Goal: Task Accomplishment & Management: Manage account settings

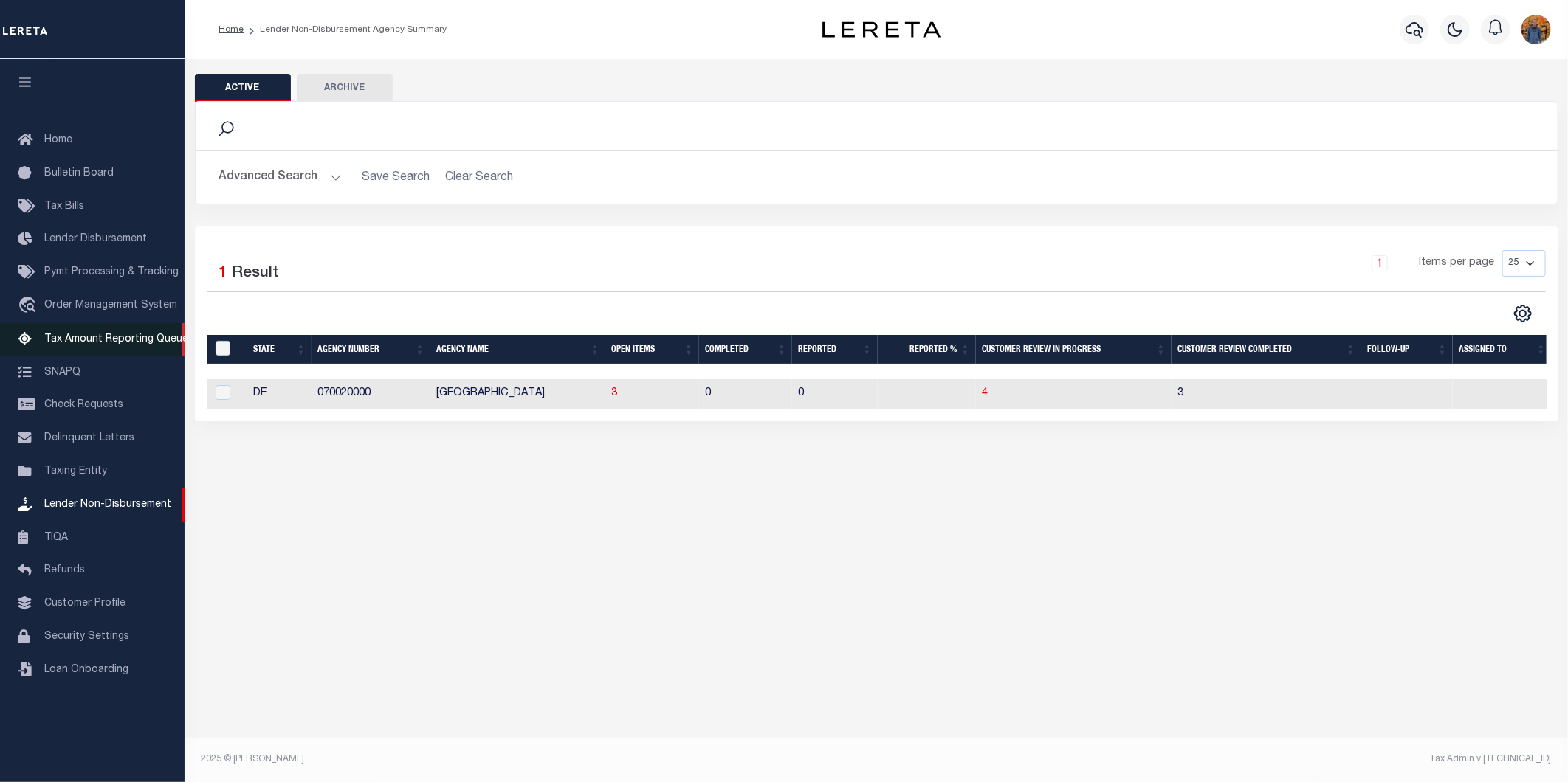
click at [133, 338] on span "Tax Amount Reporting Queue" at bounding box center [116, 339] width 144 height 10
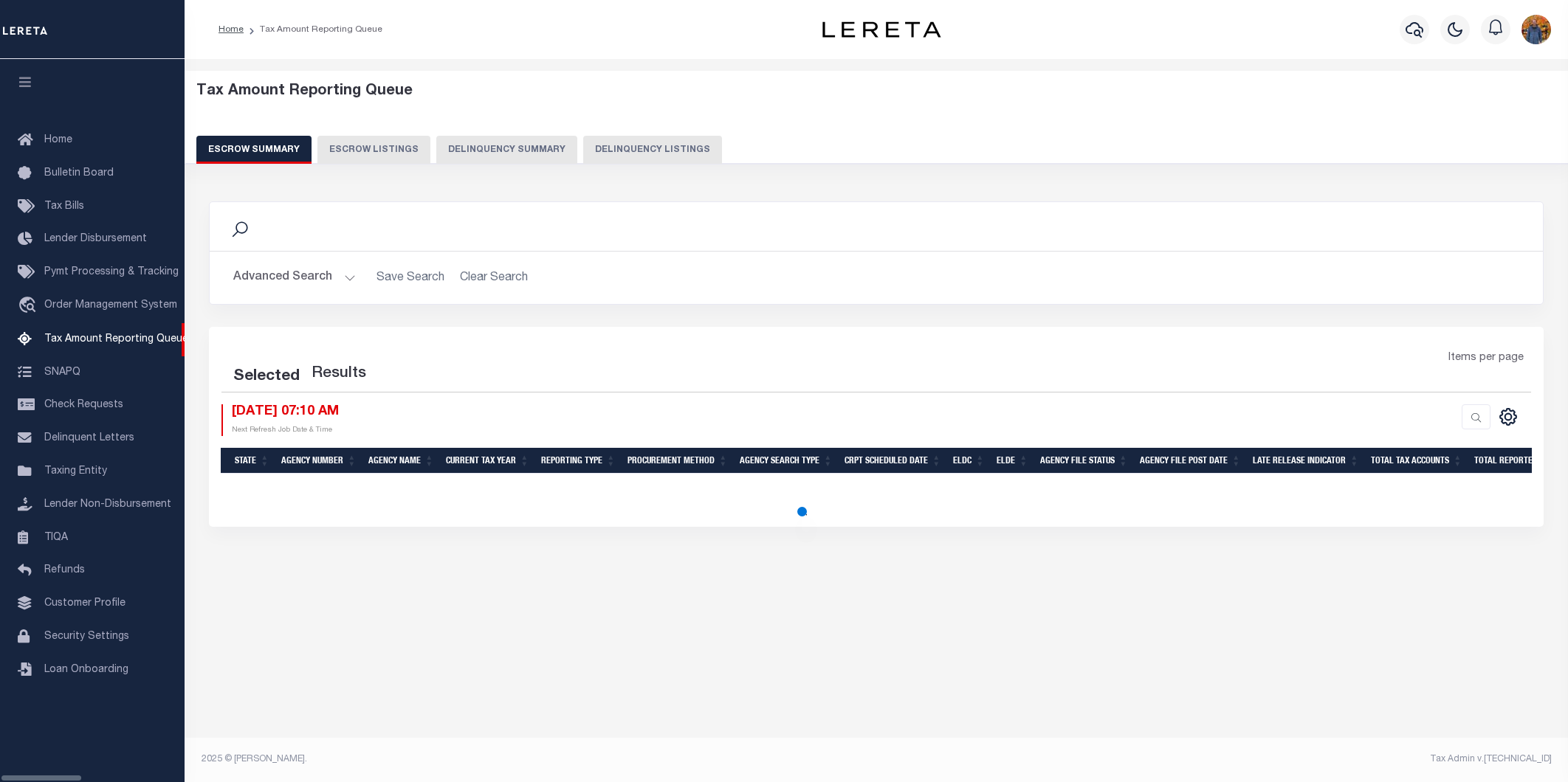
select select "100"
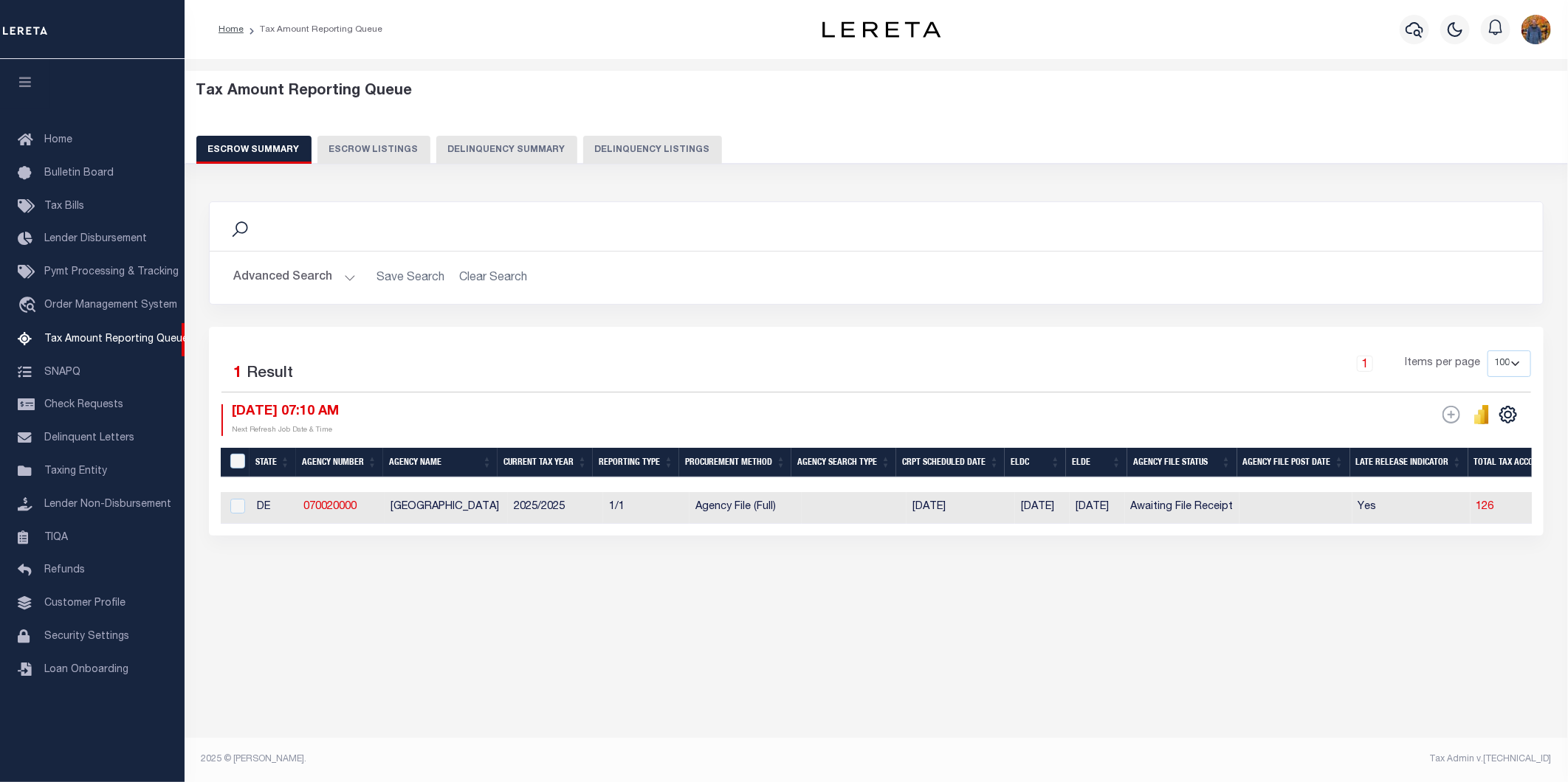
click at [289, 276] on button "Advanced Search" at bounding box center [294, 278] width 122 height 28
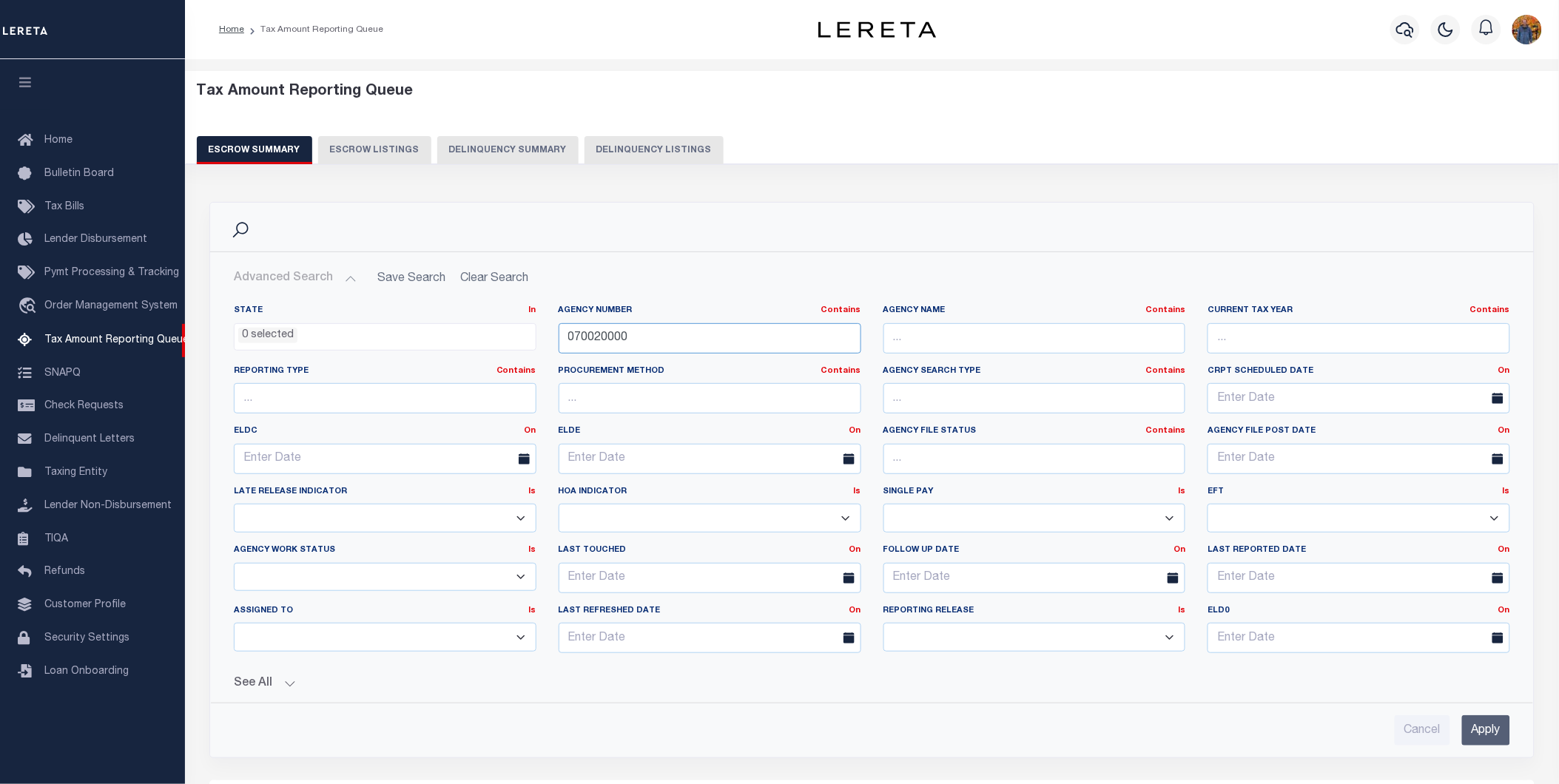
click at [652, 334] on input "070020000" at bounding box center [709, 338] width 302 height 30
click at [1487, 737] on input "Apply" at bounding box center [1486, 730] width 48 height 30
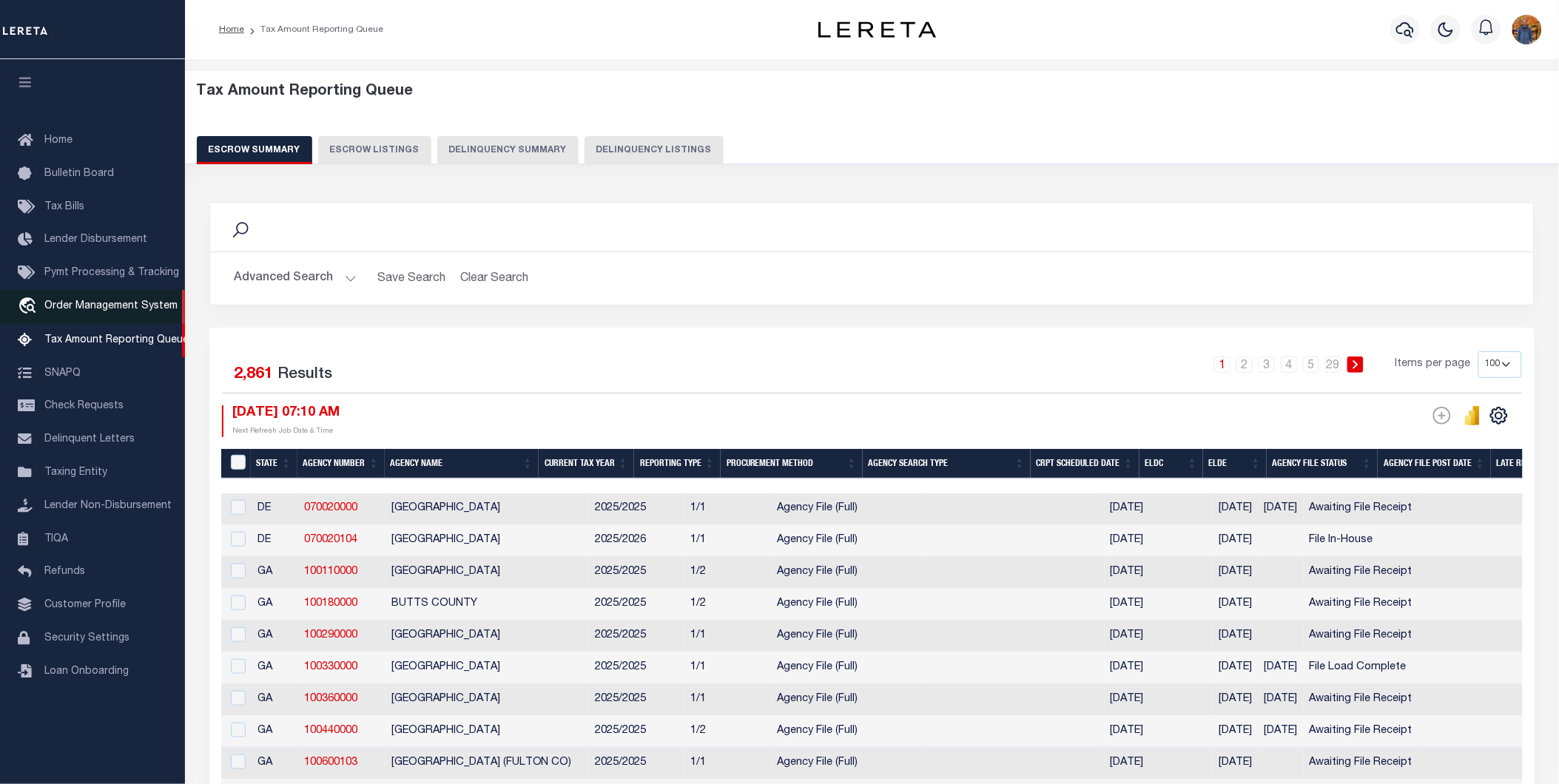
click at [72, 308] on span "Order Management System" at bounding box center [111, 306] width 133 height 10
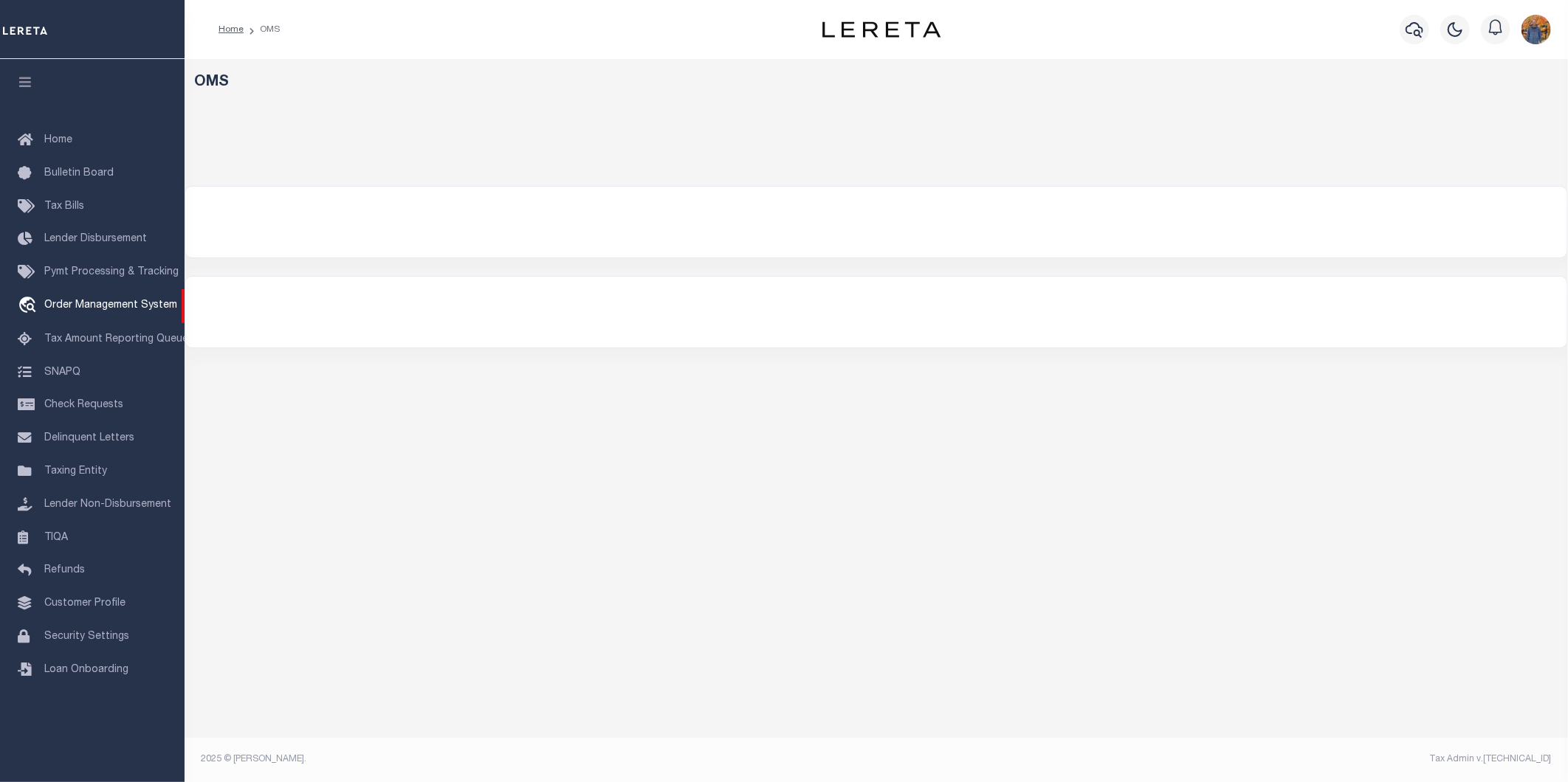
select select "200"
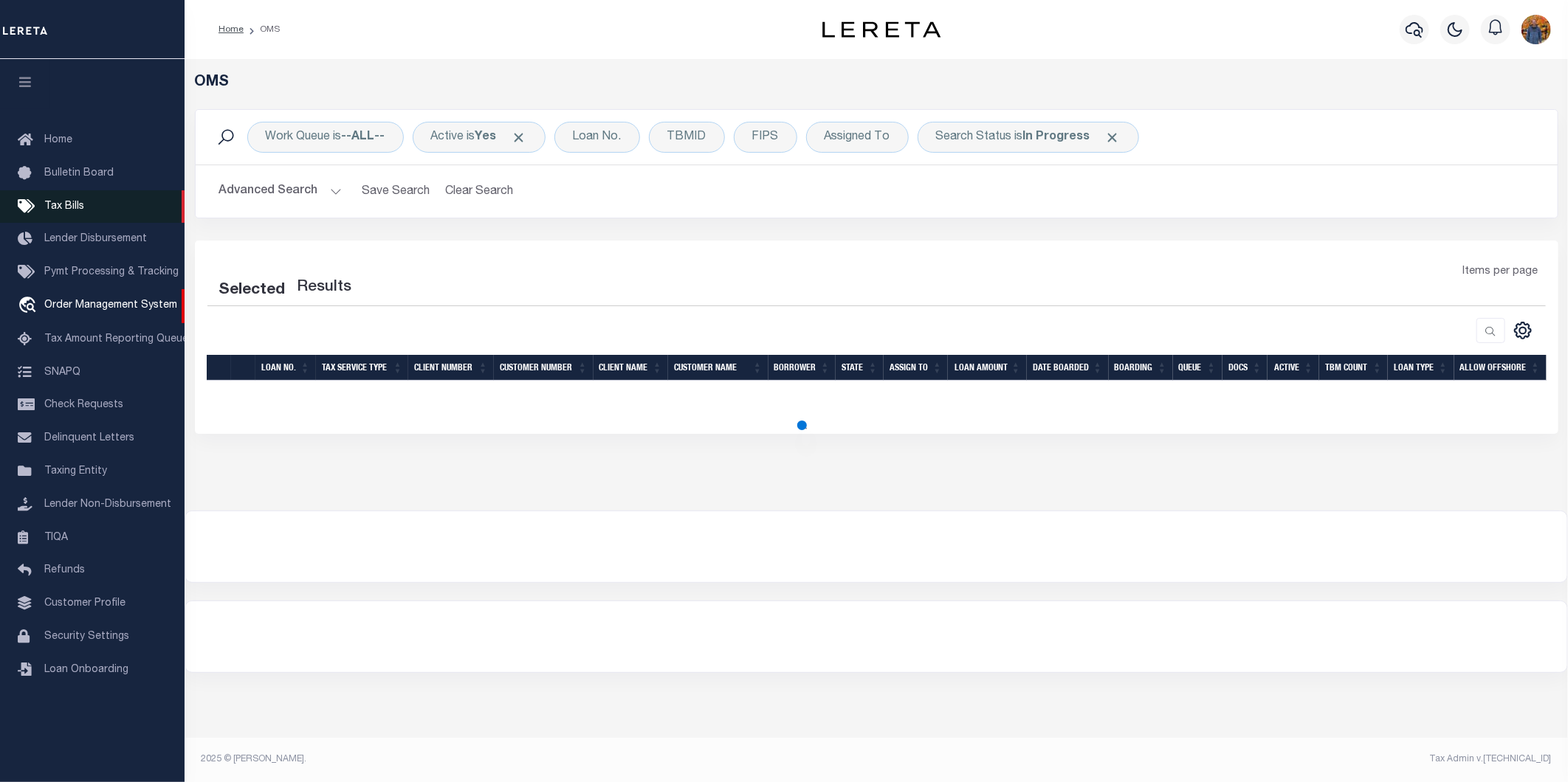
select select "200"
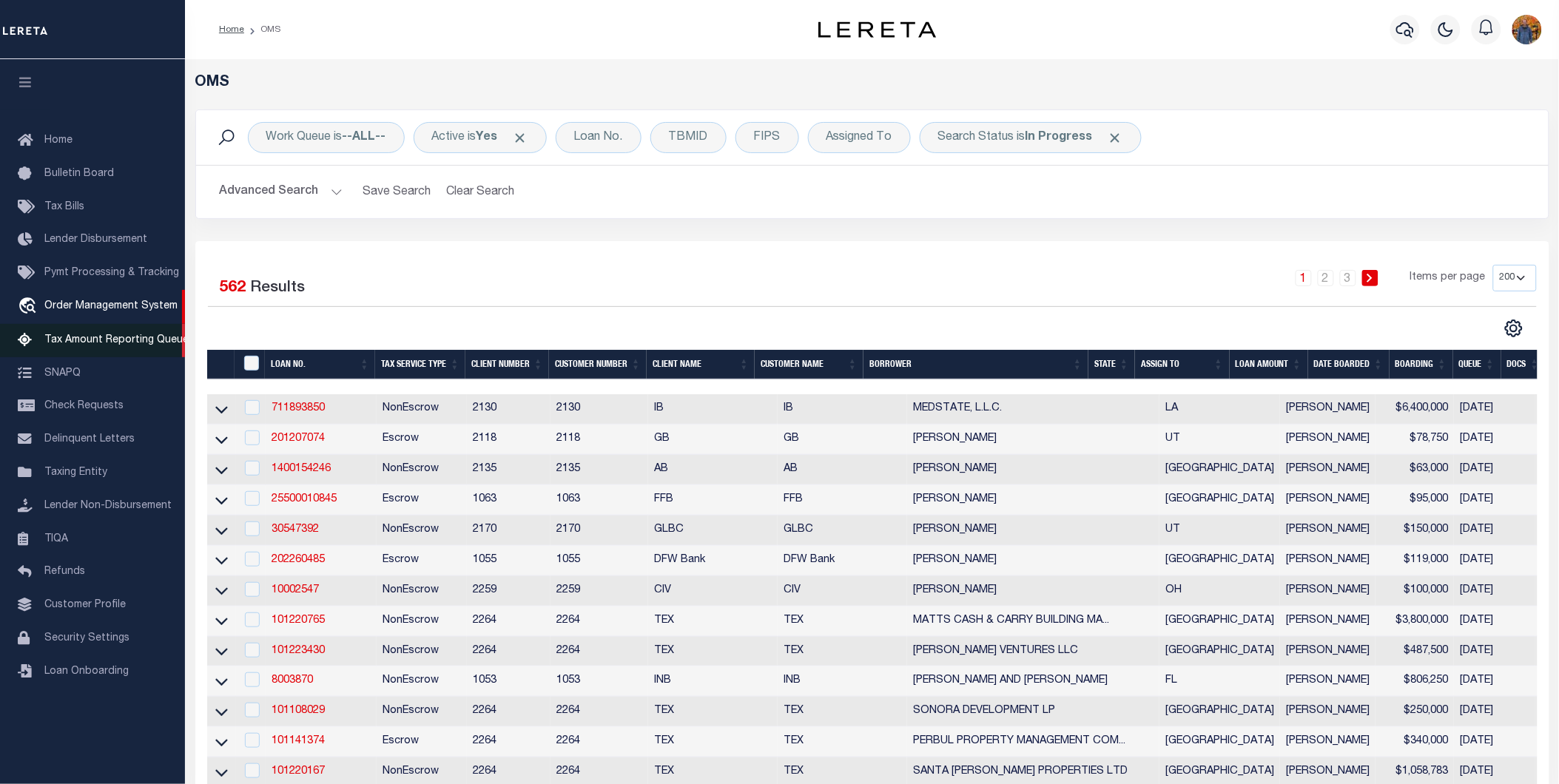
click at [55, 336] on span "Tax Amount Reporting Queue" at bounding box center [116, 340] width 144 height 10
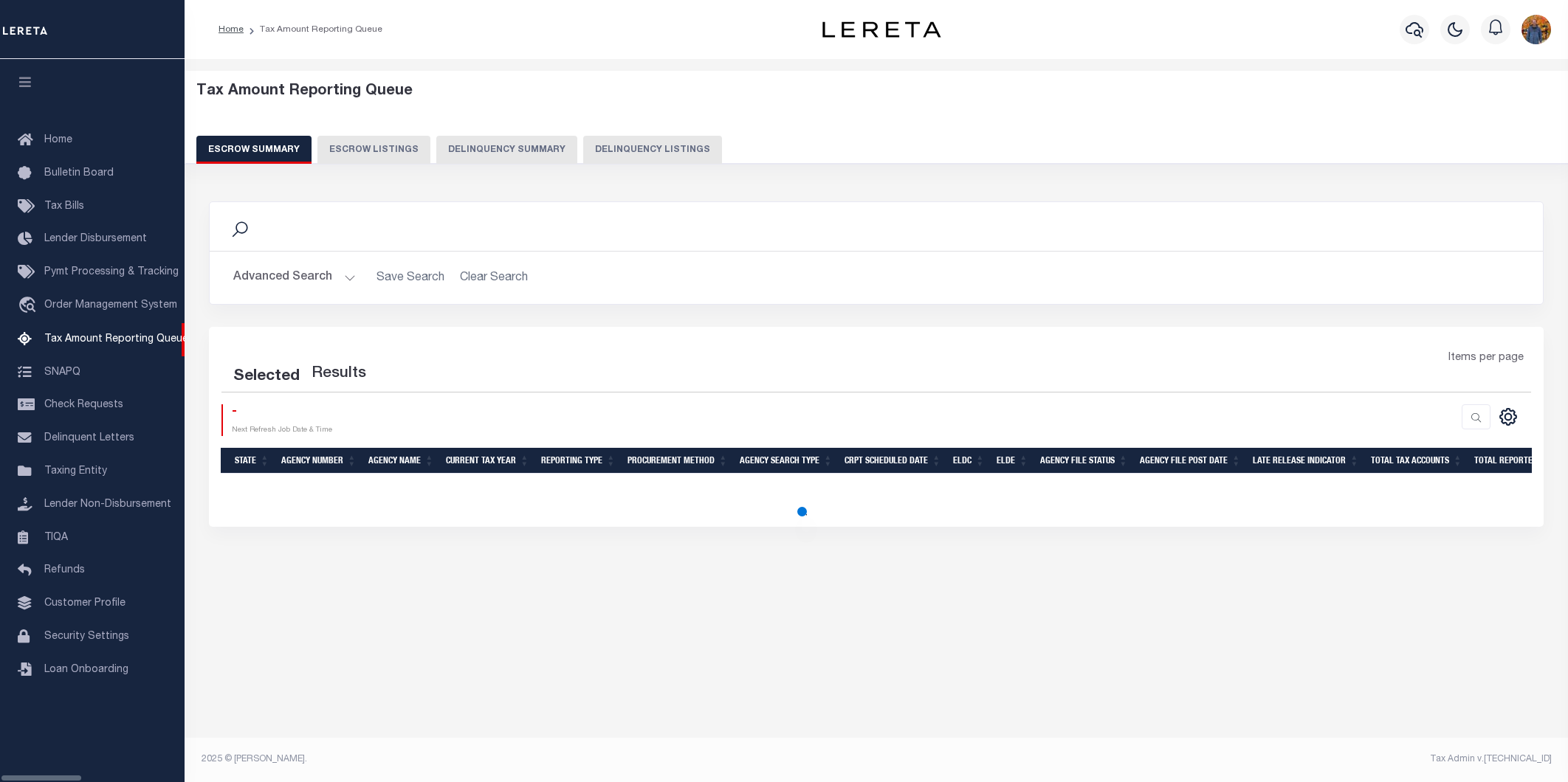
select select "100"
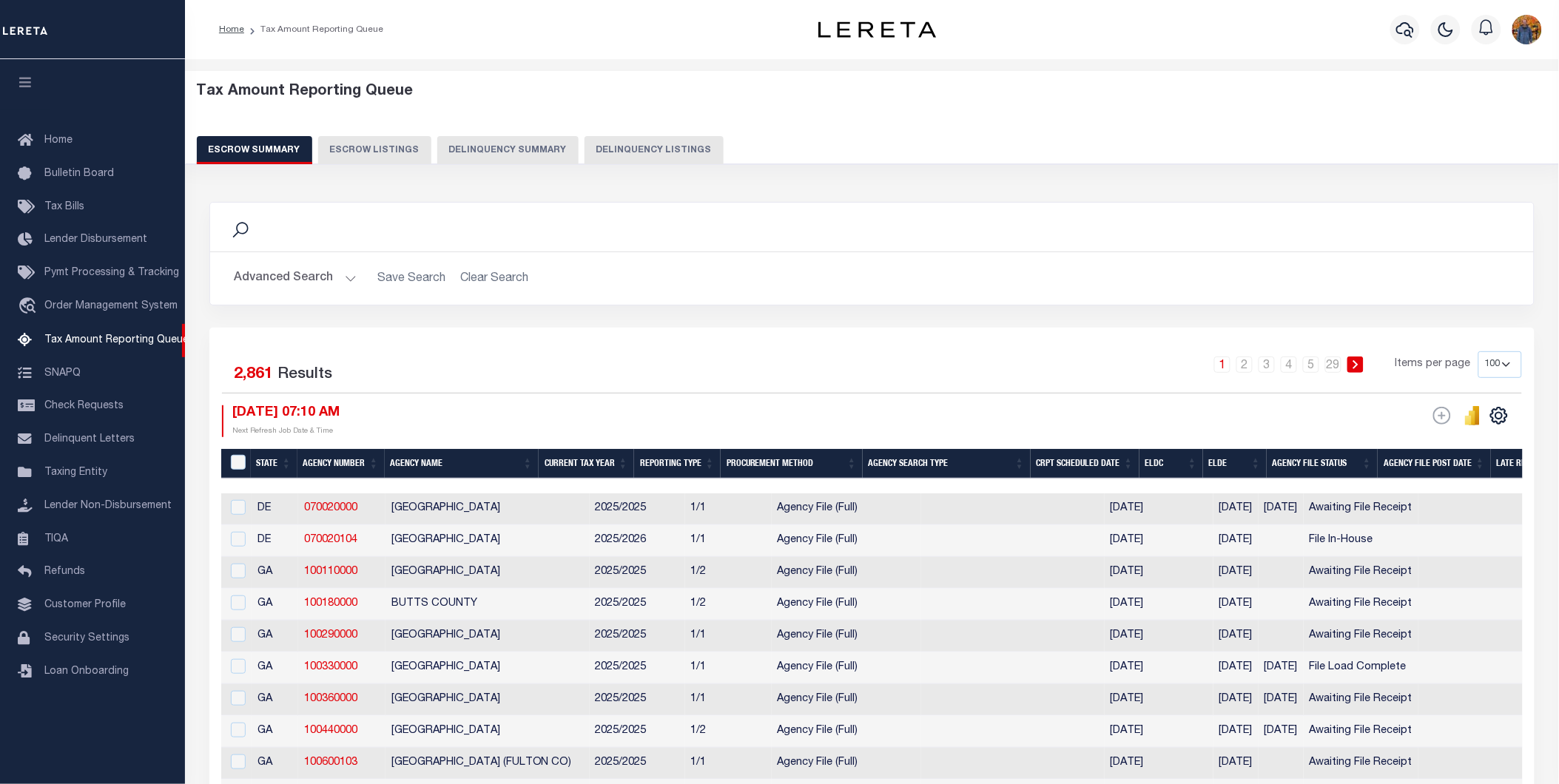
scroll to position [164, 0]
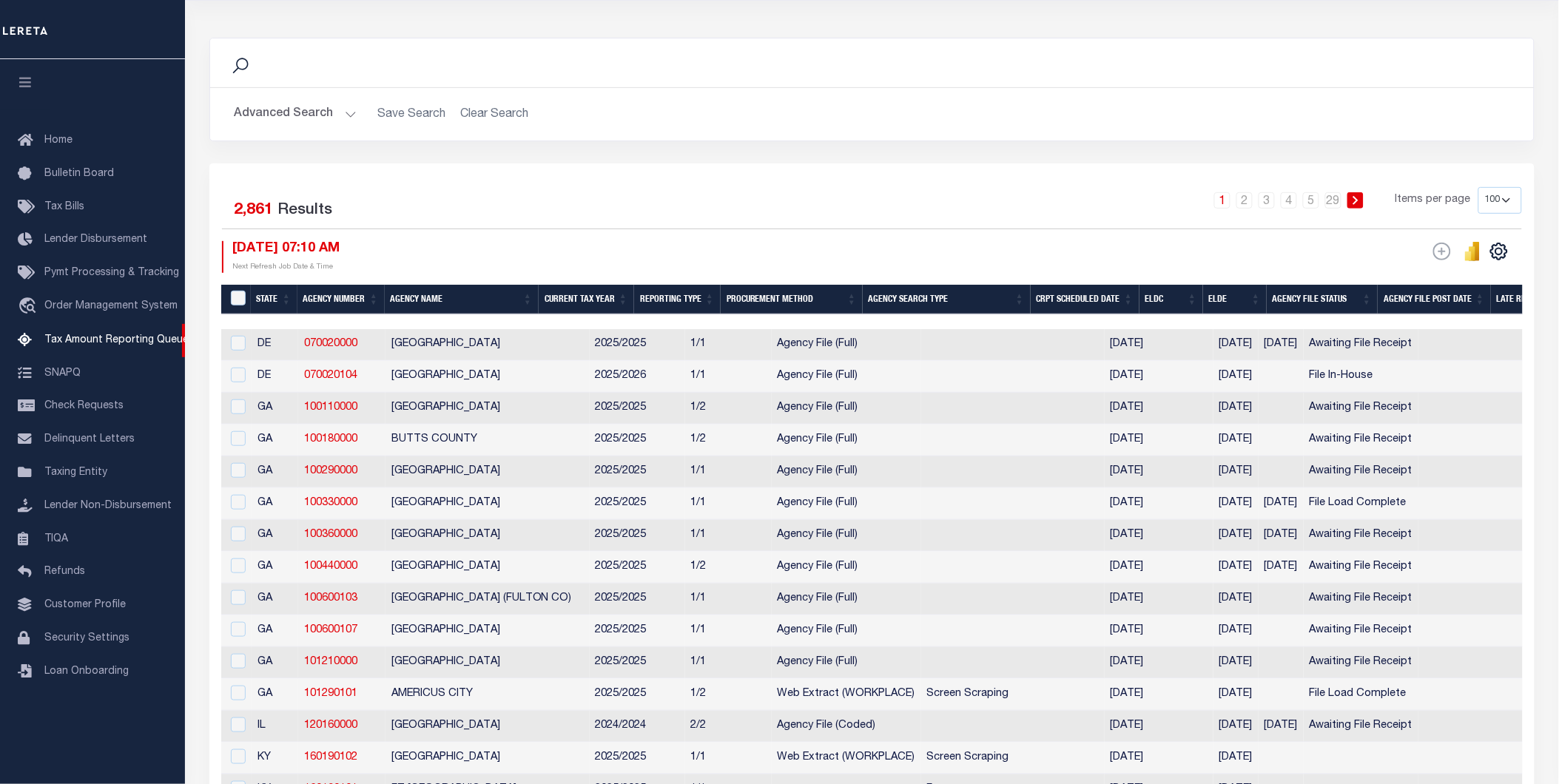
click at [287, 114] on button "Advanced Search" at bounding box center [295, 114] width 123 height 29
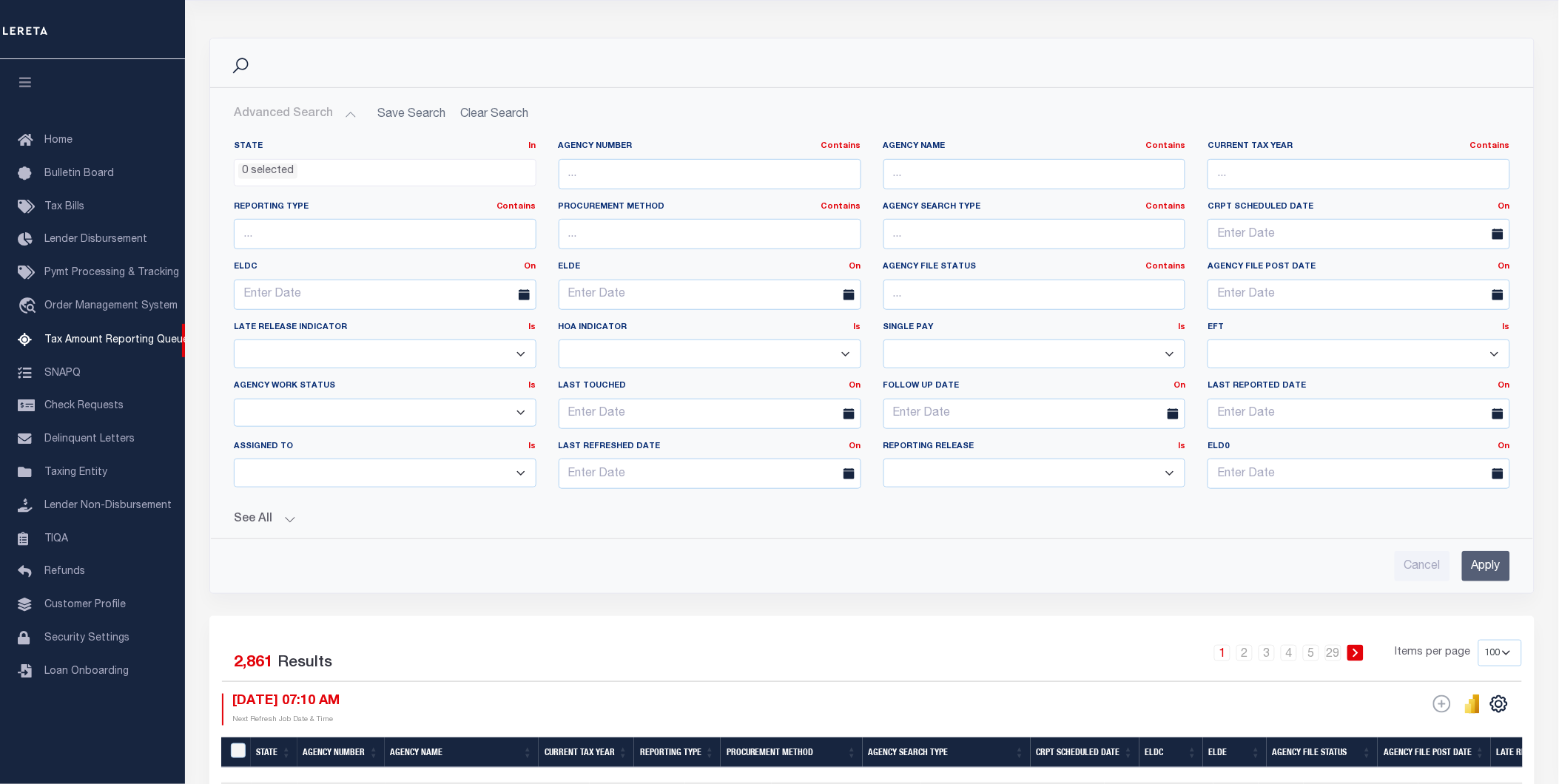
click at [234, 519] on button "See All" at bounding box center [871, 520] width 1276 height 14
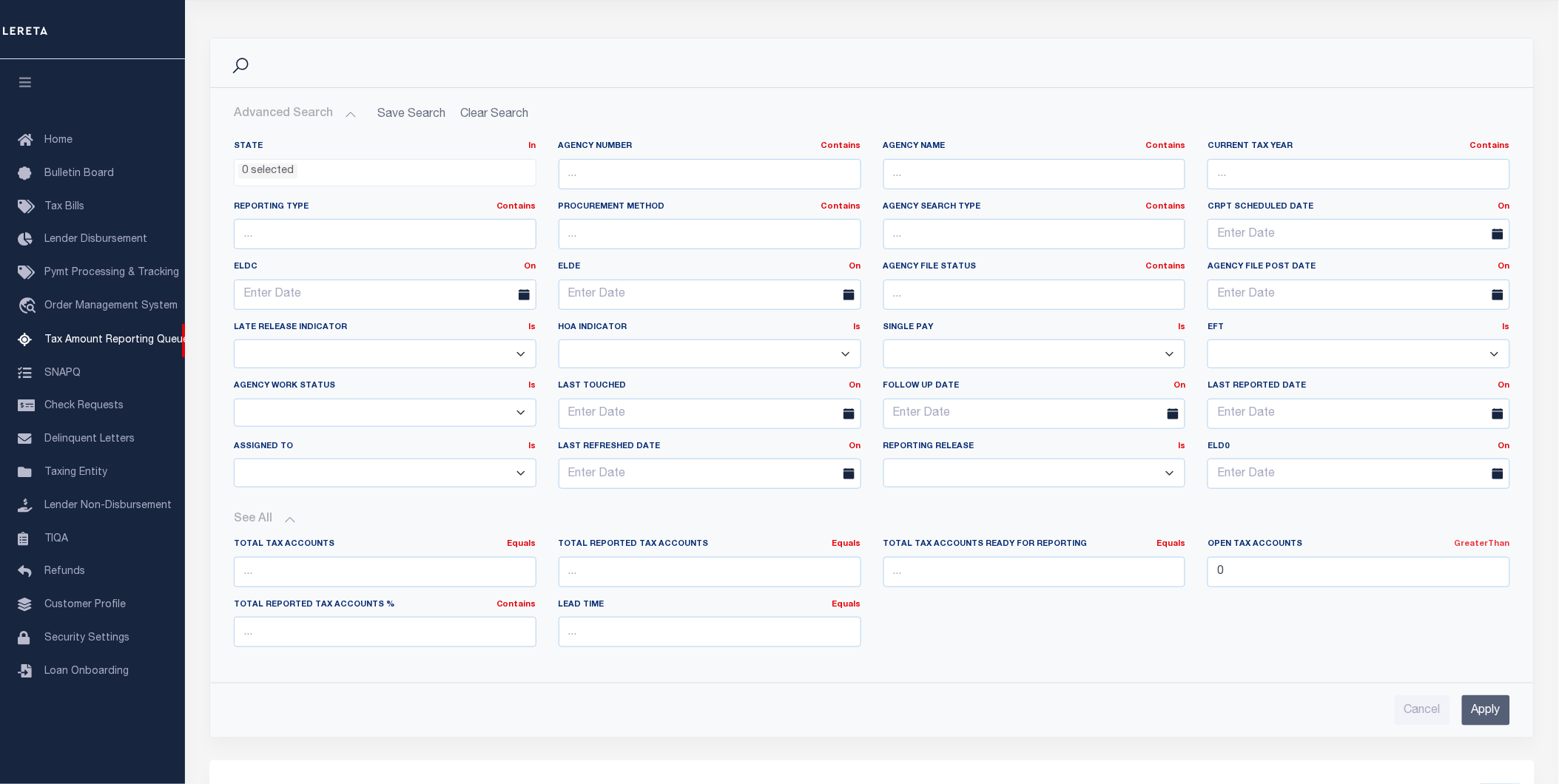
click at [1497, 546] on link "GreaterThan" at bounding box center [1482, 543] width 56 height 8
click at [1439, 608] on link "Is [GEOGRAPHIC_DATA]" at bounding box center [1428, 605] width 162 height 22
click at [1312, 576] on input "0" at bounding box center [1359, 572] width 302 height 30
type input "0"
click at [1472, 719] on input "Apply" at bounding box center [1486, 710] width 48 height 30
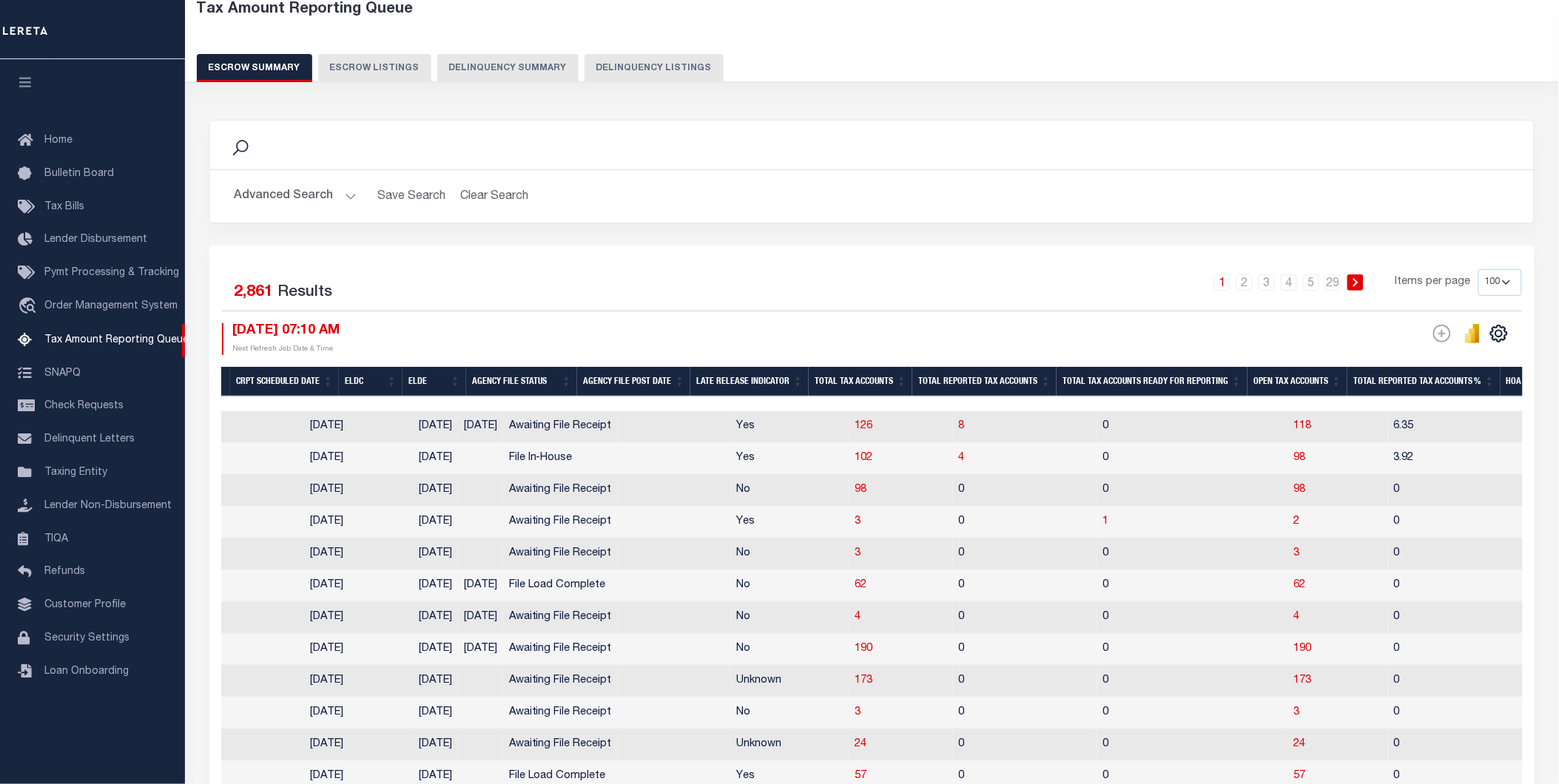
scroll to position [0, 800]
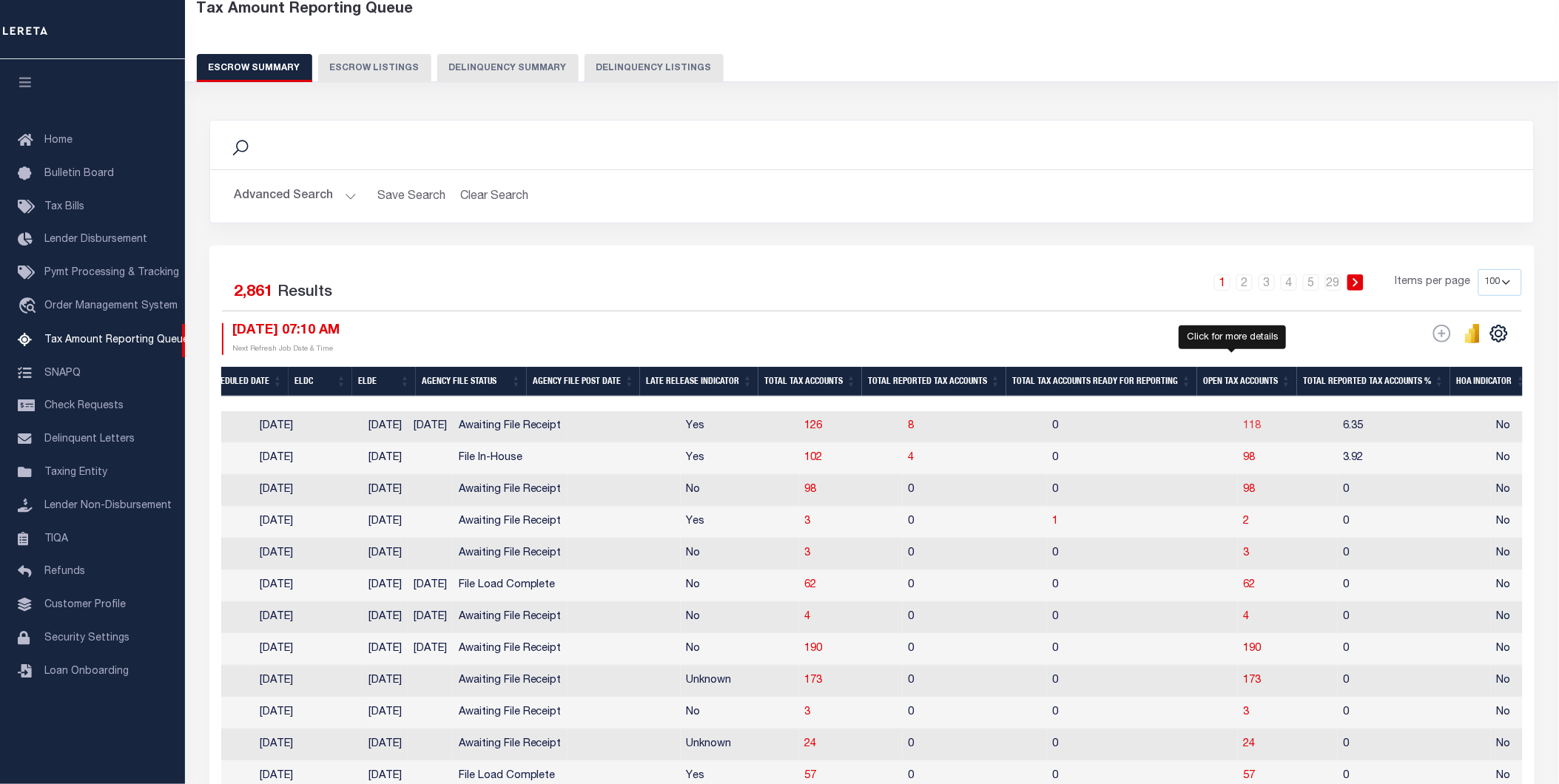
click at [1244, 428] on span "118" at bounding box center [1252, 426] width 18 height 10
select select "100"
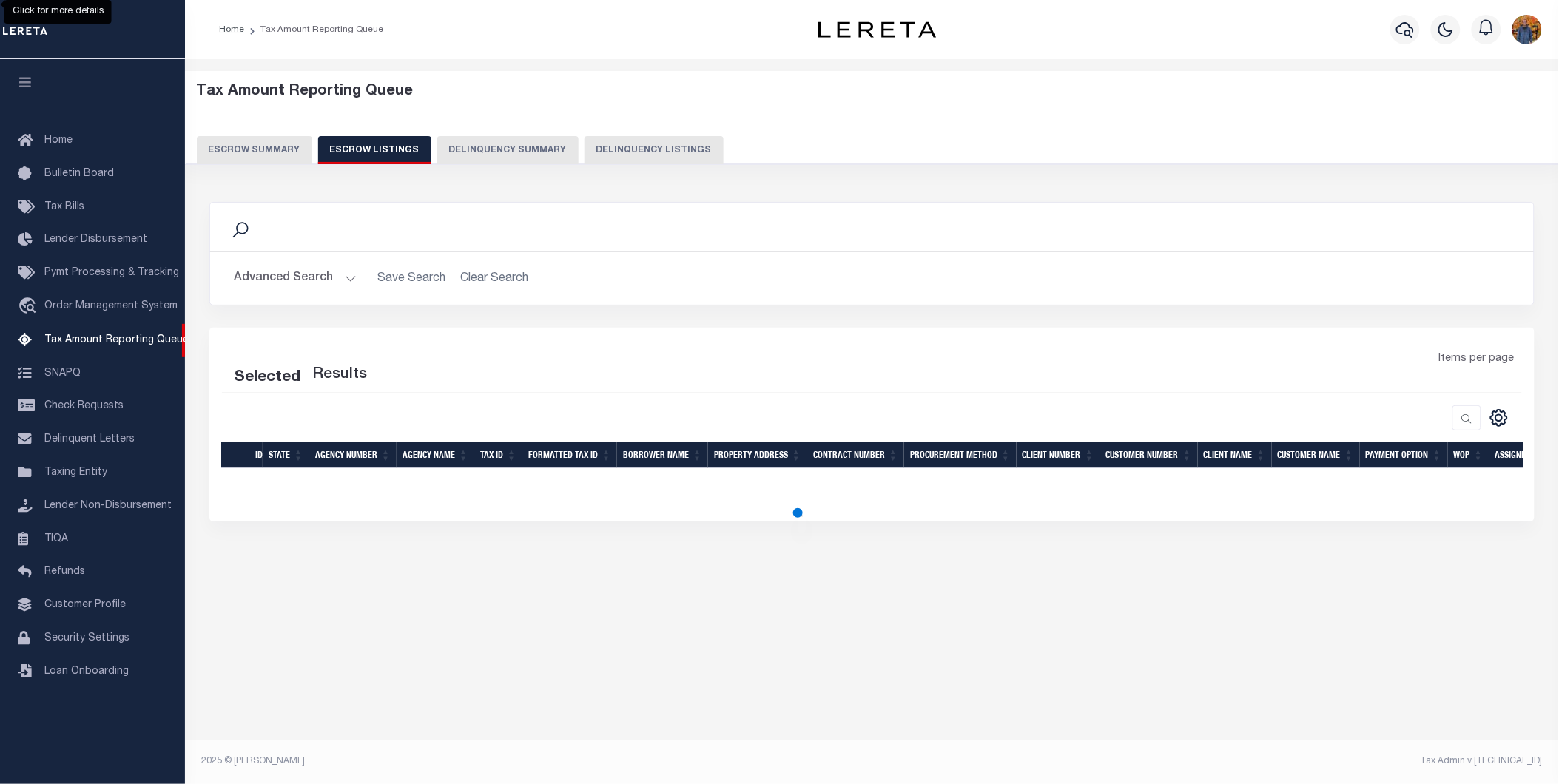
select select "100"
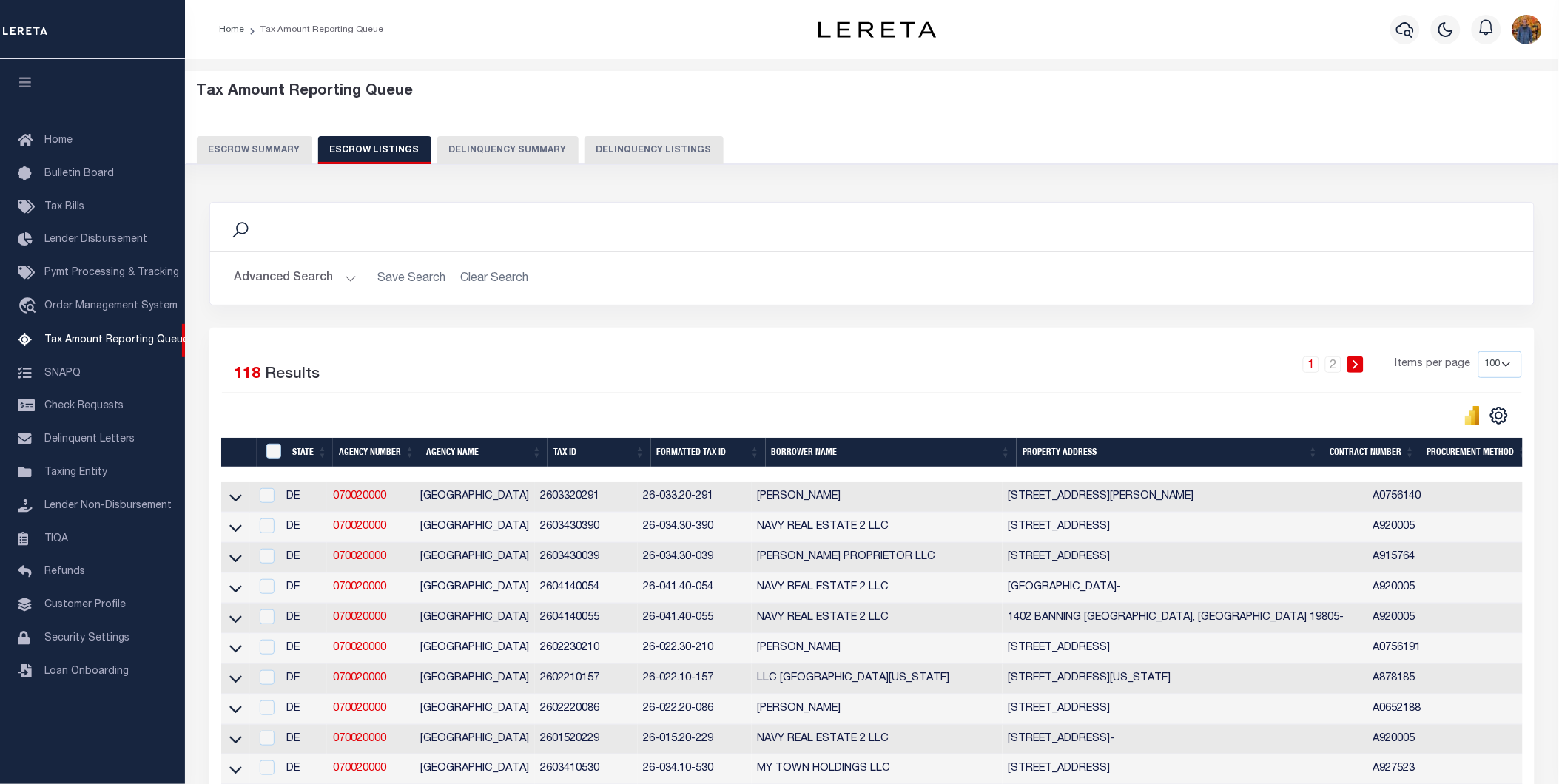
scroll to position [164, 0]
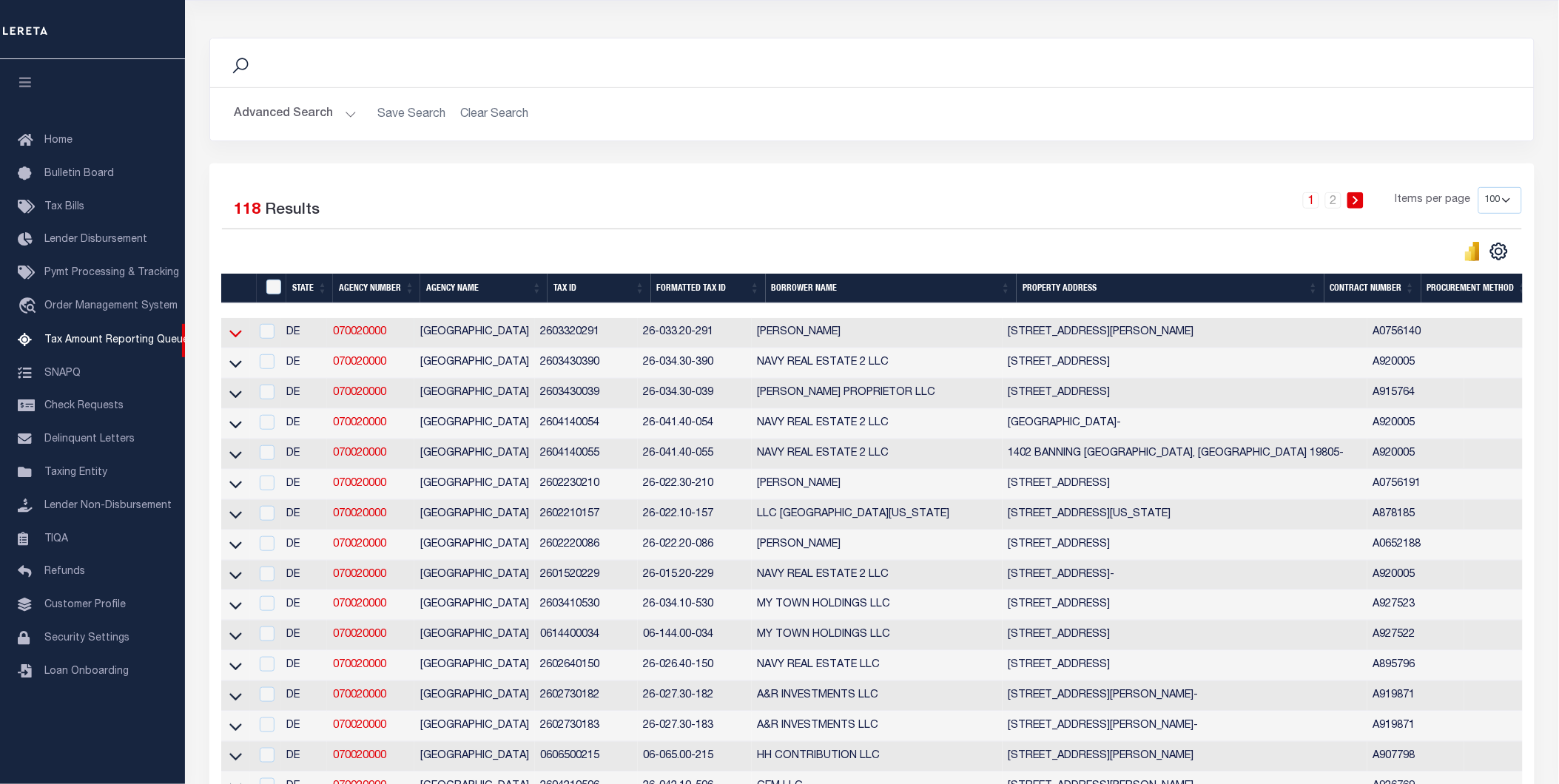
click at [230, 335] on icon at bounding box center [235, 335] width 12 height 8
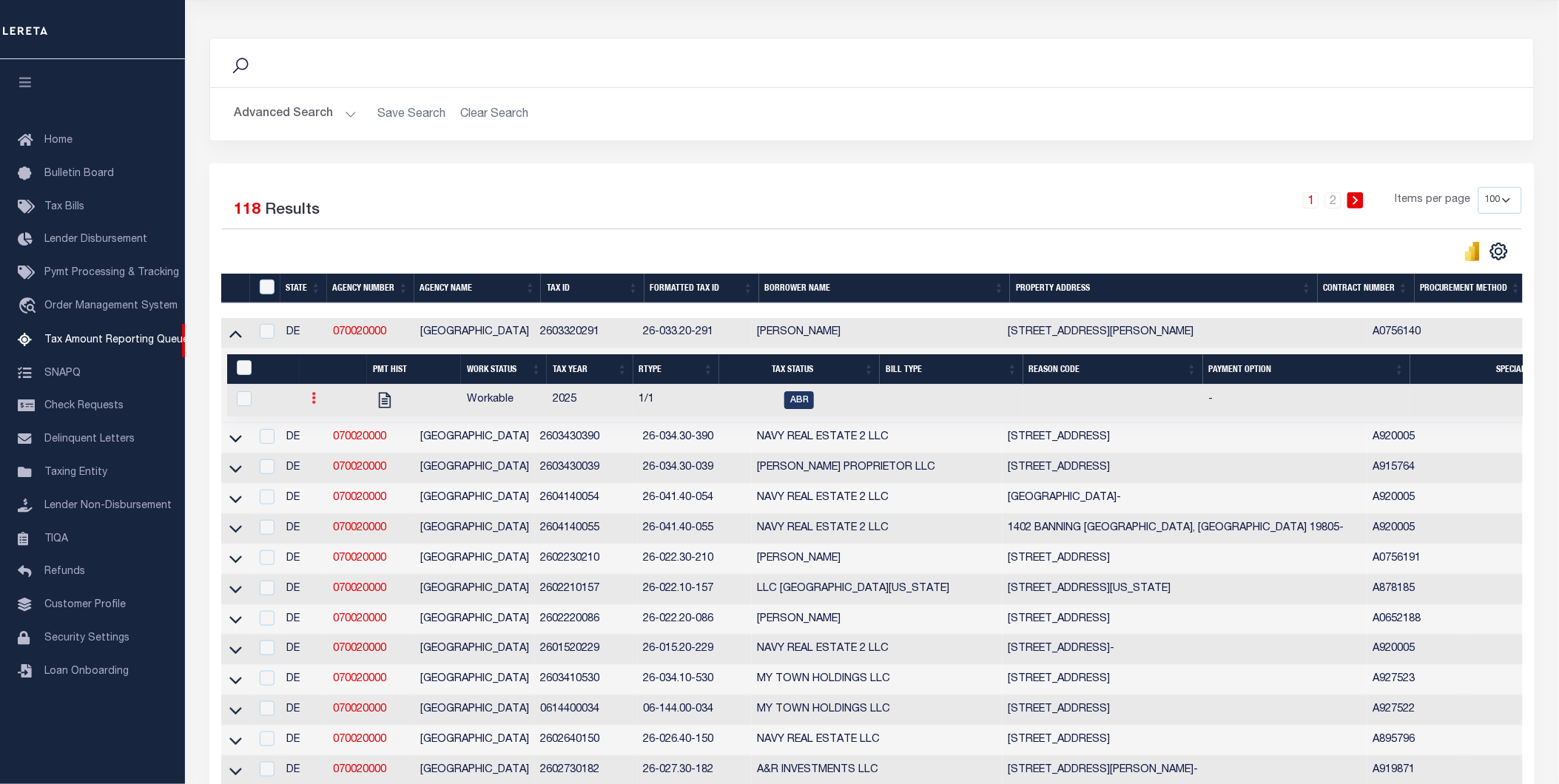
click at [311, 404] on icon at bounding box center [314, 398] width 5 height 12
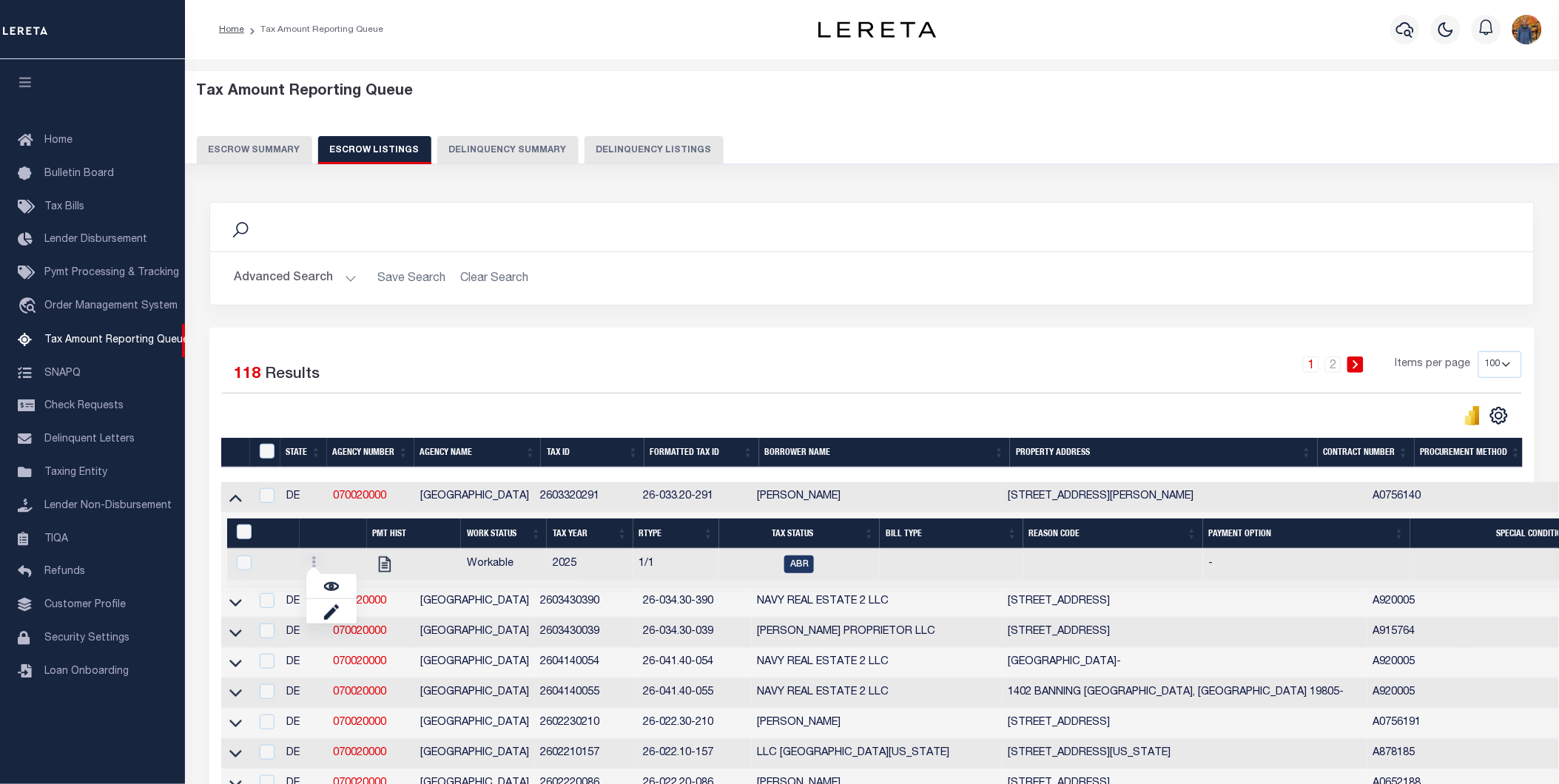
click at [241, 152] on button "Escrow Summary" at bounding box center [254, 150] width 116 height 28
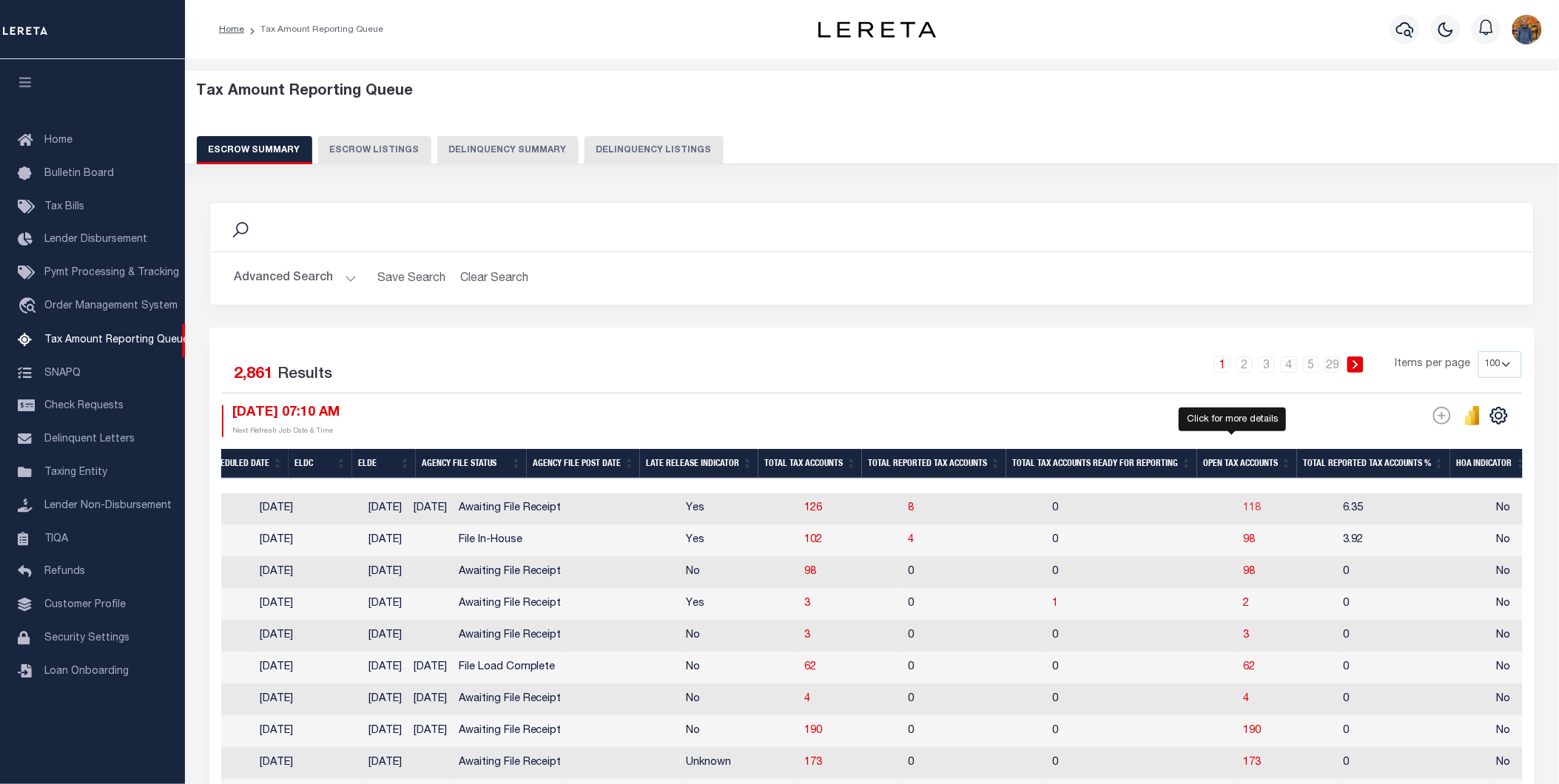
click at [1244, 506] on span "118" at bounding box center [1252, 507] width 18 height 10
select select "100"
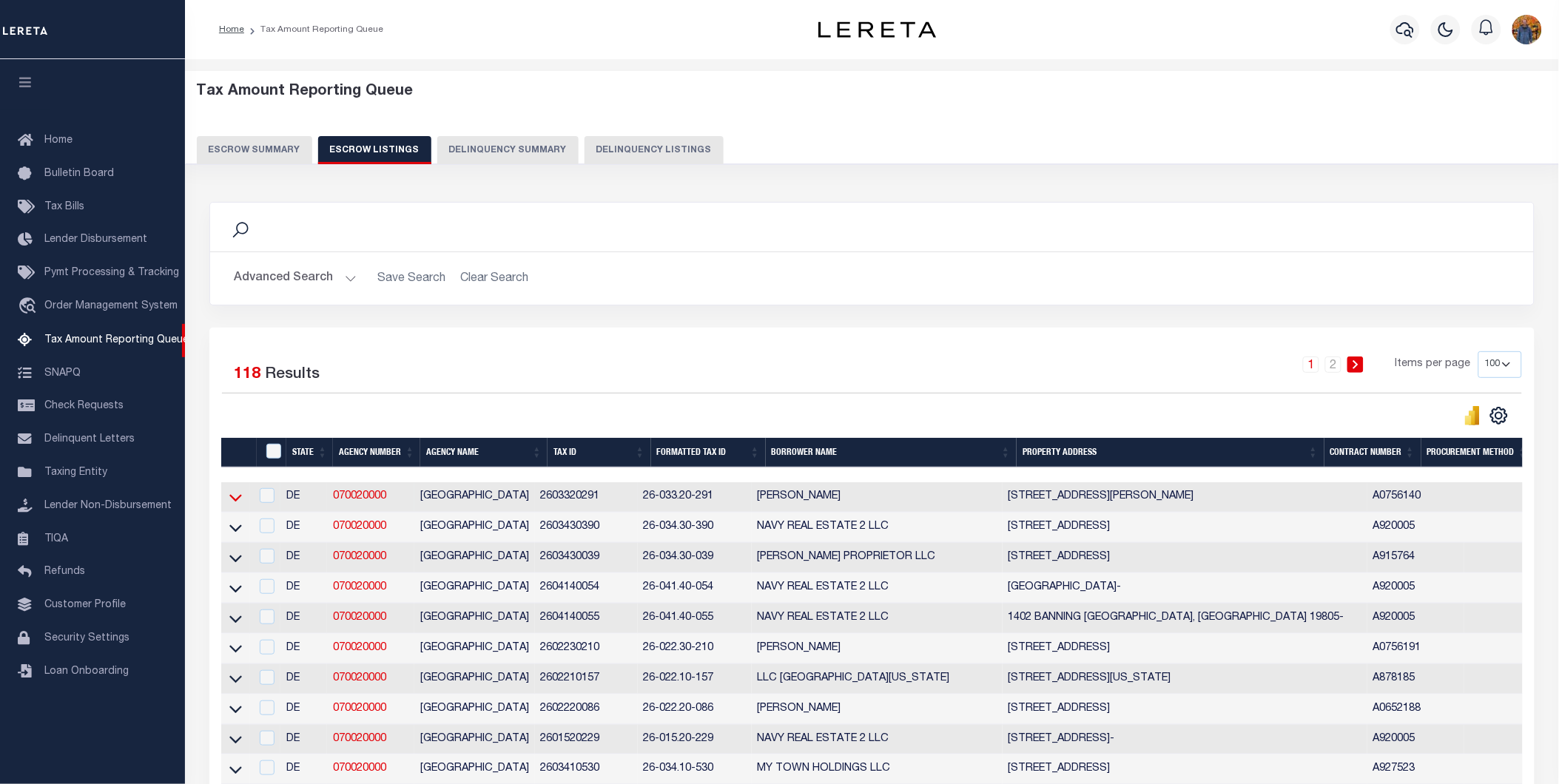
click at [230, 500] on icon at bounding box center [235, 497] width 12 height 15
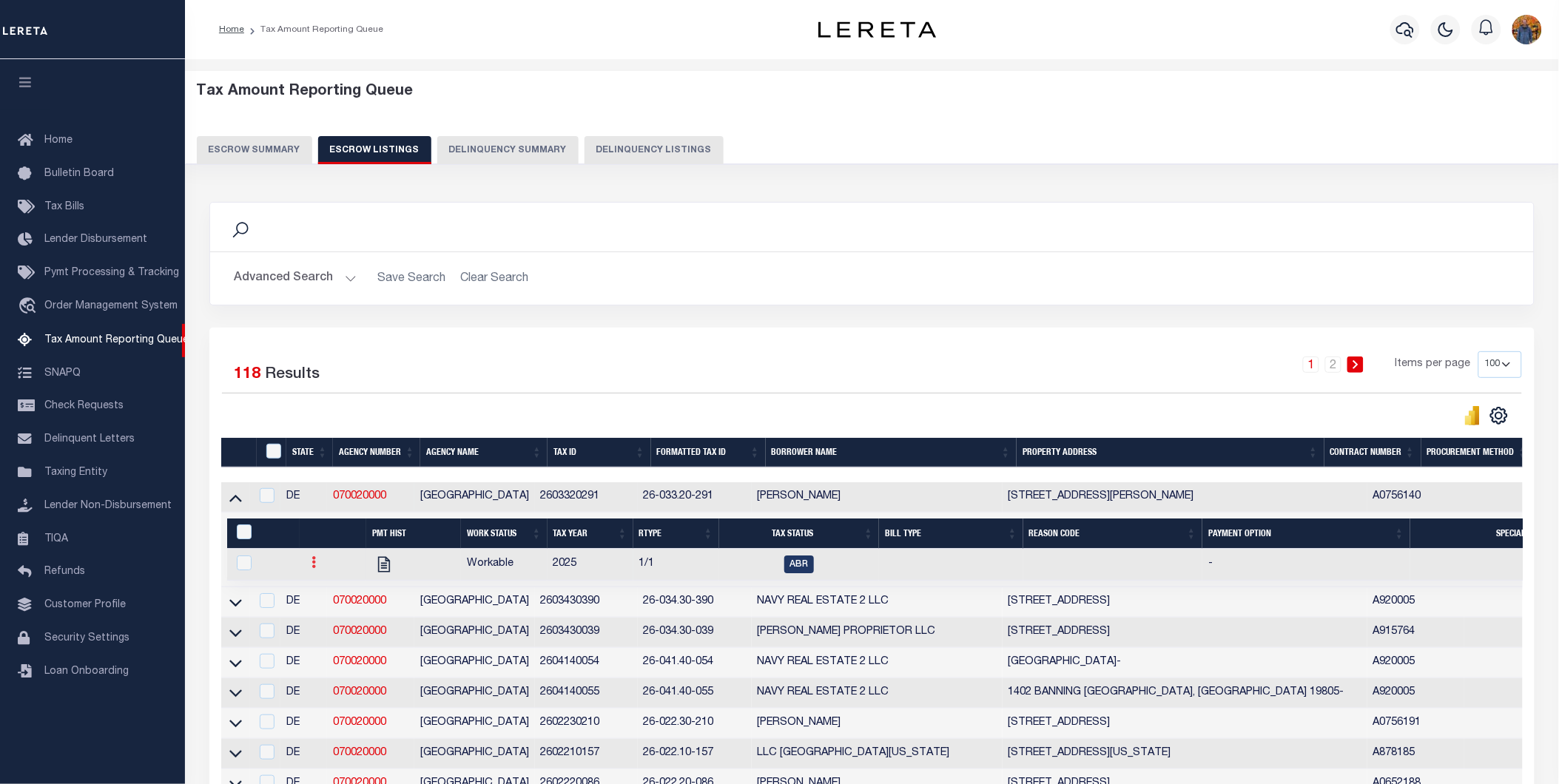
click at [313, 564] on icon at bounding box center [314, 562] width 5 height 12
click at [331, 618] on img "" at bounding box center [331, 611] width 15 height 15
checkbox input "true"
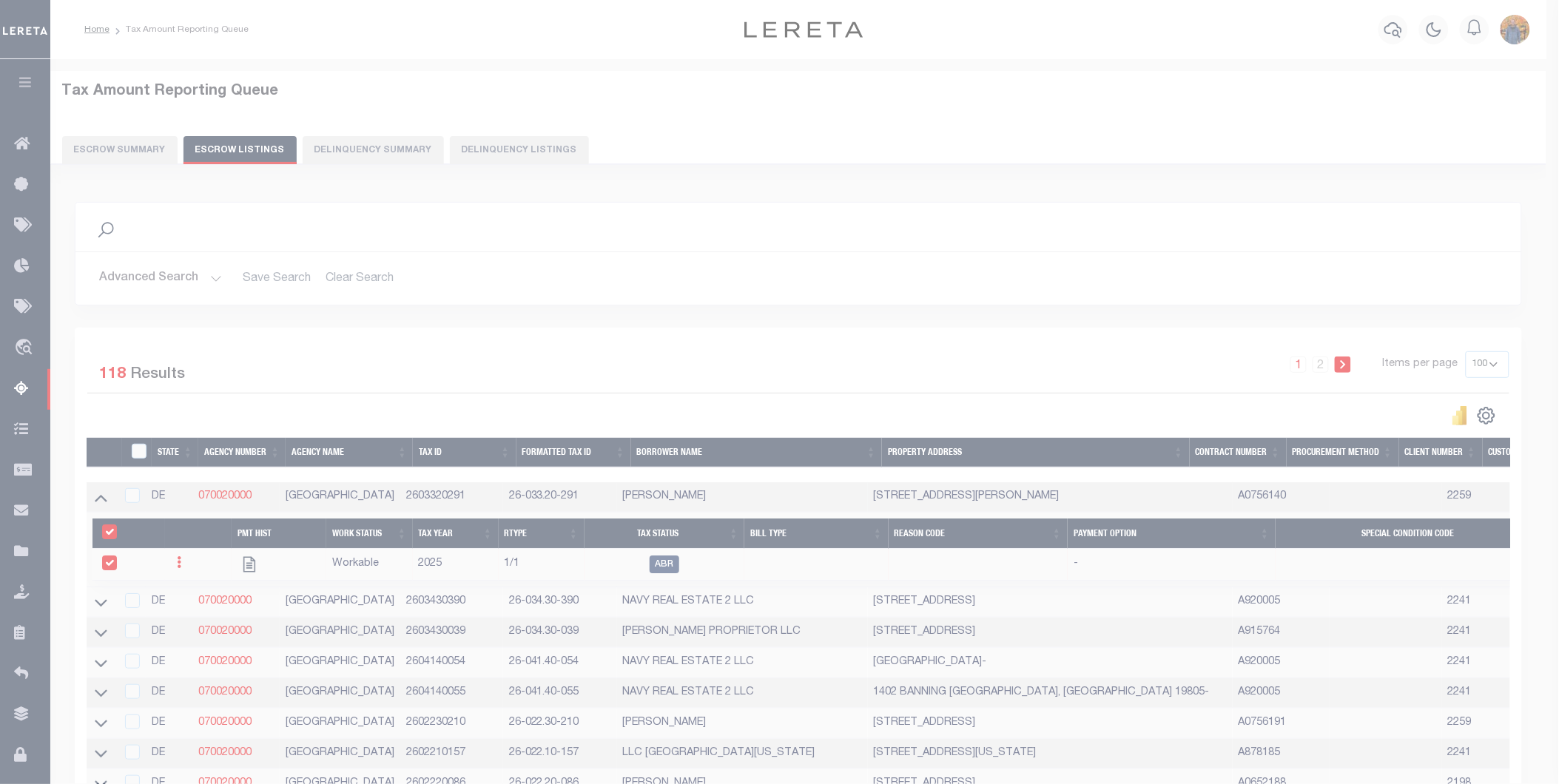
select select "ABR"
select select
type input "[DATE]"
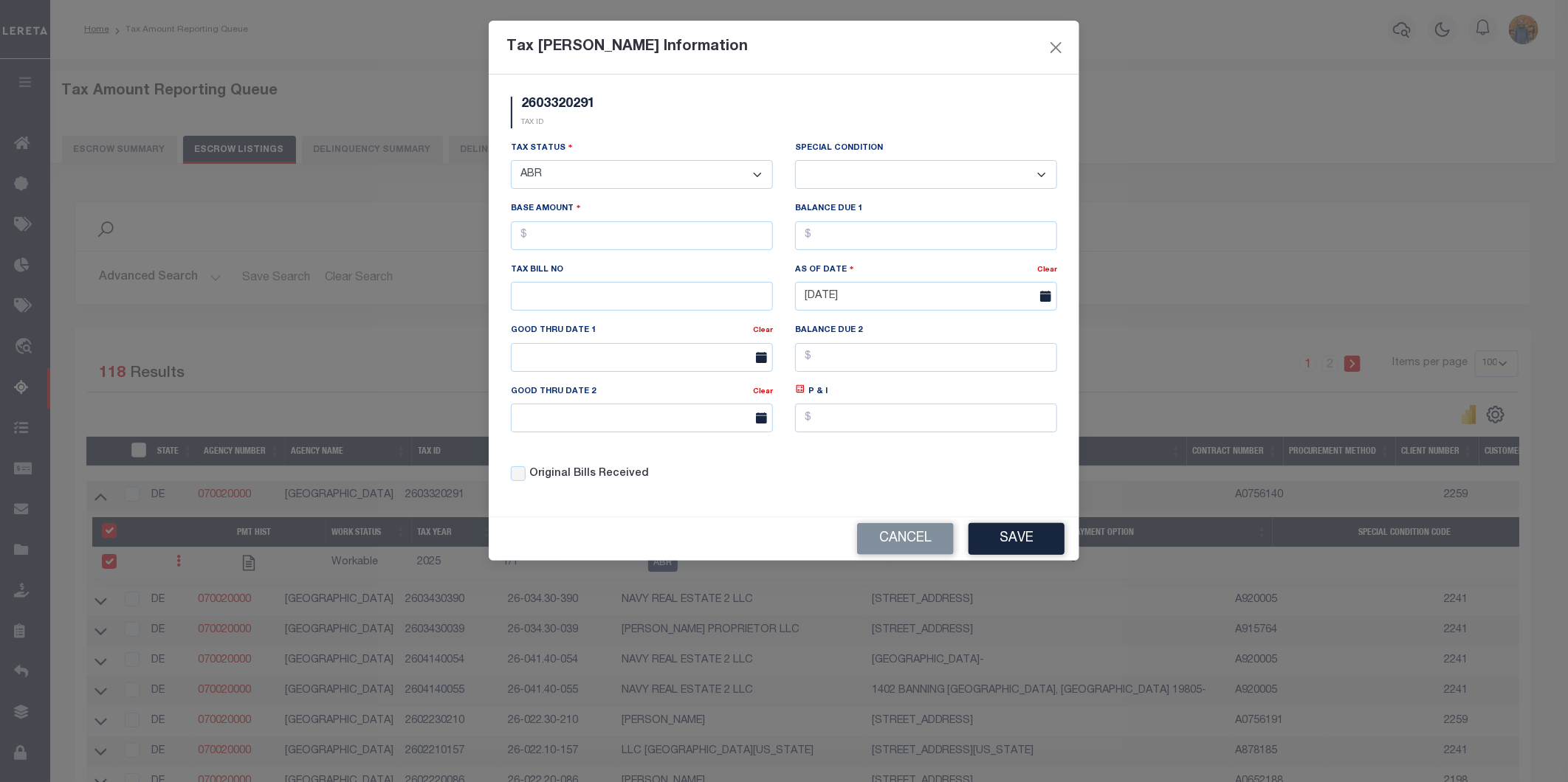
click at [616, 178] on select "- Select Status - Open Due/Unpaid Paid Incomplete No Tax Due Internal Refund Pr…" at bounding box center [642, 174] width 262 height 28
select select "DUE"
click at [511, 161] on select "- Select Status - Open Due/Unpaid Paid Incomplete No Tax Due Internal Refund Pr…" at bounding box center [642, 174] width 262 height 28
select select "0"
click at [563, 245] on input "text" at bounding box center [642, 235] width 262 height 28
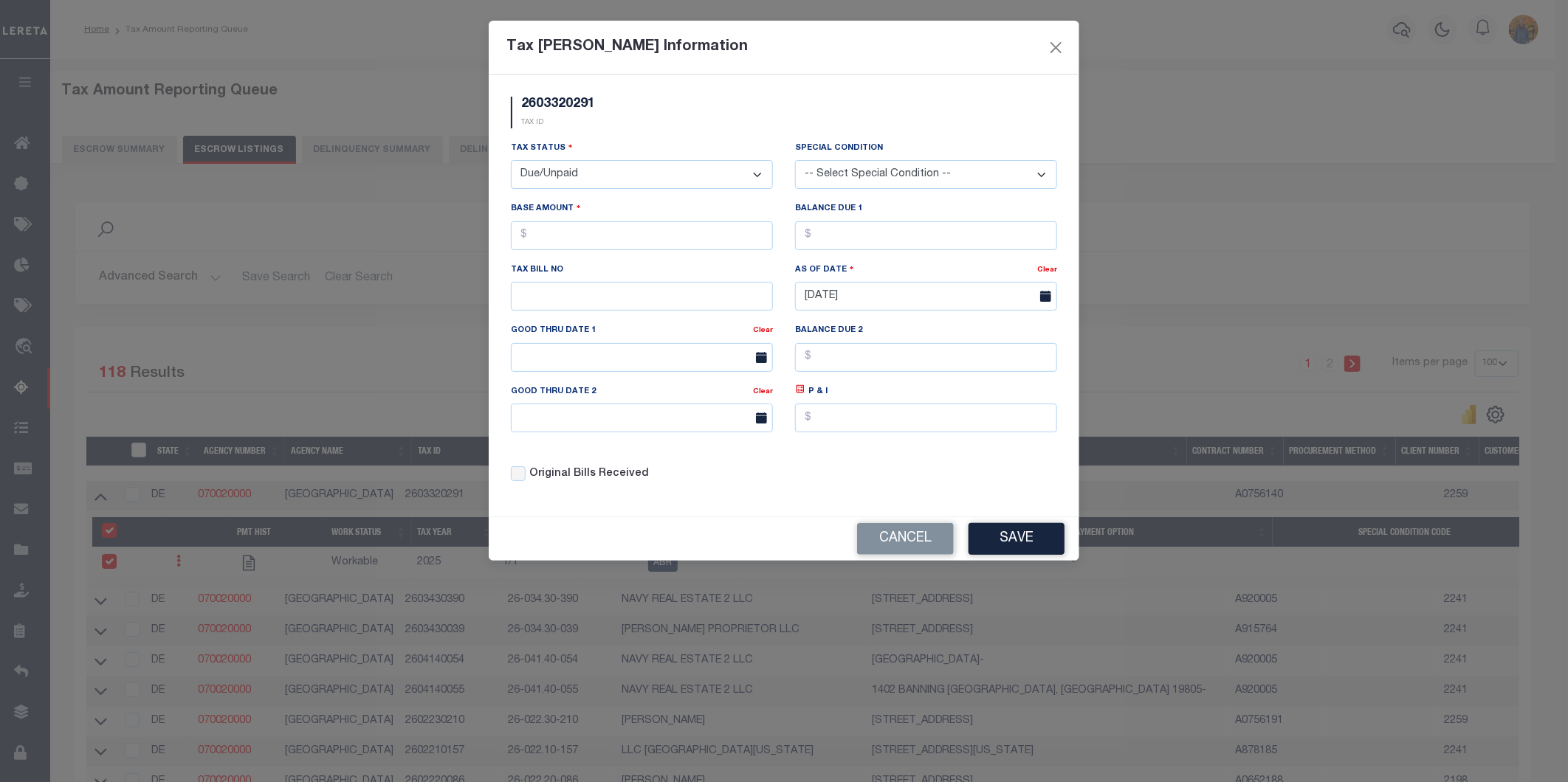
click at [606, 175] on select "- Select Status - Open Due/Unpaid Paid Incomplete No Tax Due Internal Refund Pr…" at bounding box center [642, 174] width 262 height 28
click at [912, 162] on select "-- Select Special Condition -- 3RD PARTY TAX LIEN AGENCY TAX LIEN (A.K.A Inside…" at bounding box center [926, 174] width 262 height 28
click at [658, 164] on select "- Select Status - Open Due/Unpaid Paid Incomplete No Tax Due Internal Refund Pr…" at bounding box center [642, 174] width 262 height 28
click at [511, 161] on select "- Select Status - Open Due/Unpaid Paid Incomplete No Tax Due Internal Refund Pr…" at bounding box center [642, 174] width 262 height 28
click at [555, 246] on input "text" at bounding box center [642, 235] width 262 height 28
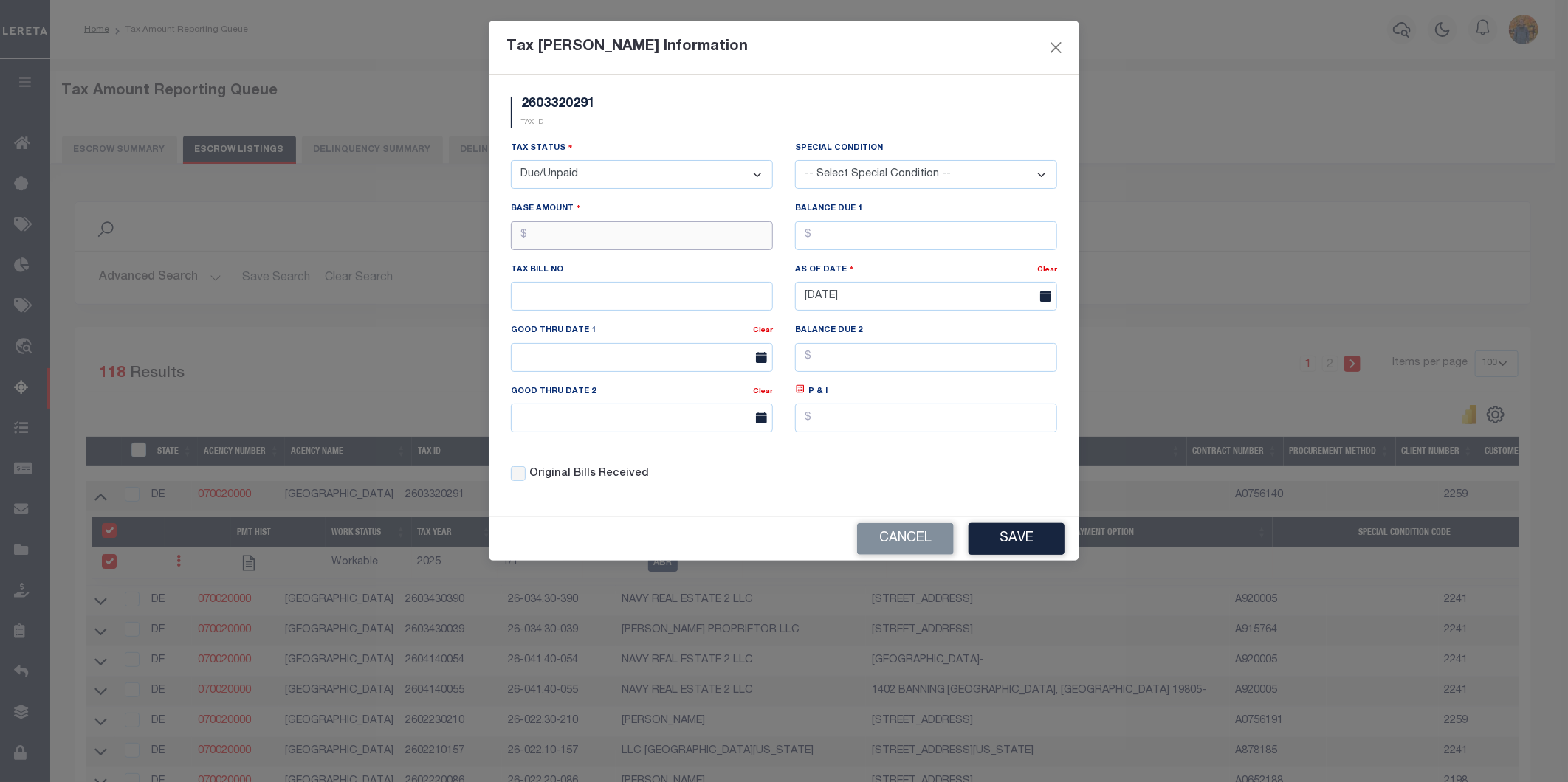
click at [711, 235] on input "text" at bounding box center [642, 235] width 262 height 28
type input "$1.00"
click at [874, 228] on input "text" at bounding box center [926, 235] width 262 height 28
type input "$1.00"
click at [880, 164] on select "-- Select Special Condition -- 3RD PARTY TAX LIEN AGENCY TAX LIEN (A.K.A Inside…" at bounding box center [926, 174] width 262 height 28
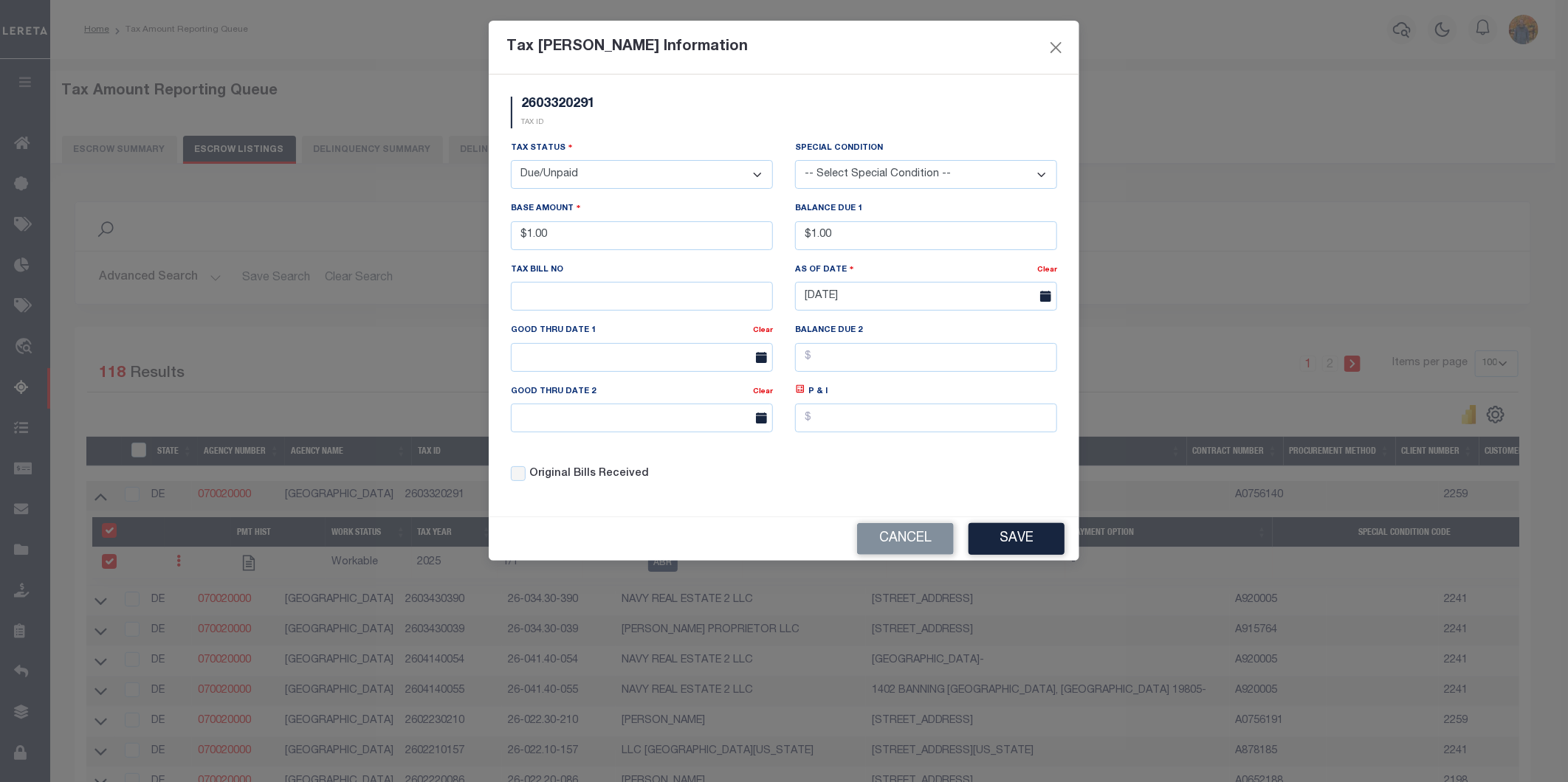
select select "17"
click at [795, 160] on select "-- Select Special Condition -- 3RD PARTY TAX LIEN AGENCY TAX LIEN (A.K.A Inside…" at bounding box center [926, 174] width 262 height 28
click at [1024, 543] on button "Save" at bounding box center [1016, 538] width 96 height 32
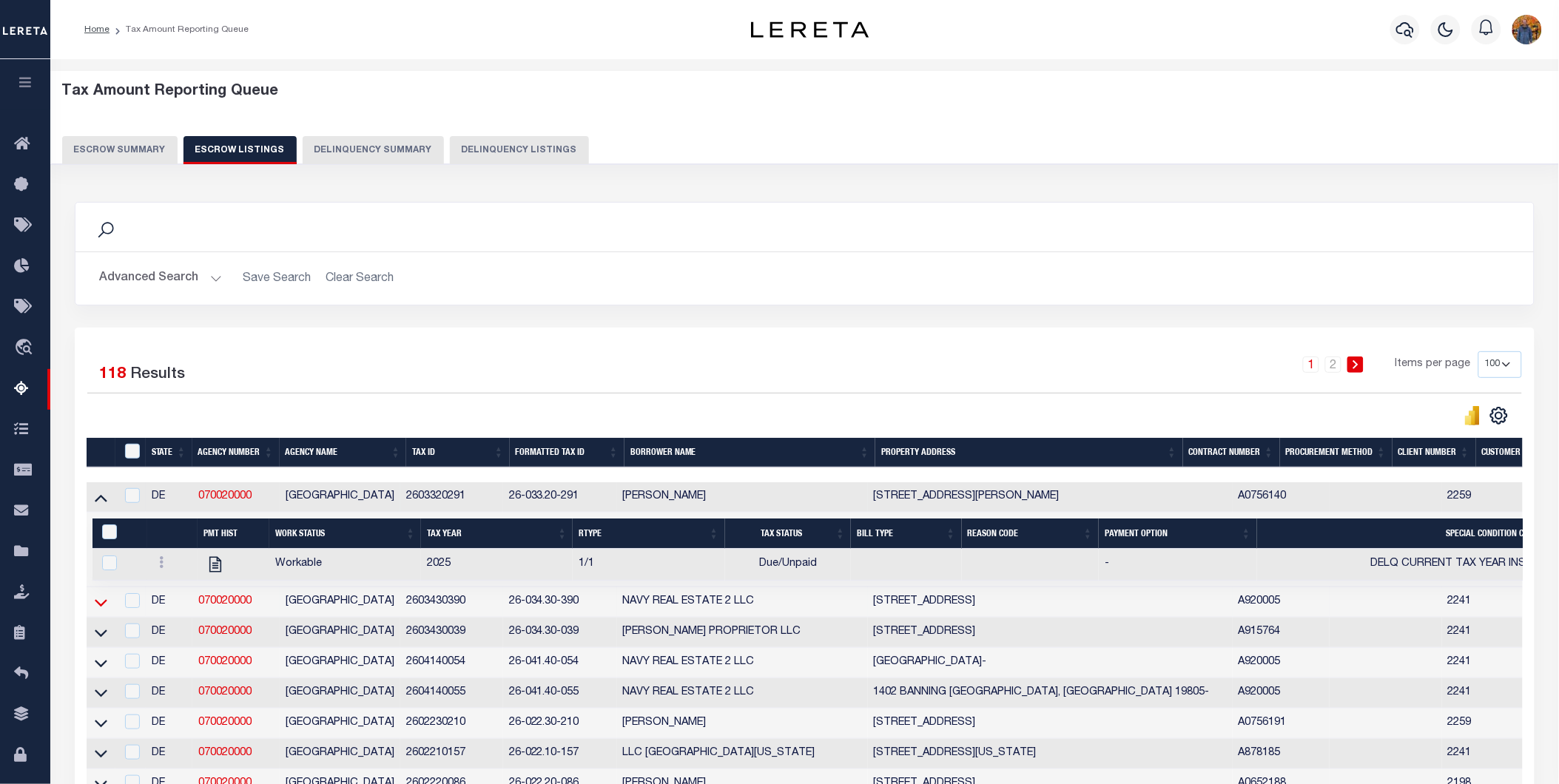
click at [99, 607] on icon at bounding box center [101, 603] width 12 height 8
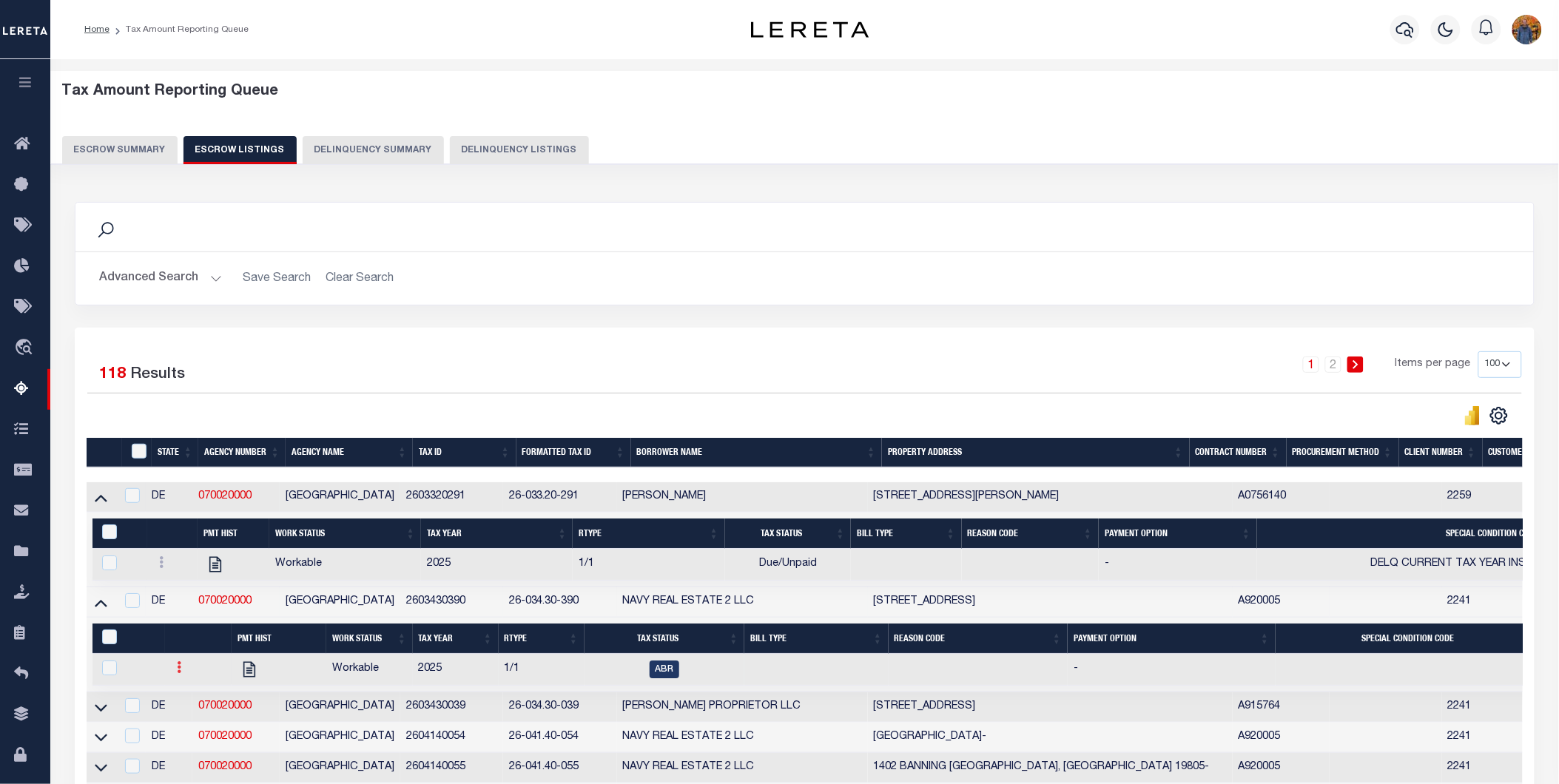
click at [178, 671] on icon at bounding box center [179, 667] width 5 height 12
click at [195, 724] on img "" at bounding box center [197, 716] width 15 height 15
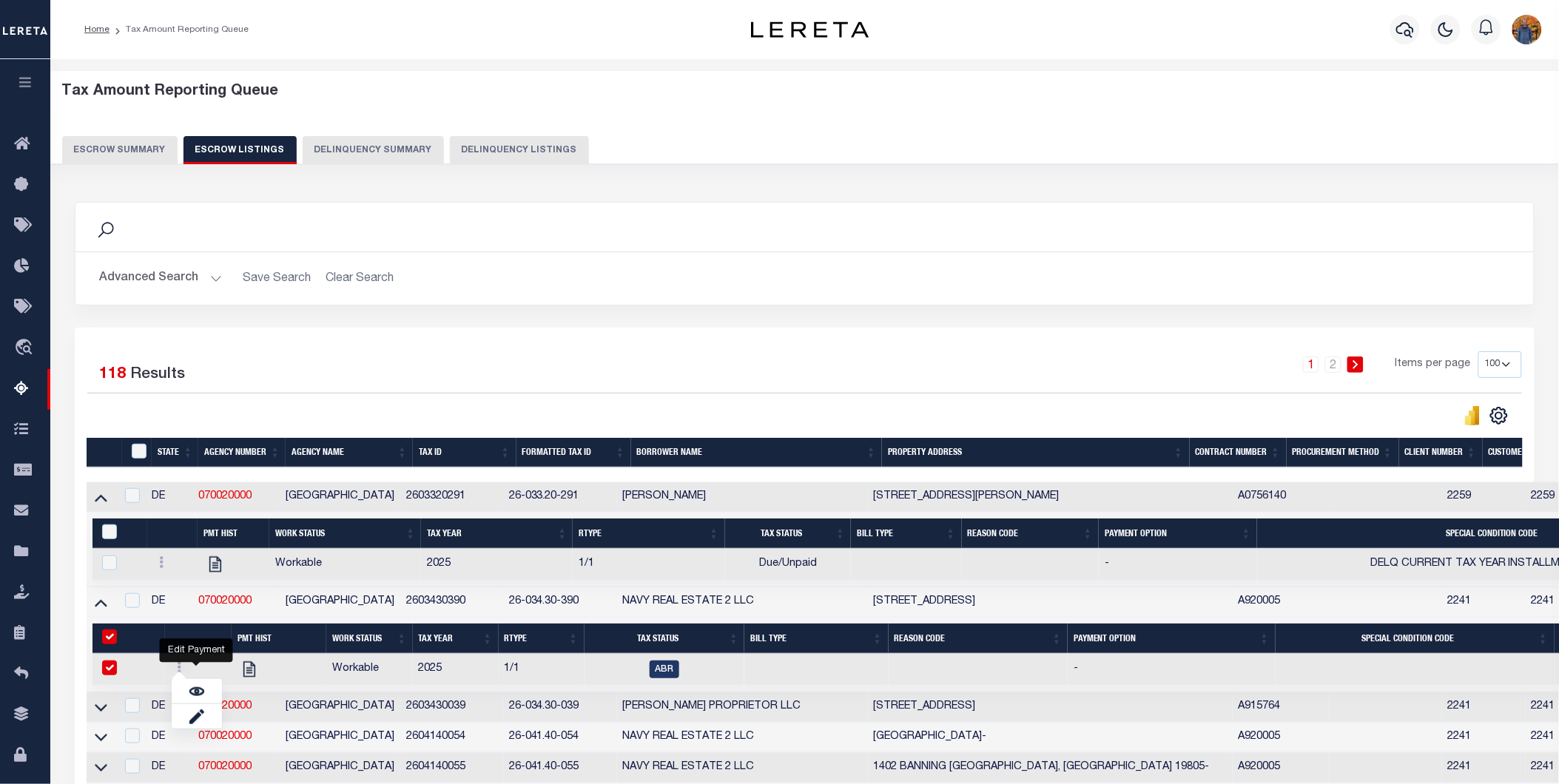
checkbox input "true"
select select
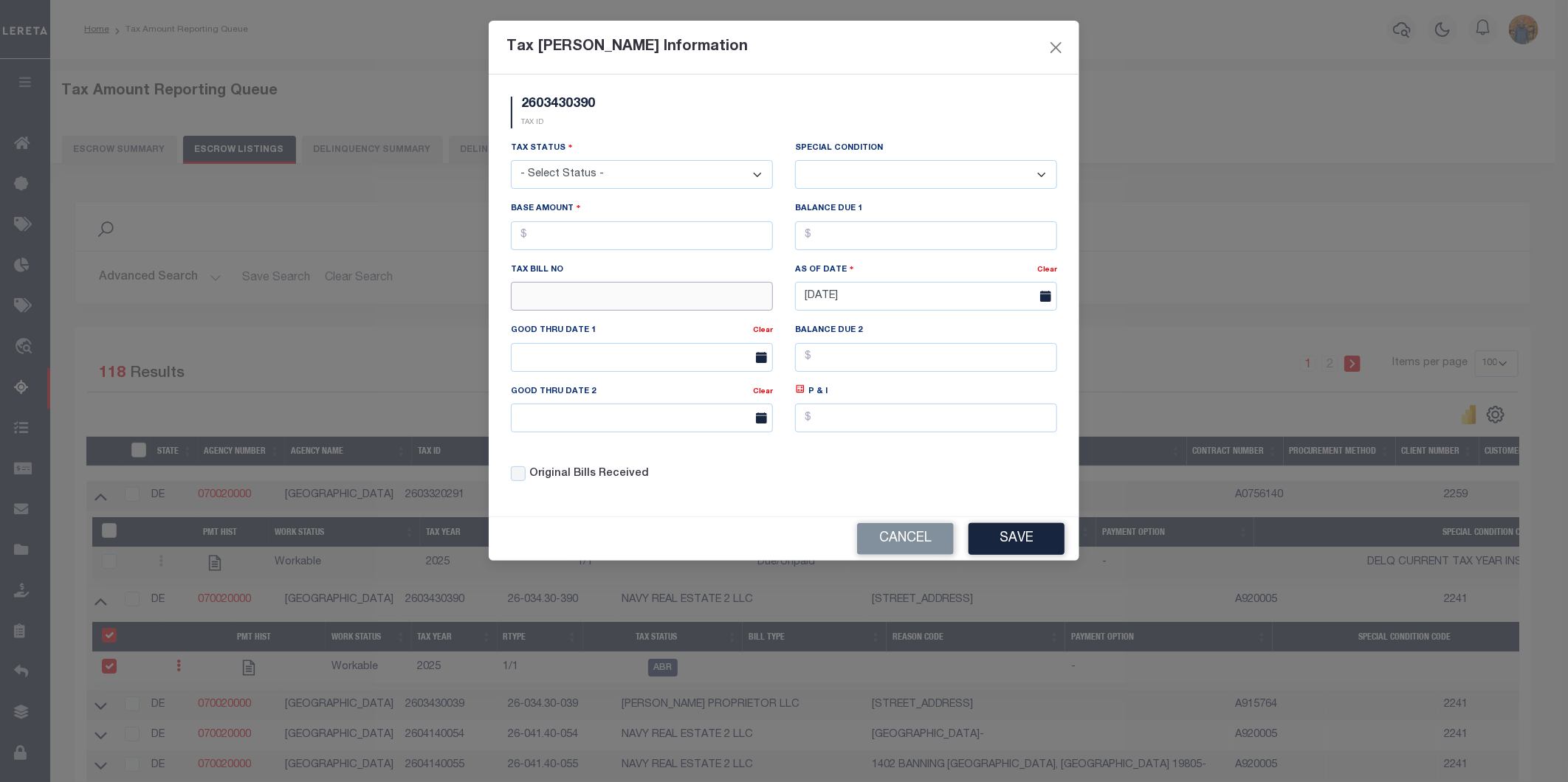
click at [550, 293] on input "text" at bounding box center [642, 296] width 262 height 28
click at [585, 174] on select "- Select Status - Open Due/Unpaid Paid Incomplete No Tax Due Internal Refund Pr…" at bounding box center [642, 174] width 262 height 28
select select "DUE"
click at [511, 161] on select "- Select Status - Open Due/Unpaid Paid Incomplete No Tax Due Internal Refund Pr…" at bounding box center [642, 174] width 262 height 28
click at [844, 171] on select "-- Select Special Condition -- 3RD PARTY TAX LIEN AGENCY TAX LIEN (A.K.A Inside…" at bounding box center [926, 174] width 262 height 28
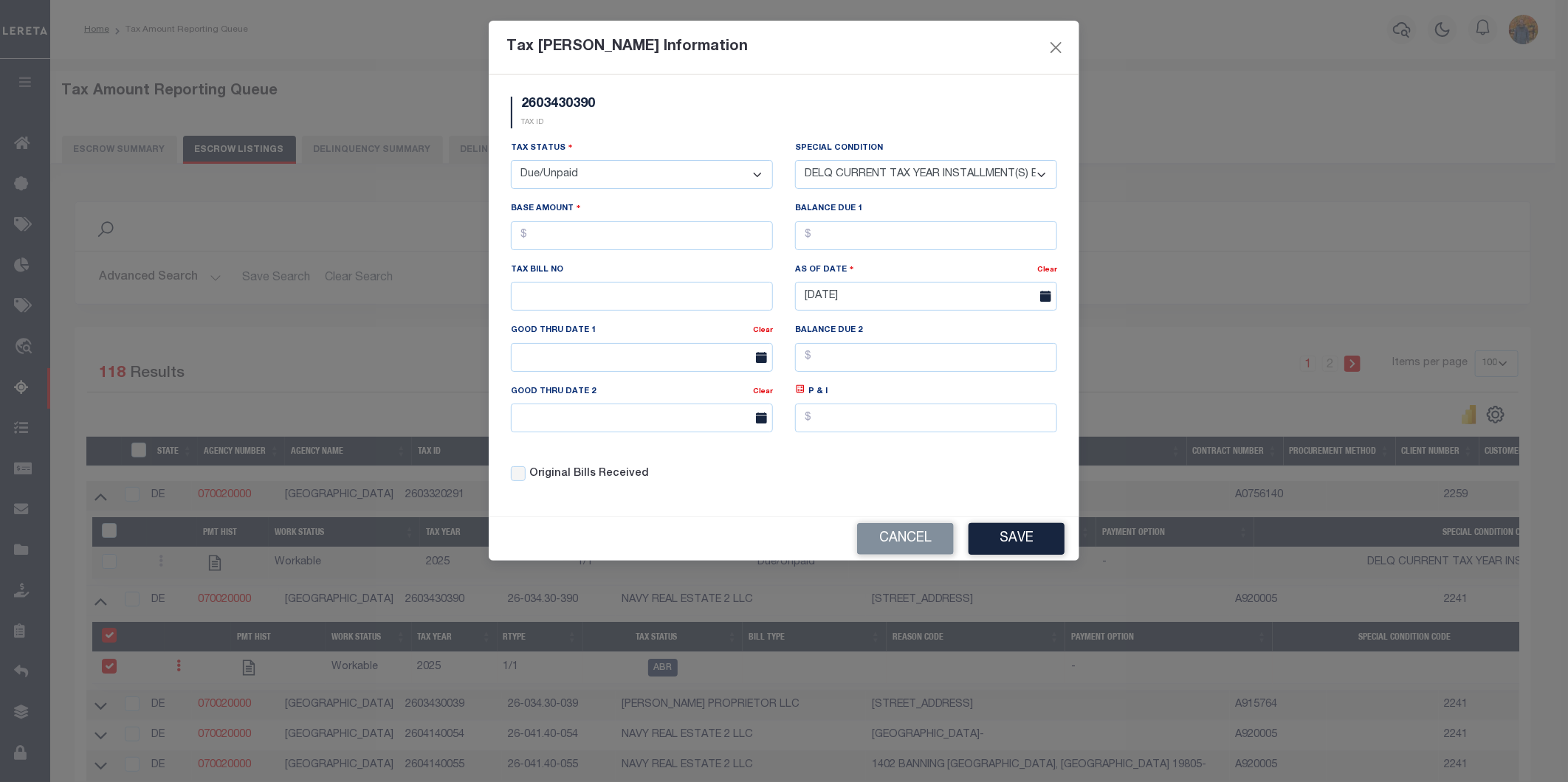
click at [795, 160] on select "-- Select Special Condition -- 3RD PARTY TAX LIEN AGENCY TAX LIEN (A.K.A Inside…" at bounding box center [926, 174] width 262 height 28
click at [970, 175] on select "-- Select Special Condition -- 3RD PARTY TAX LIEN AGENCY TAX LIEN (A.K.A Inside…" at bounding box center [926, 174] width 262 height 28
select select "18"
click at [795, 160] on select "-- Select Special Condition -- 3RD PARTY TAX LIEN AGENCY TAX LIEN (A.K.A Inside…" at bounding box center [926, 174] width 262 height 28
click at [624, 233] on input "text" at bounding box center [642, 235] width 262 height 28
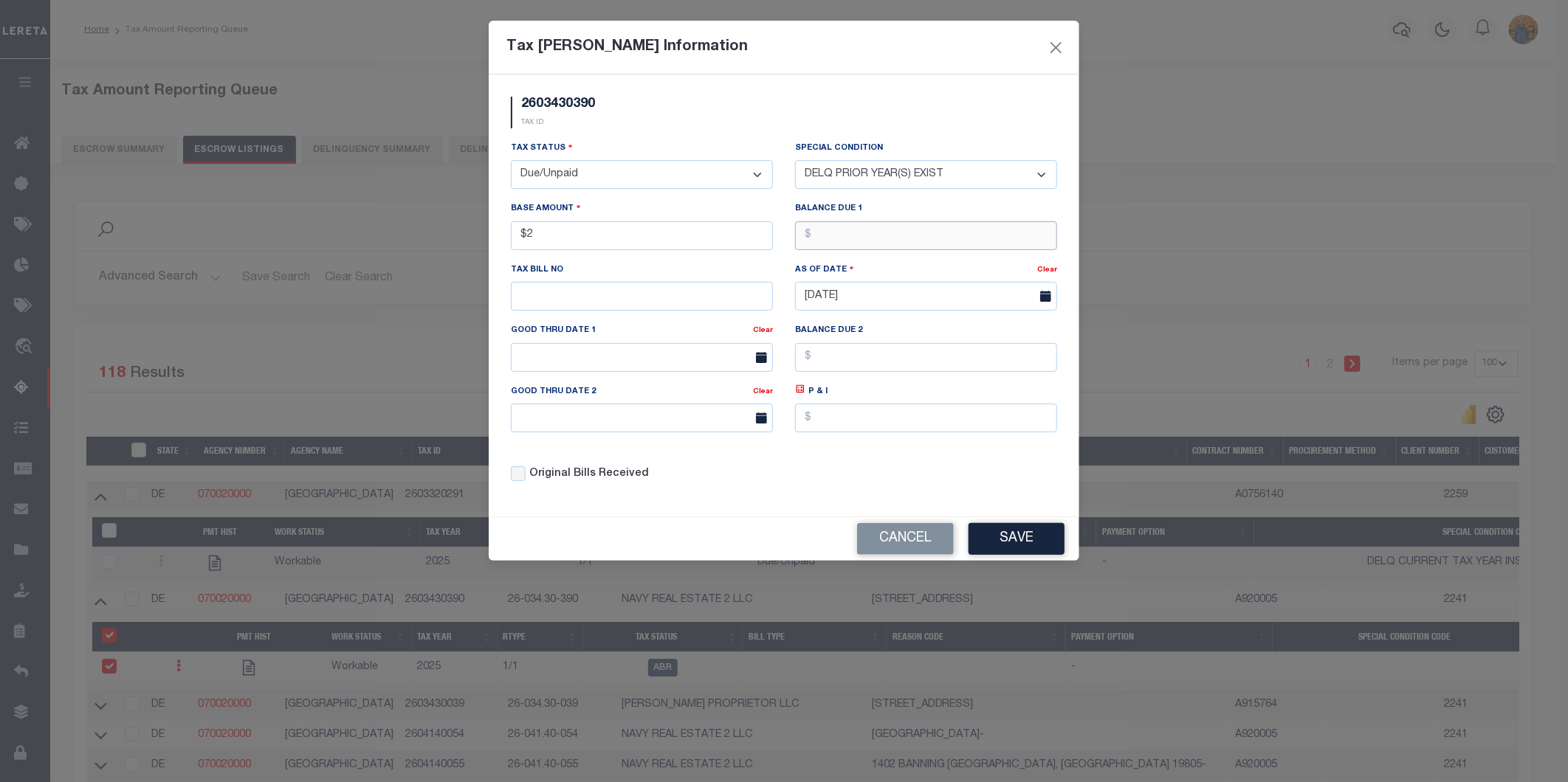
type input "$2.00"
click at [818, 241] on input "text" at bounding box center [926, 235] width 262 height 28
type input "$2.00"
click at [1029, 524] on div "Cancel Save" at bounding box center [784, 539] width 591 height 44
click at [1028, 537] on button "Save" at bounding box center [1016, 538] width 96 height 32
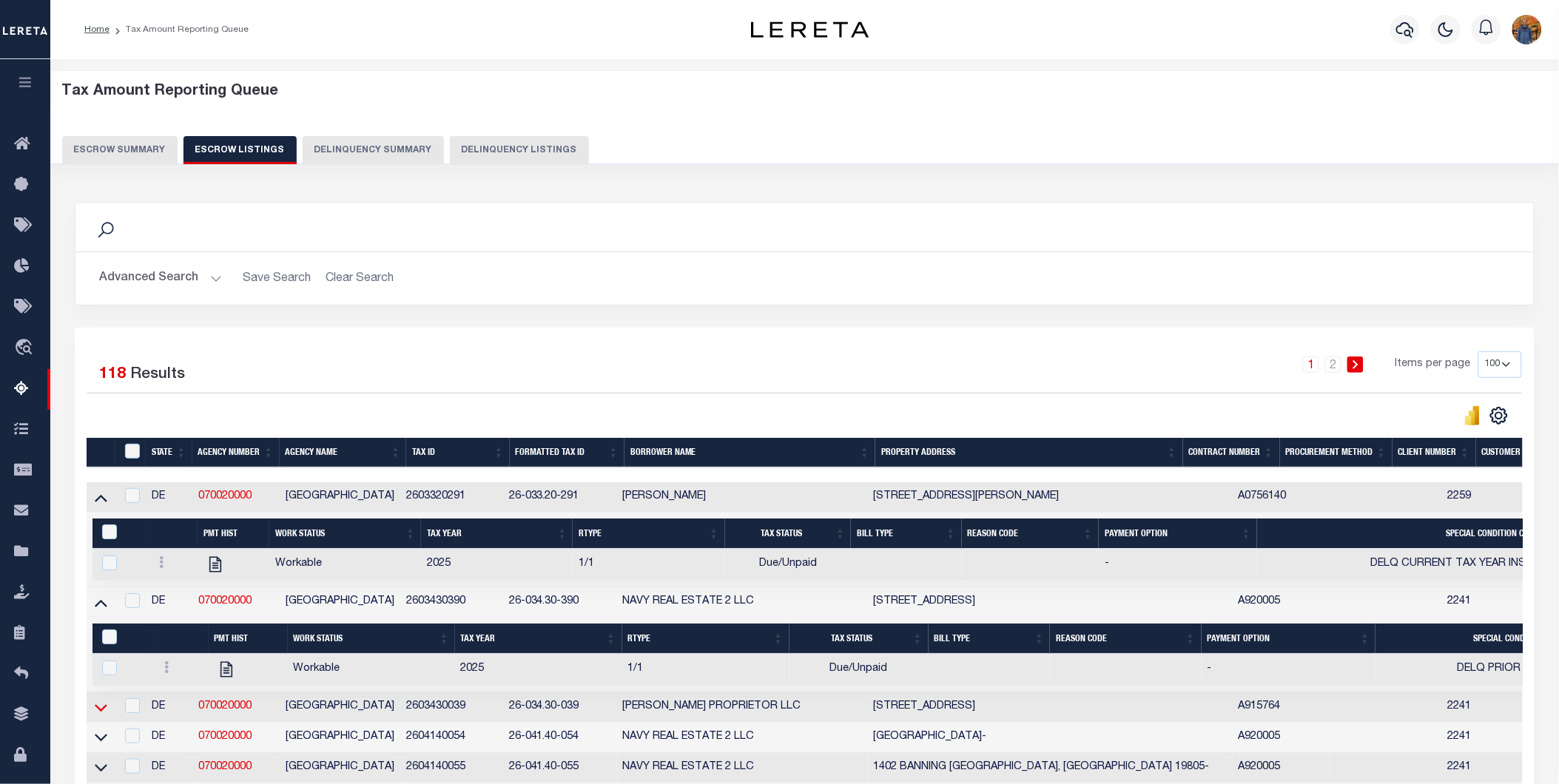
scroll to position [164, 0]
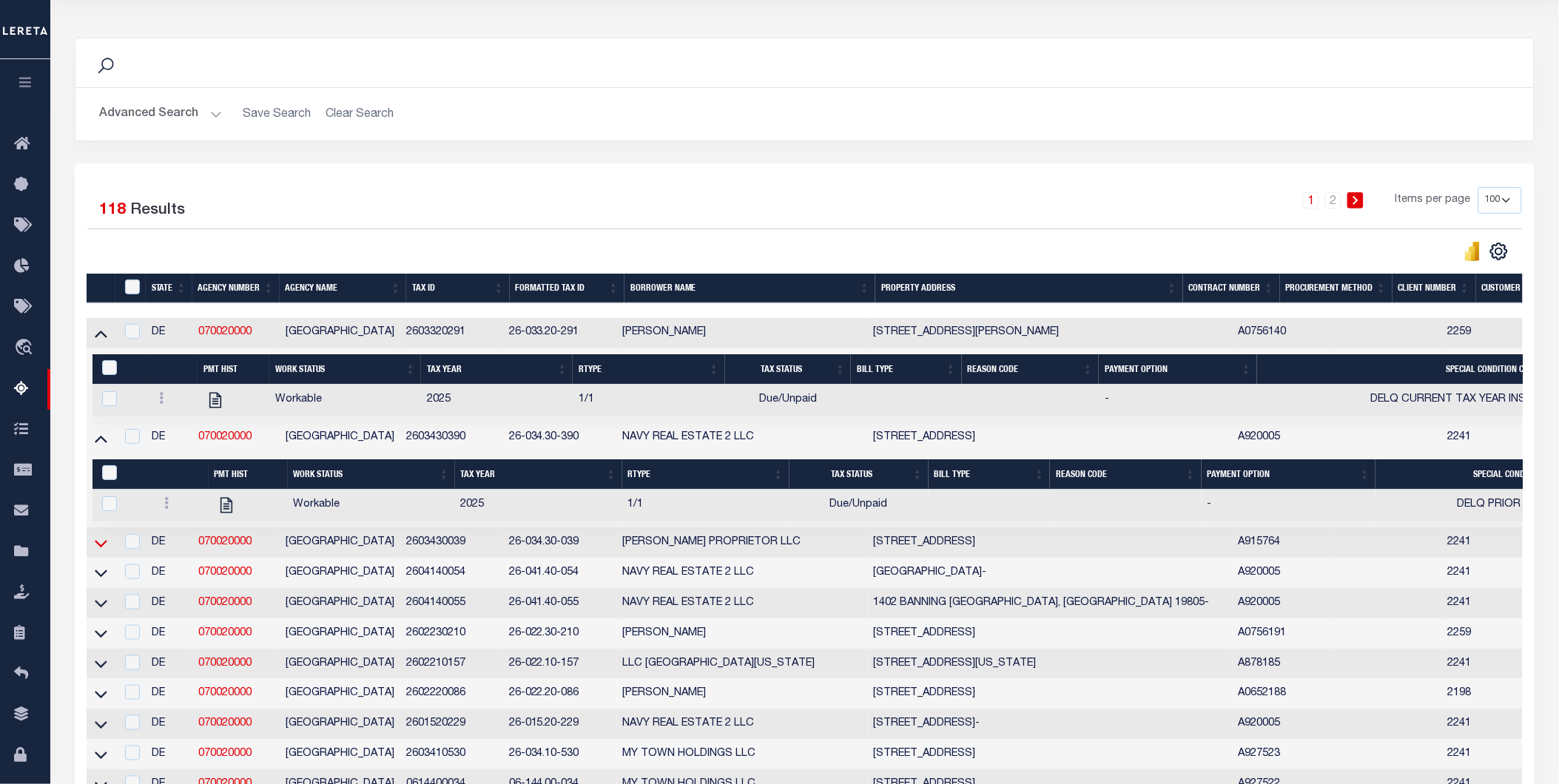
click at [98, 550] on icon at bounding box center [101, 543] width 12 height 15
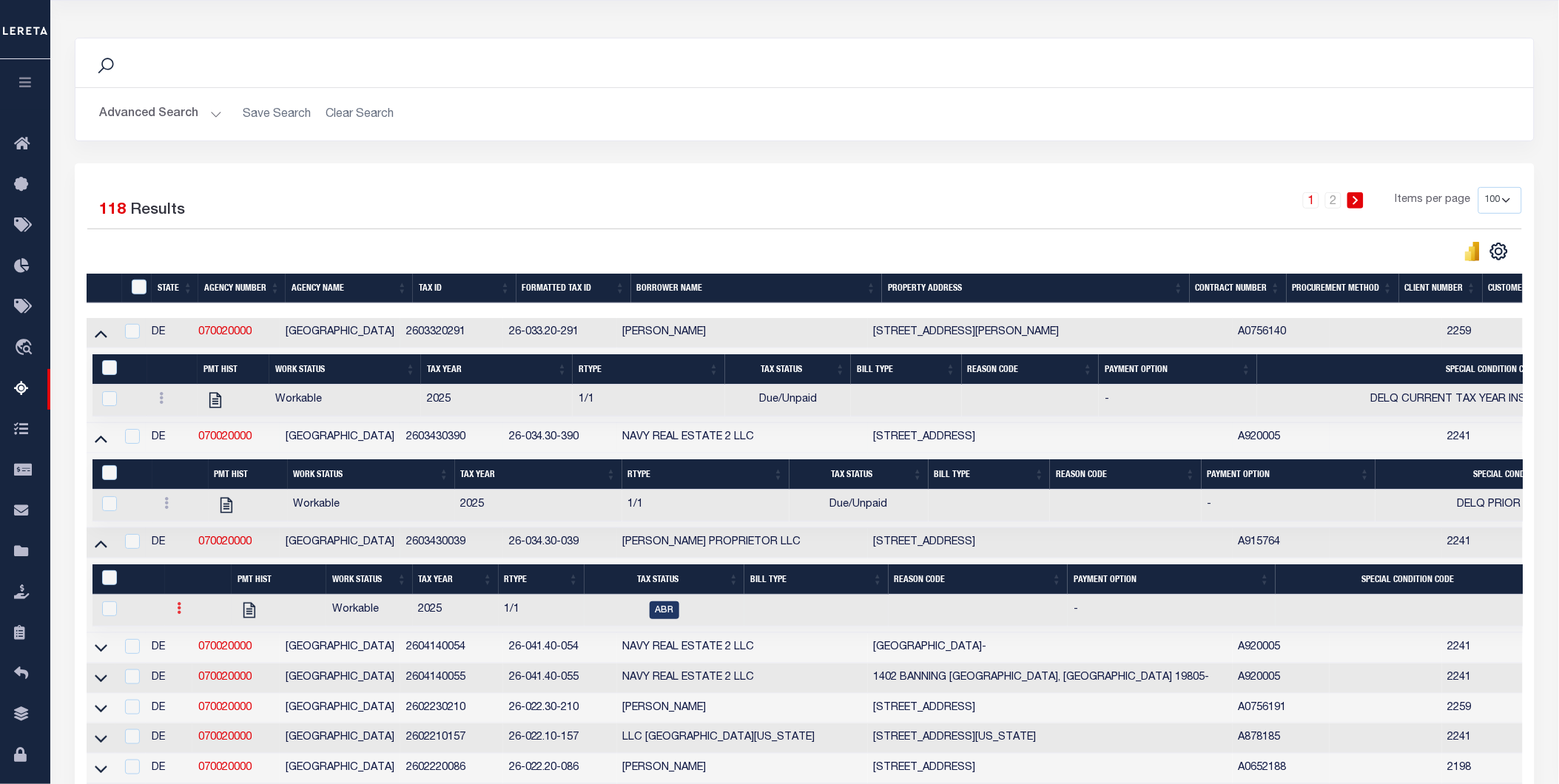
click at [180, 611] on link at bounding box center [179, 610] width 16 height 12
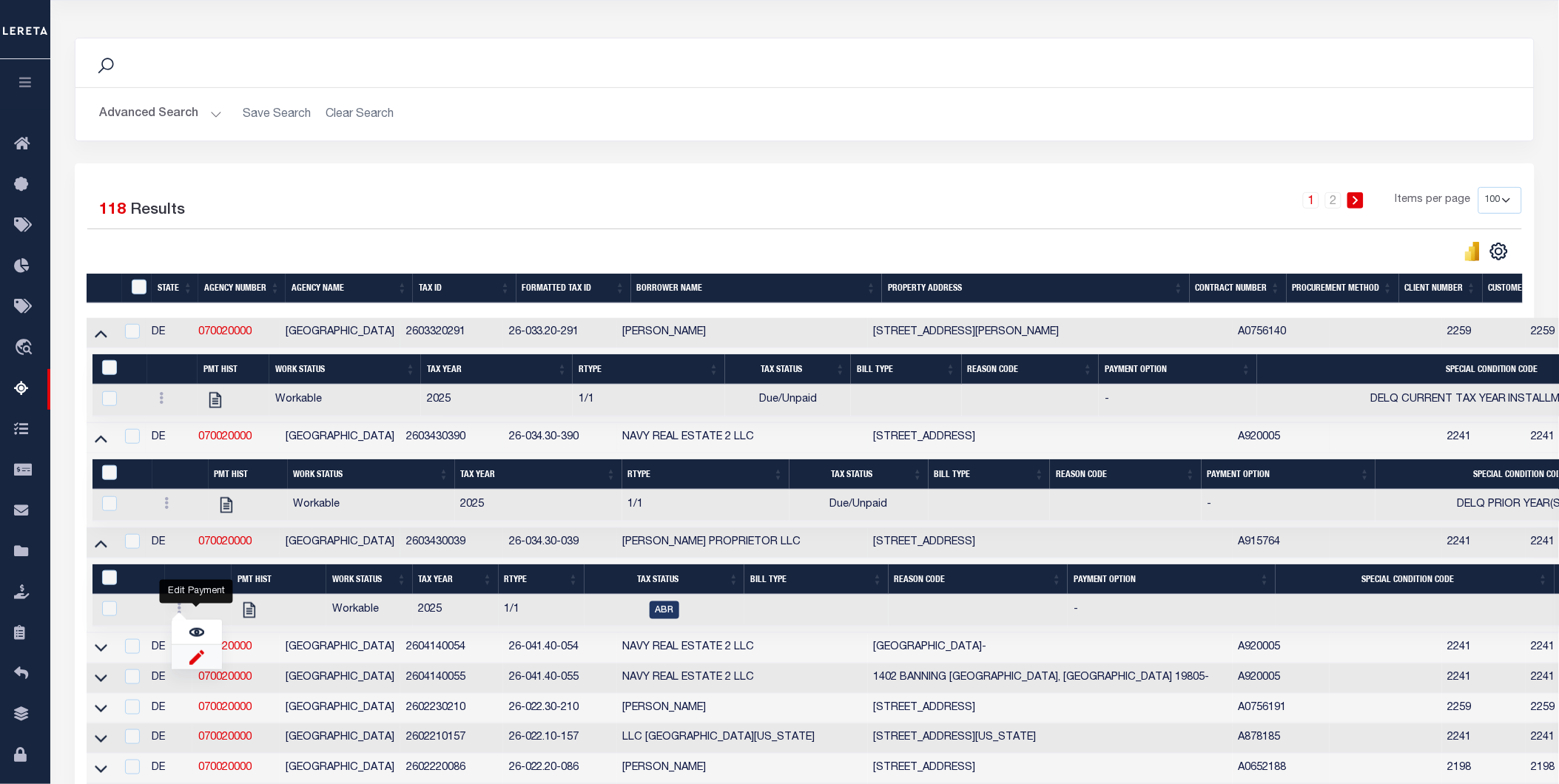
click at [191, 665] on img "" at bounding box center [197, 657] width 15 height 15
checkbox input "true"
select select
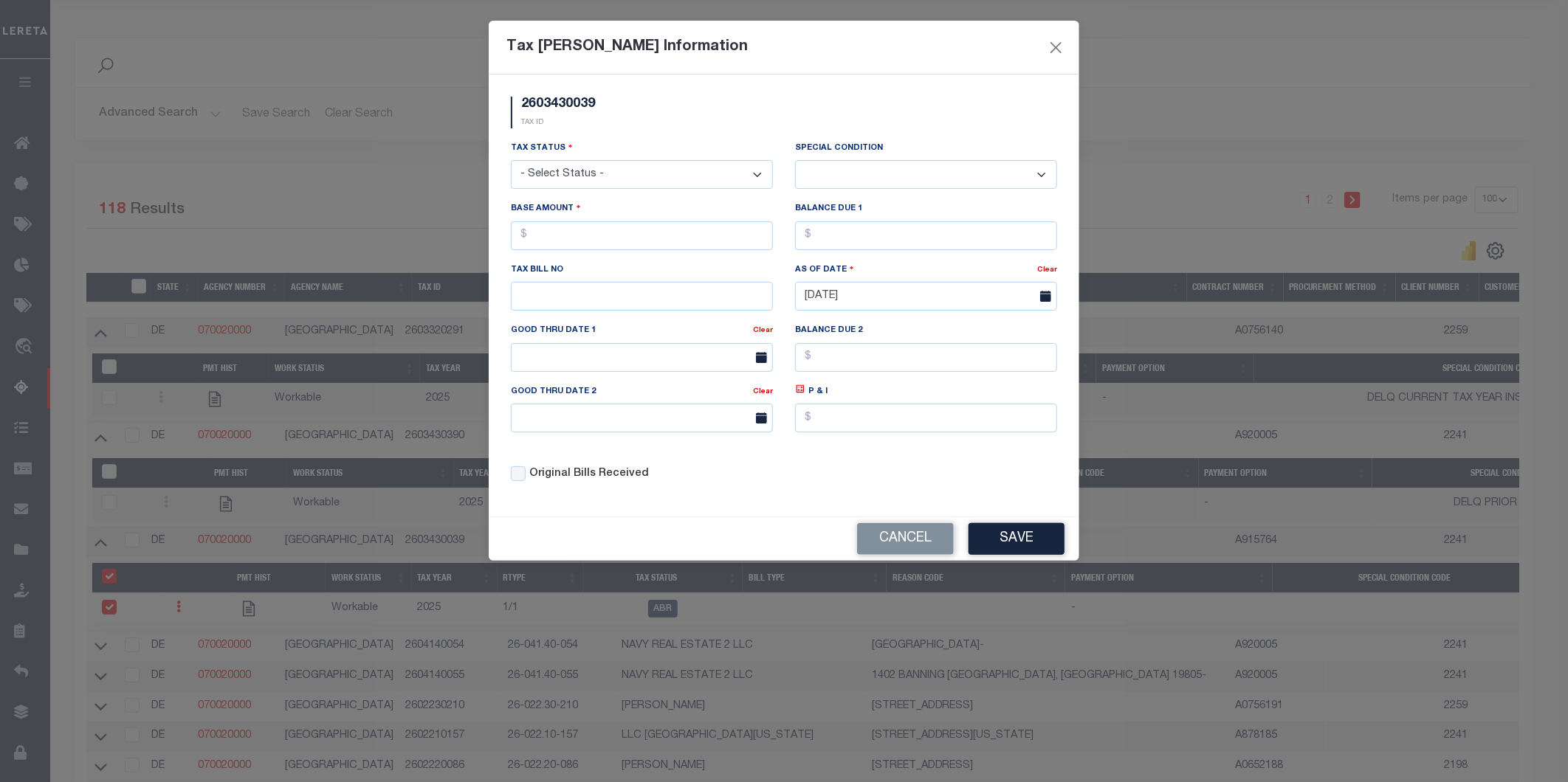
click at [687, 172] on select "- Select Status - Open Due/Unpaid Paid Incomplete No Tax Due Internal Refund Pr…" at bounding box center [642, 174] width 262 height 28
select select "DUE"
click at [511, 161] on select "- Select Status - Open Due/Unpaid Paid Incomplete No Tax Due Internal Refund Pr…" at bounding box center [642, 174] width 262 height 28
select select "0"
click at [579, 238] on input "text" at bounding box center [642, 235] width 262 height 28
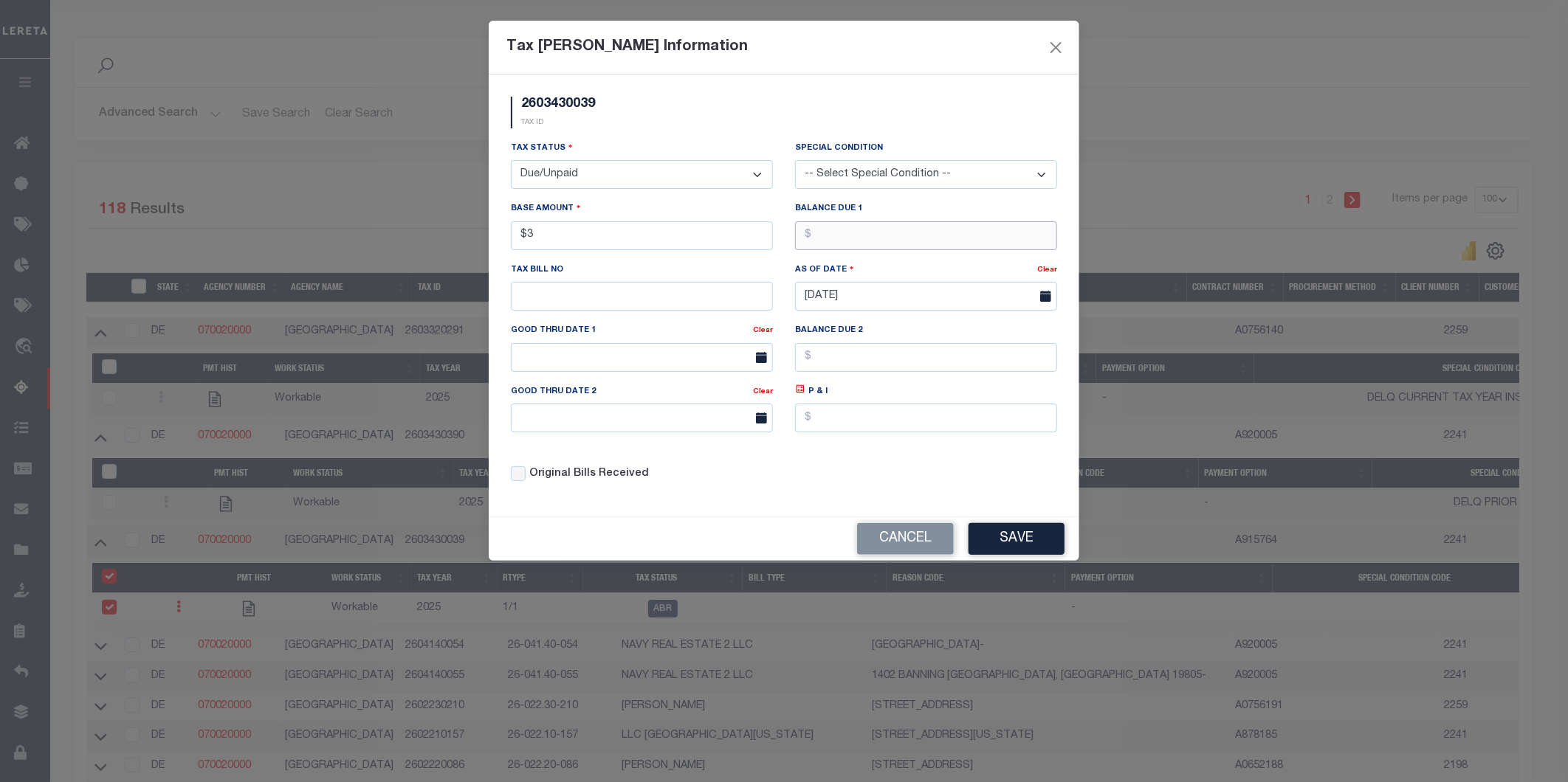
type input "$3.00"
click at [851, 239] on input "text" at bounding box center [926, 235] width 262 height 28
type input "$3.00"
click at [872, 174] on select "-- Select Special Condition -- 3RD PARTY TAX LIEN AGENCY TAX LIEN (A.K.A Inside…" at bounding box center [926, 174] width 262 height 28
select select "15"
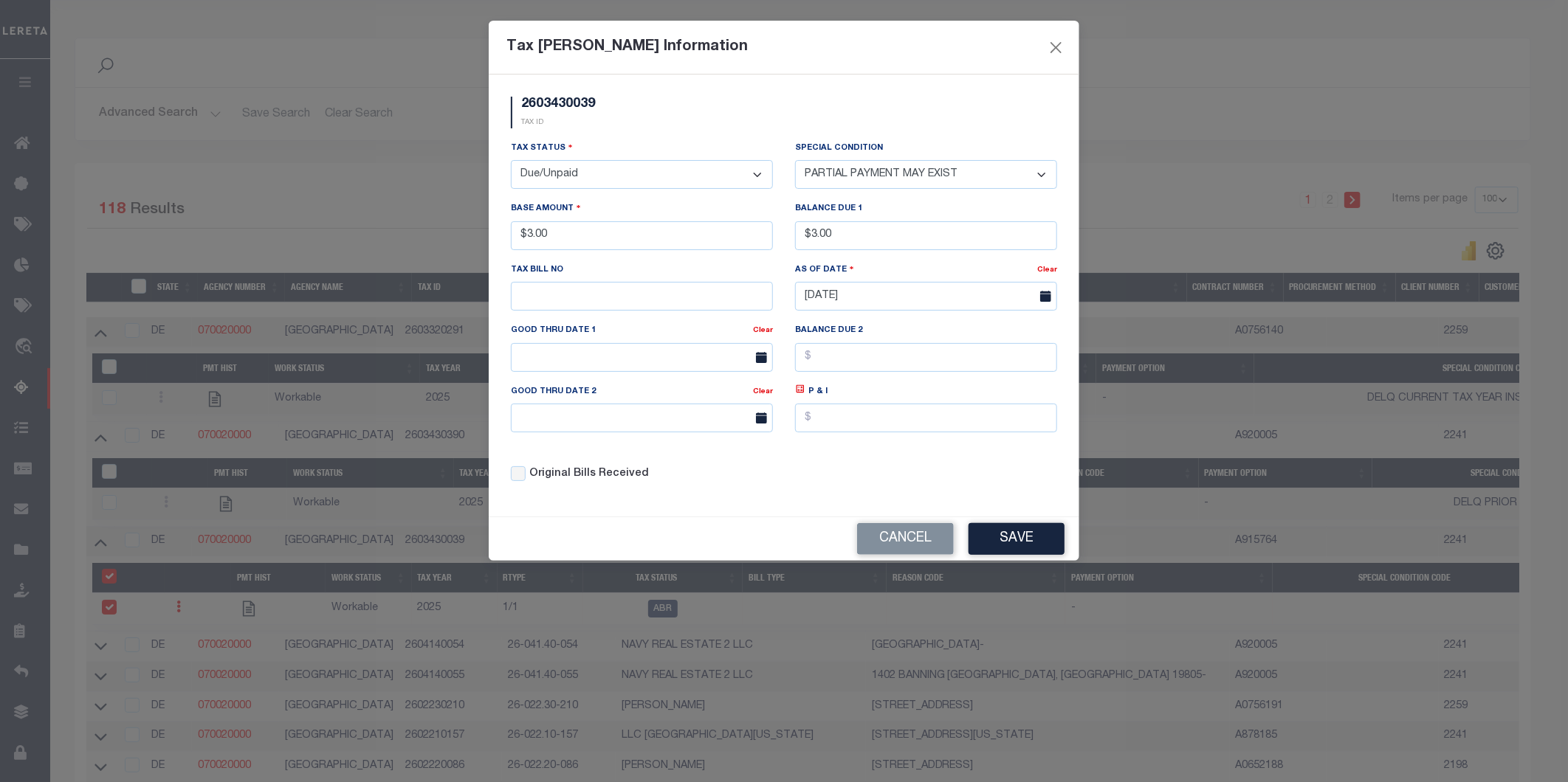
click at [795, 160] on select "-- Select Special Condition -- 3RD PARTY TAX LIEN AGENCY TAX LIEN (A.K.A Inside…" at bounding box center [926, 174] width 262 height 28
click at [1026, 544] on button "Save" at bounding box center [1016, 538] width 96 height 32
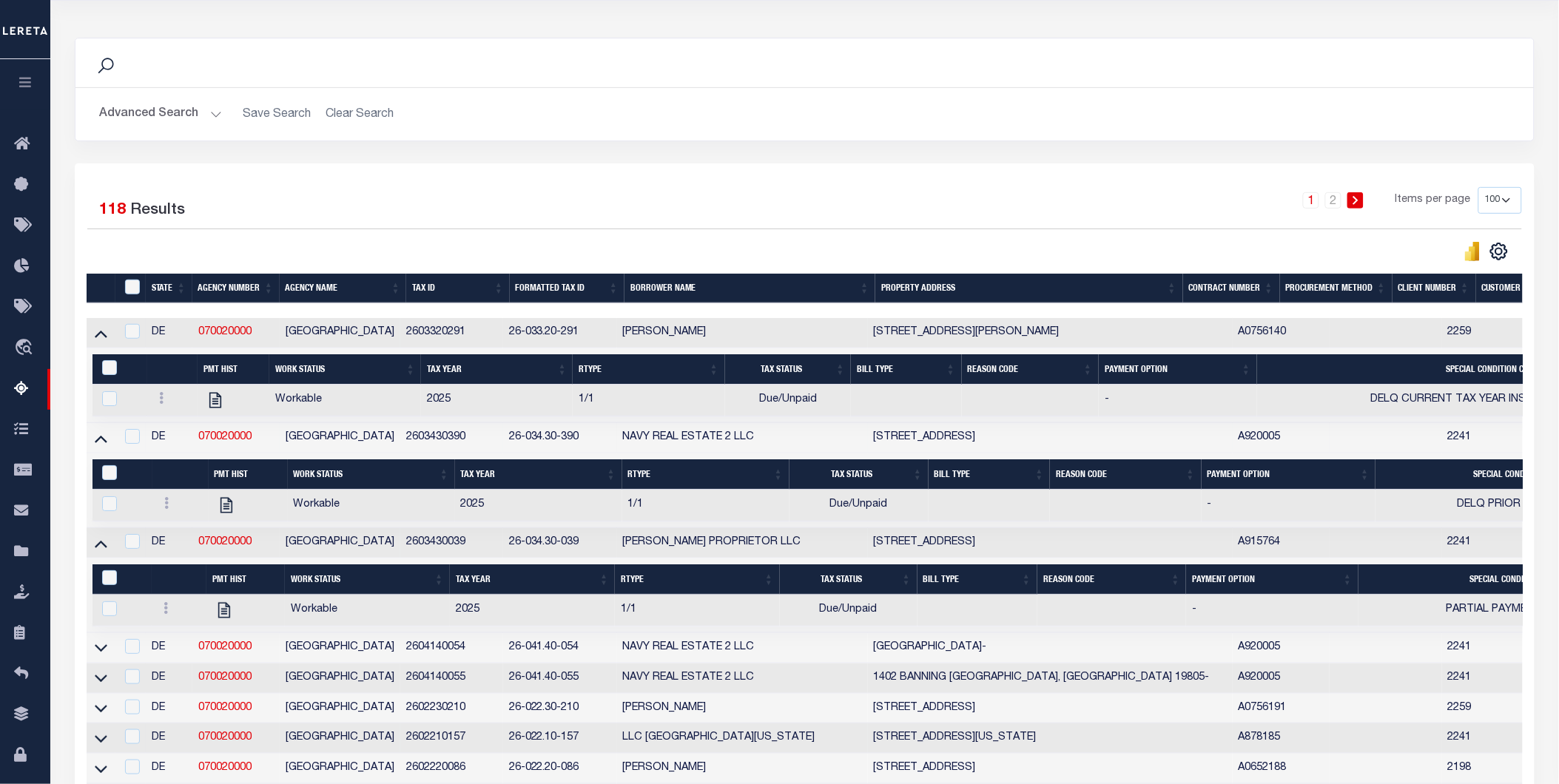
click at [98, 652] on icon at bounding box center [101, 648] width 12 height 15
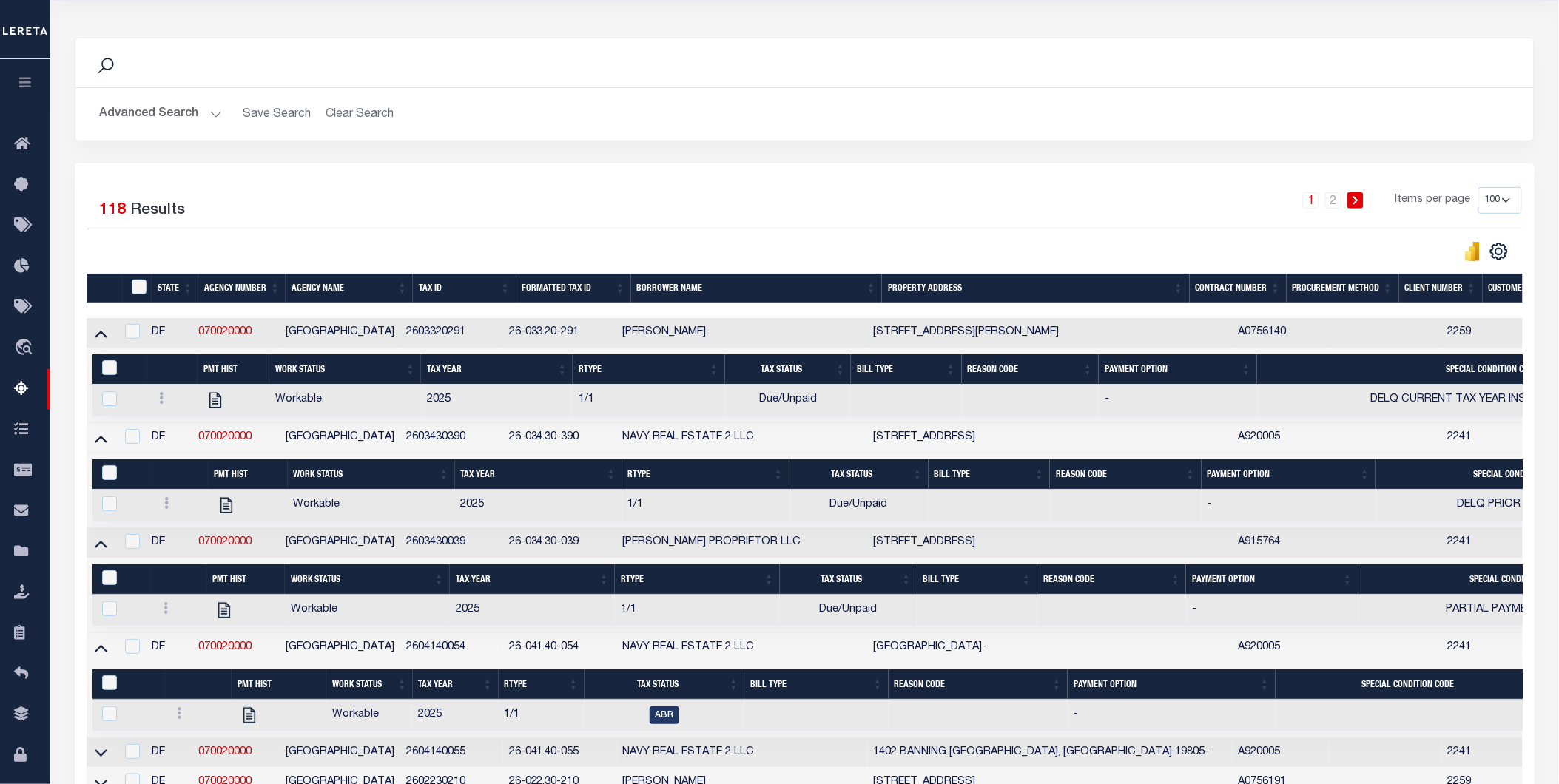
scroll to position [328, 0]
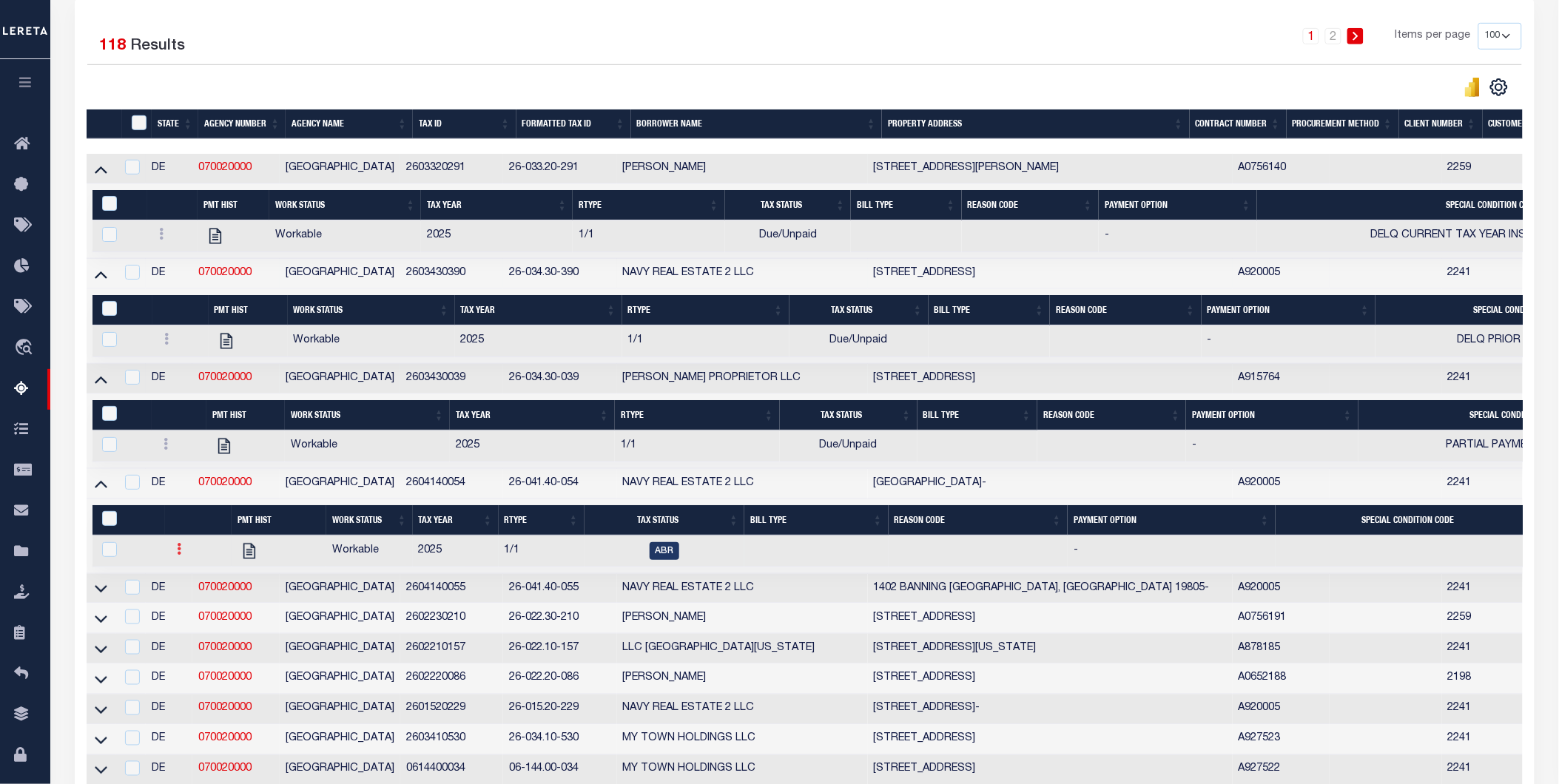
click at [177, 555] on icon at bounding box center [179, 548] width 5 height 12
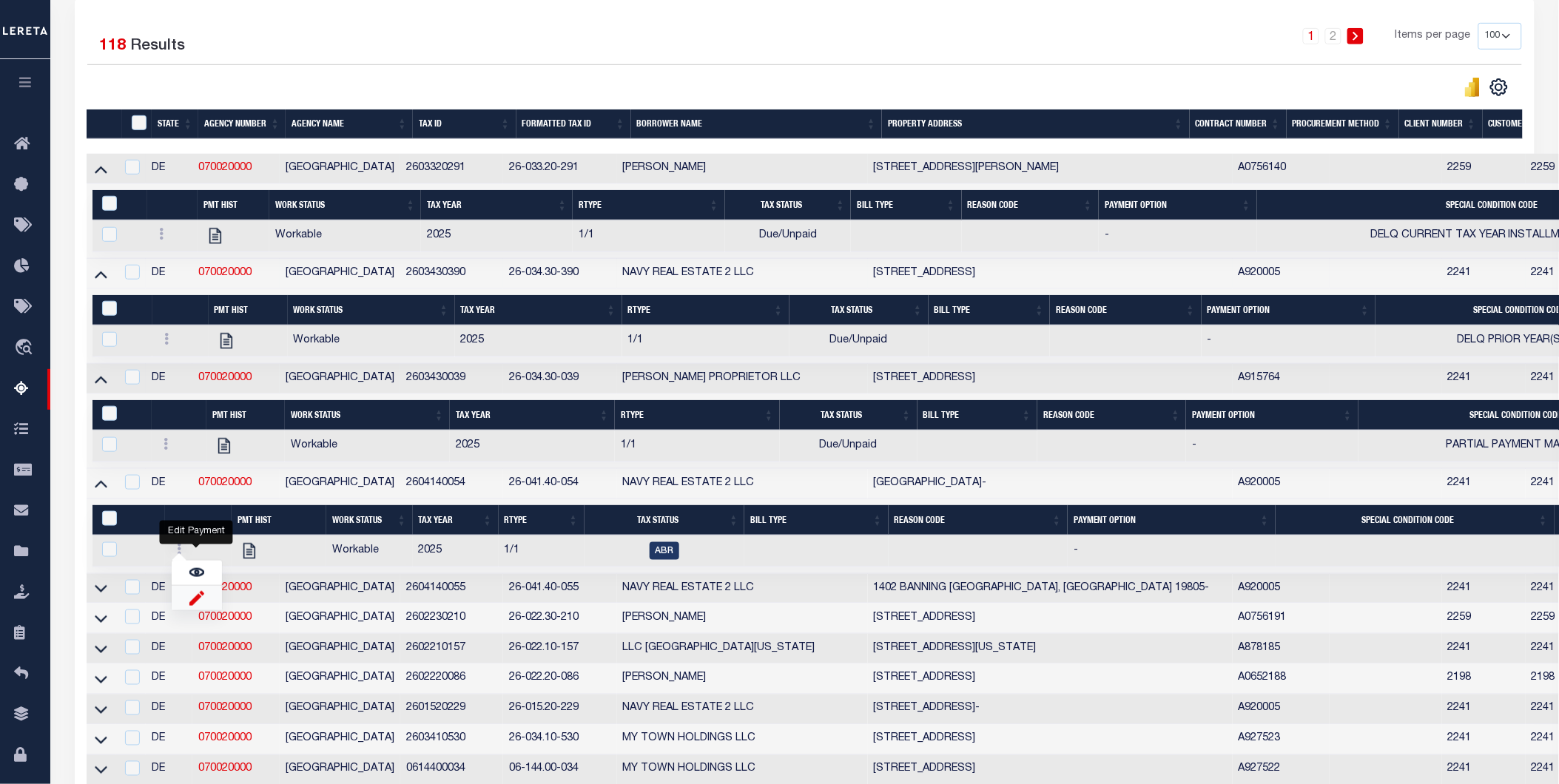
click at [194, 603] on img "" at bounding box center [197, 598] width 15 height 15
checkbox input "true"
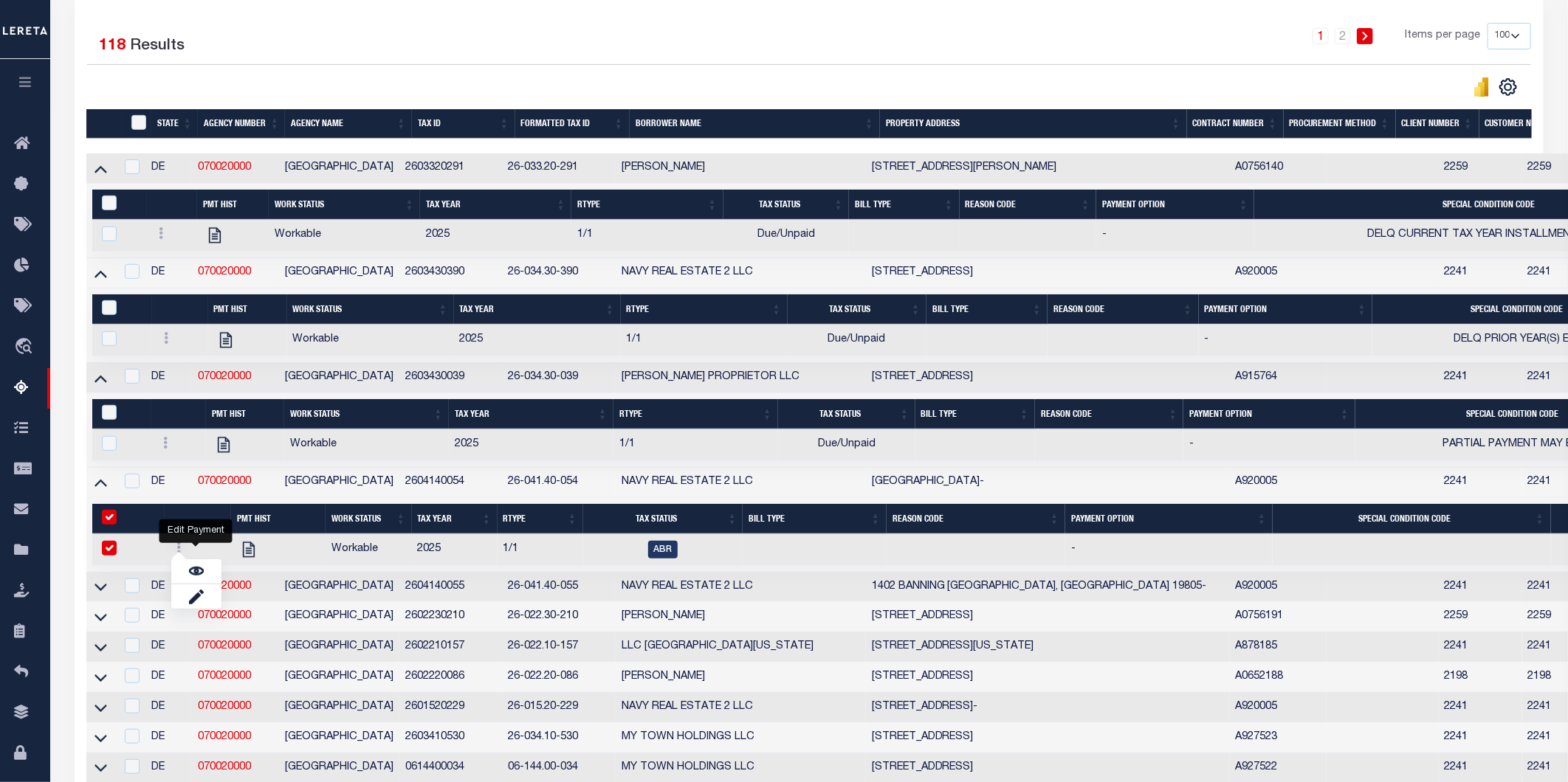
select select
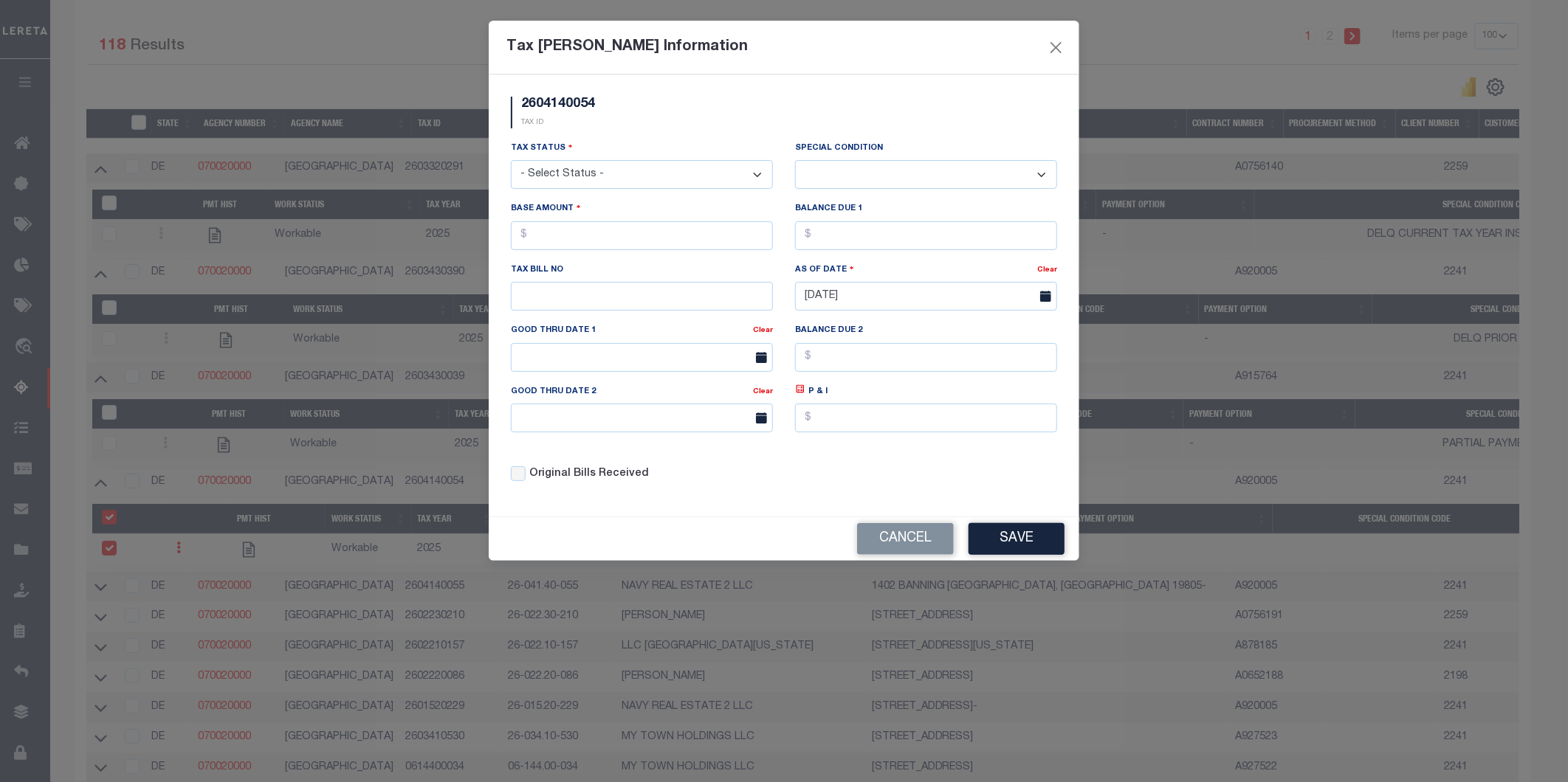
click at [556, 167] on select "- Select Status - Open Due/Unpaid Paid Incomplete No Tax Due Internal Refund Pr…" at bounding box center [642, 174] width 262 height 28
select select "DUE"
click at [511, 161] on select "- Select Status - Open Due/Unpaid Paid Incomplete No Tax Due Internal Refund Pr…" at bounding box center [642, 174] width 262 height 28
click at [925, 170] on select "-- Select Special Condition -- 3RD PARTY TAX LIEN AGENCY TAX LIEN (A.K.A Inside…" at bounding box center [926, 174] width 262 height 28
select select "15"
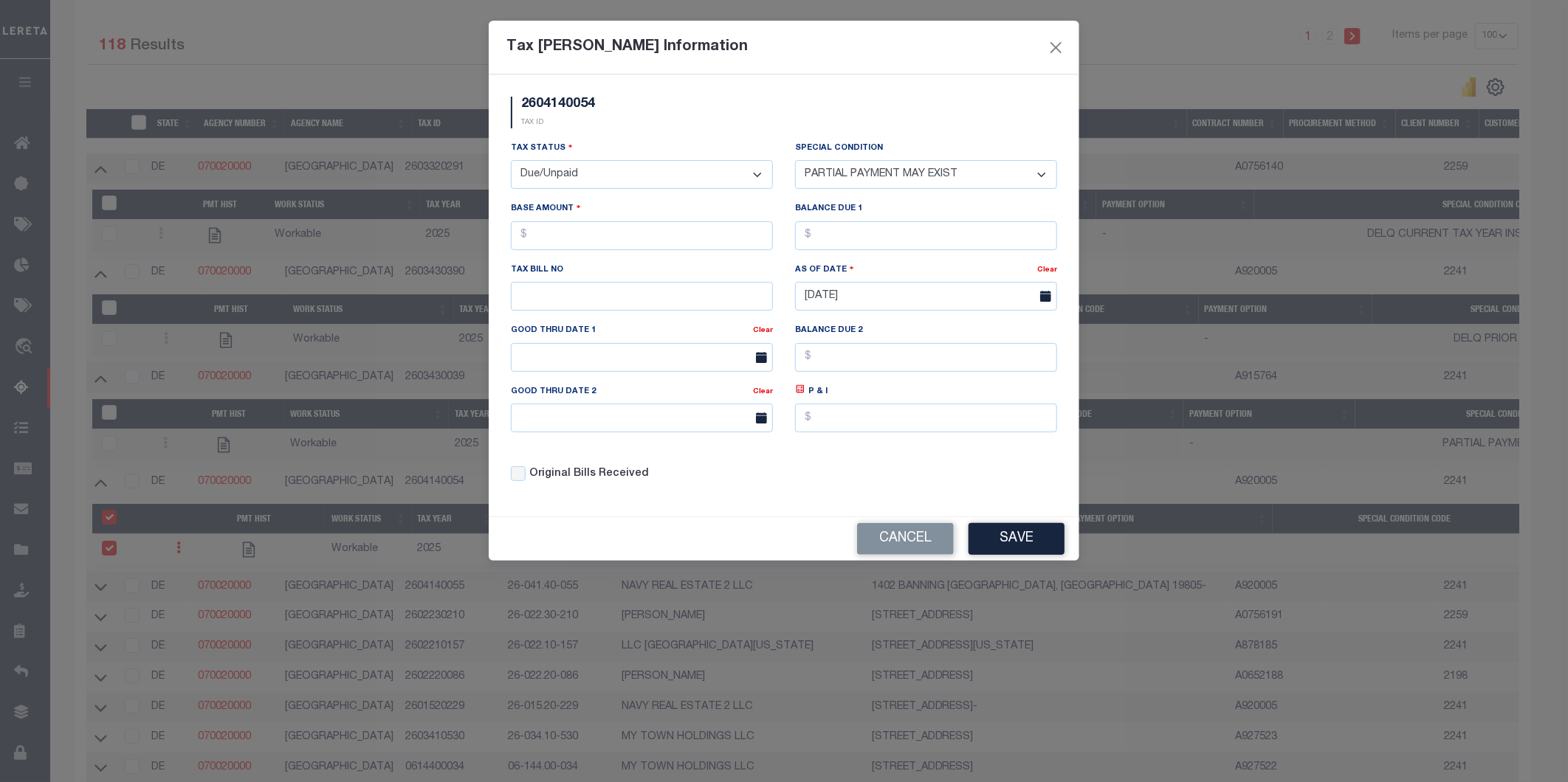
click at [795, 160] on select "-- Select Special Condition -- 3RD PARTY TAX LIEN AGENCY TAX LIEN (A.K.A Inside…" at bounding box center [926, 174] width 262 height 28
click at [586, 231] on input "text" at bounding box center [642, 235] width 262 height 28
type input "$4.00"
click at [897, 226] on input "text" at bounding box center [926, 235] width 262 height 28
type input "$4.00"
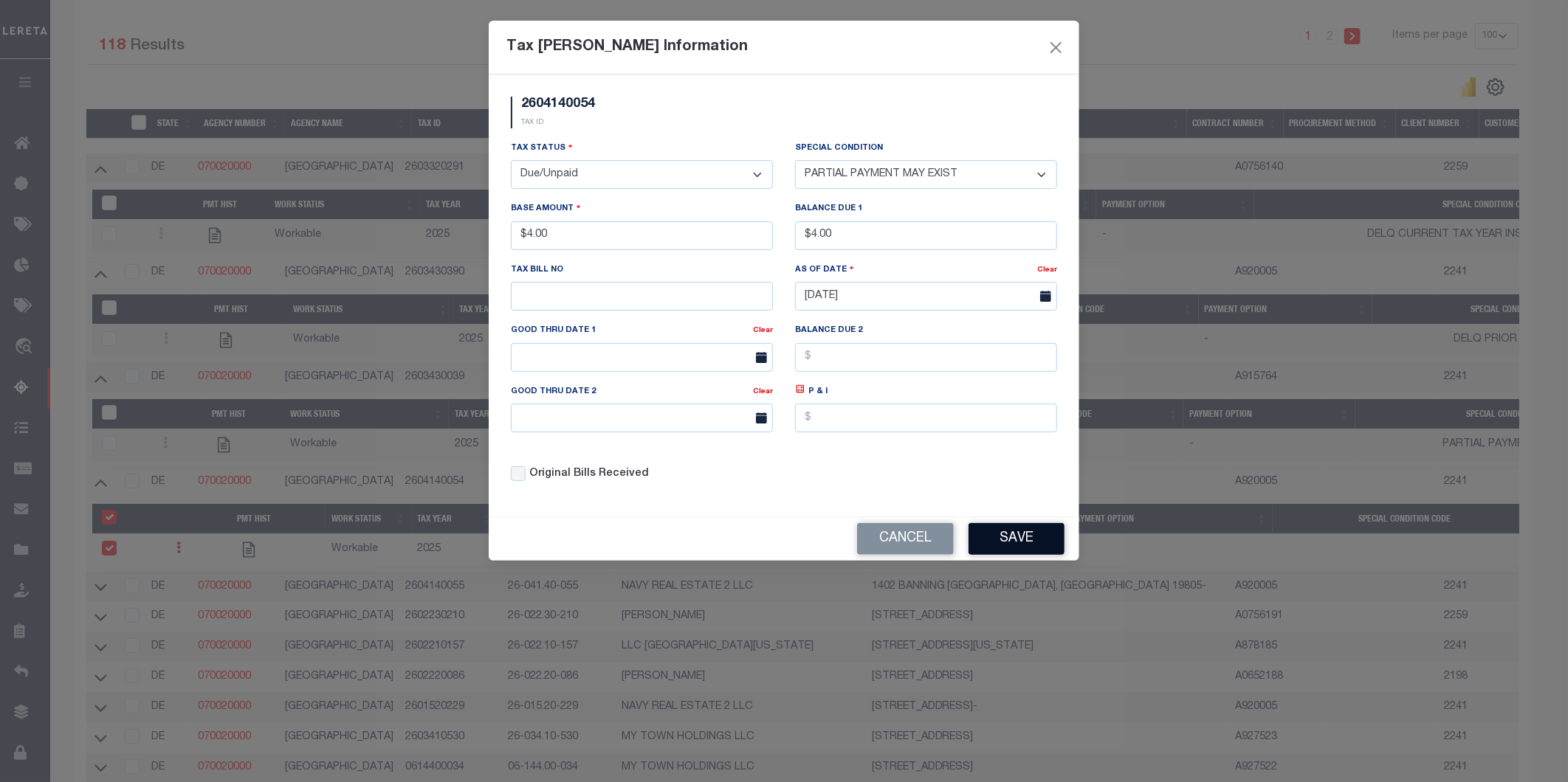
click at [1016, 534] on button "Save" at bounding box center [1016, 538] width 96 height 32
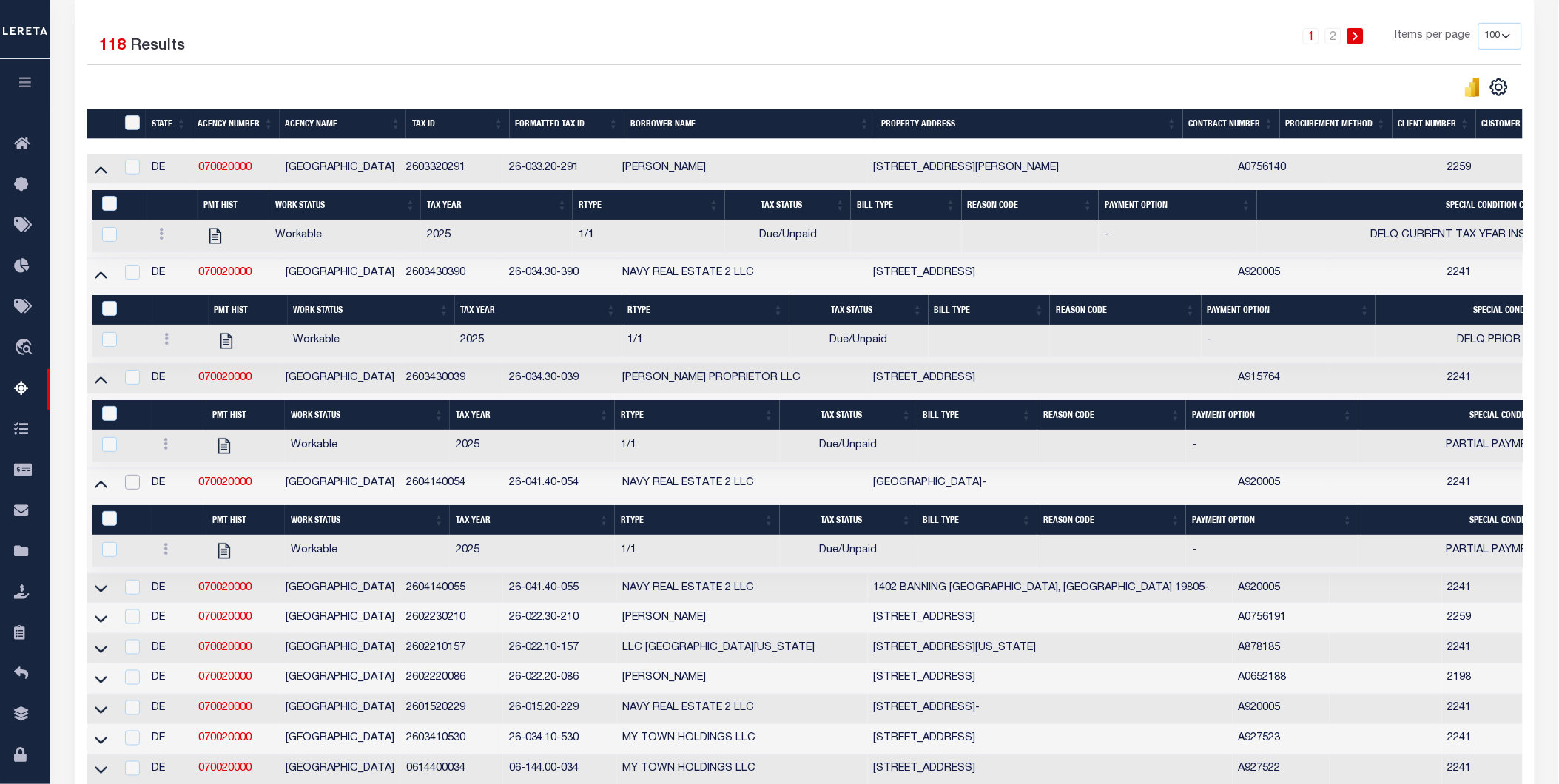
drag, startPoint x: 132, startPoint y: 488, endPoint x: 132, endPoint y: 477, distance: 11.0
click at [132, 489] on input "checkbox" at bounding box center [132, 482] width 15 height 15
checkbox input "true"
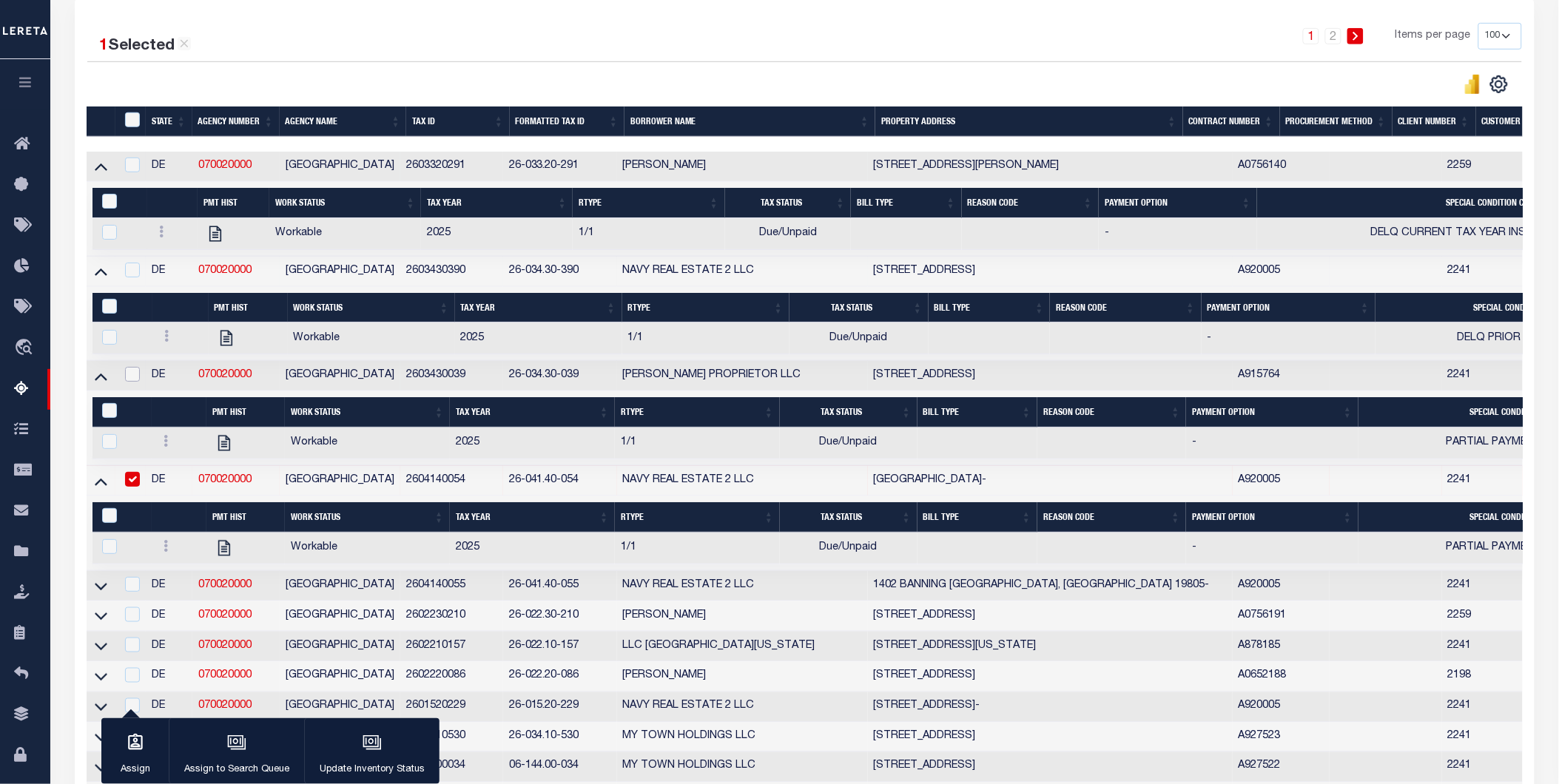
click at [133, 374] on input "checkbox" at bounding box center [132, 374] width 15 height 15
checkbox input "true"
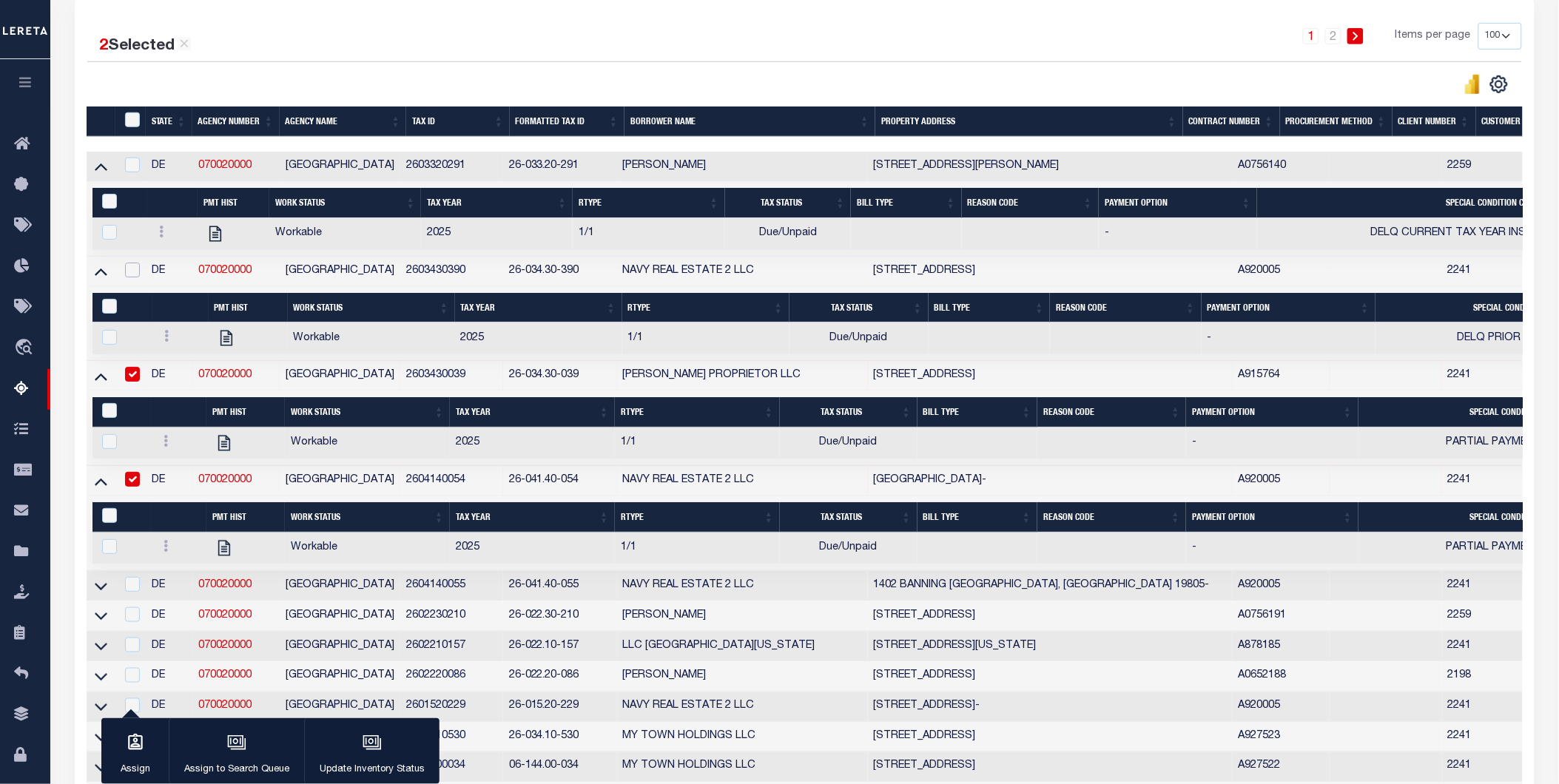
click at [135, 267] on input "checkbox" at bounding box center [132, 270] width 15 height 15
checkbox input "true"
click at [132, 156] on td at bounding box center [130, 167] width 30 height 30
checkbox input "true"
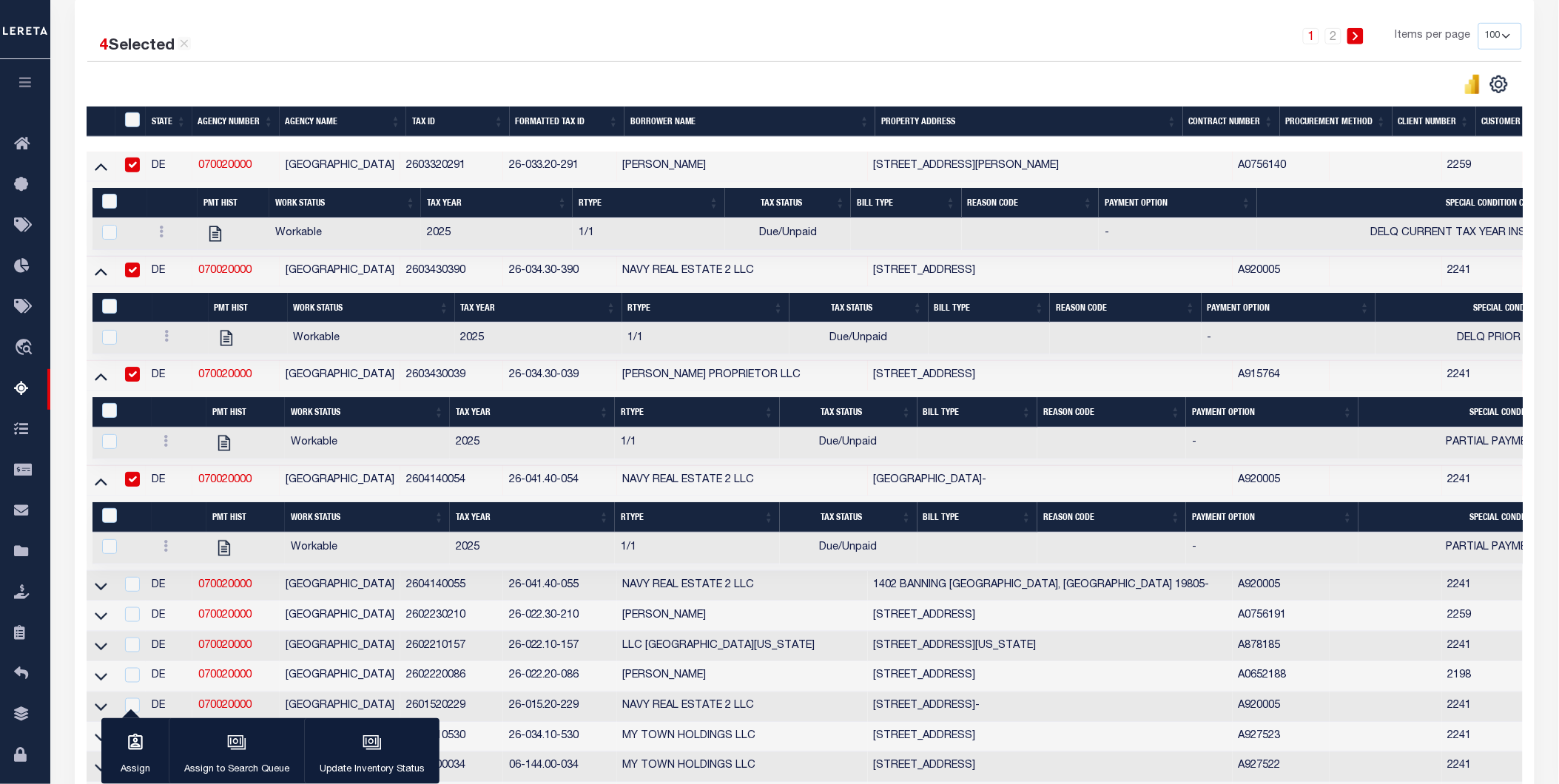
scroll to position [164, 0]
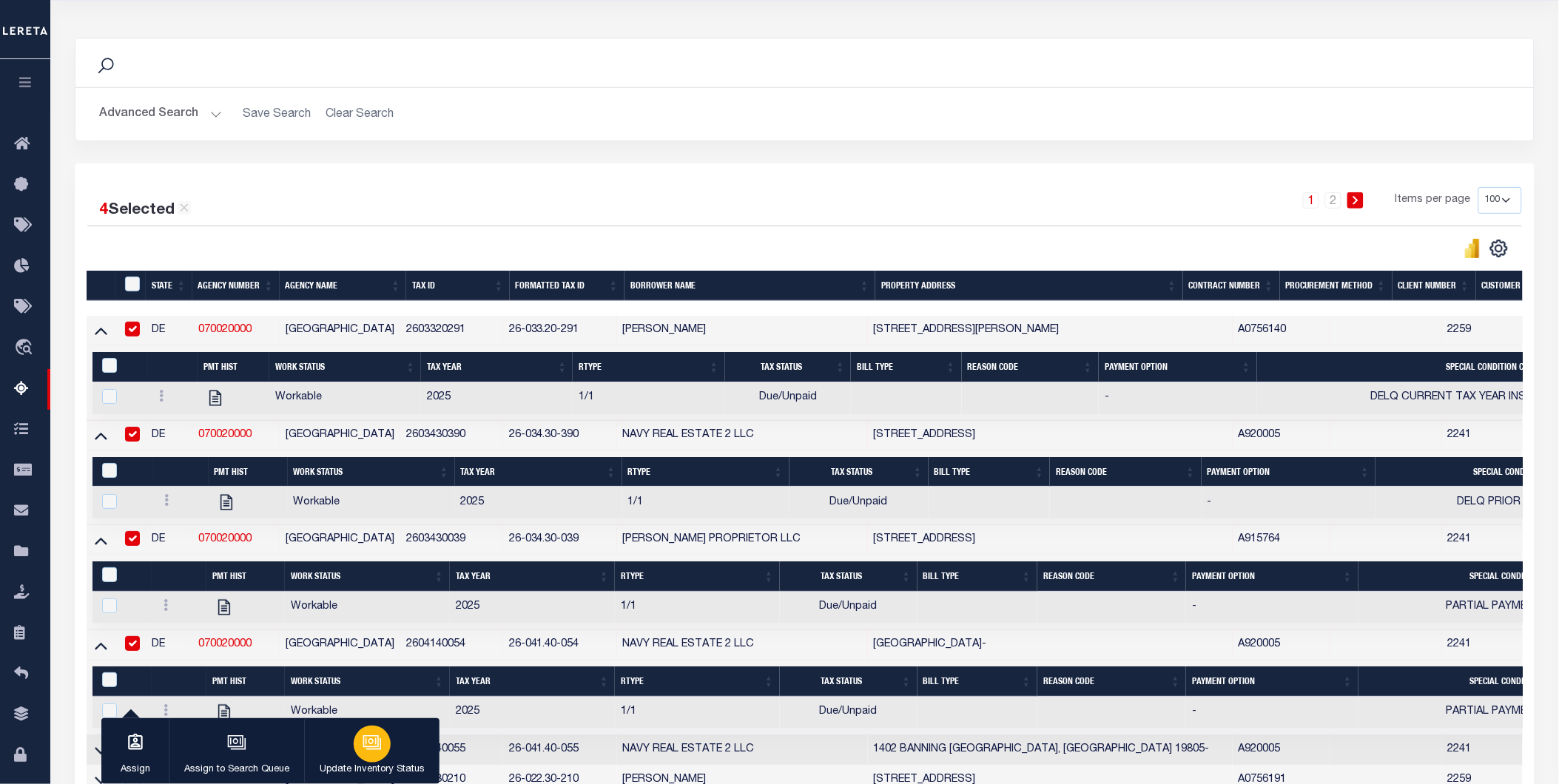
click at [381, 752] on div "button" at bounding box center [372, 744] width 37 height 37
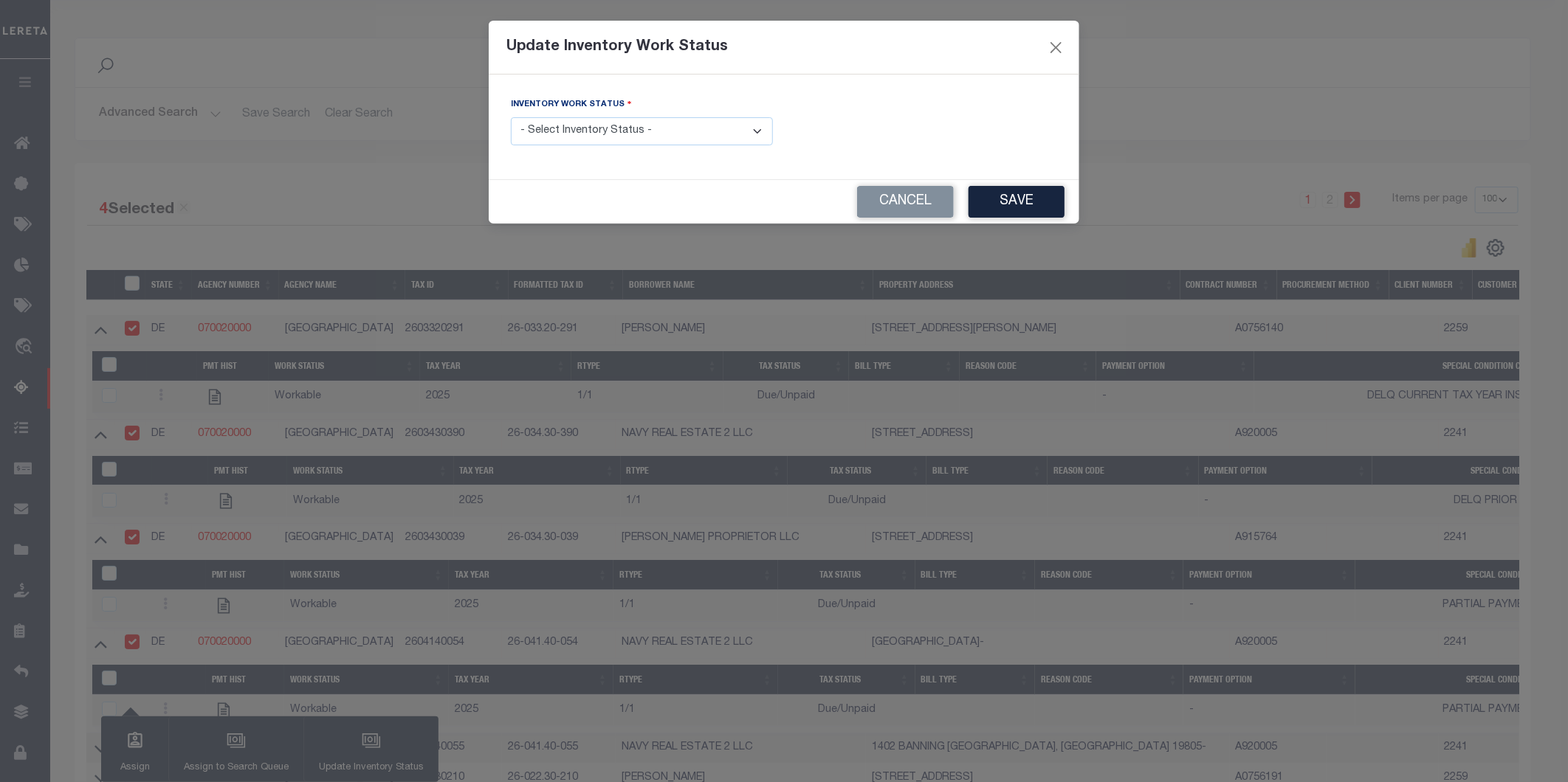
click at [646, 136] on select "- Select Inventory Status - Manual - Exception Pended - Awaiting Search Late Ad…" at bounding box center [642, 131] width 262 height 28
select select "4"
click at [511, 118] on select "- Select Inventory Status - Manual - Exception Pended - Awaiting Search Late Ad…" at bounding box center [642, 131] width 262 height 28
click at [1044, 195] on button "Save" at bounding box center [1016, 201] width 96 height 32
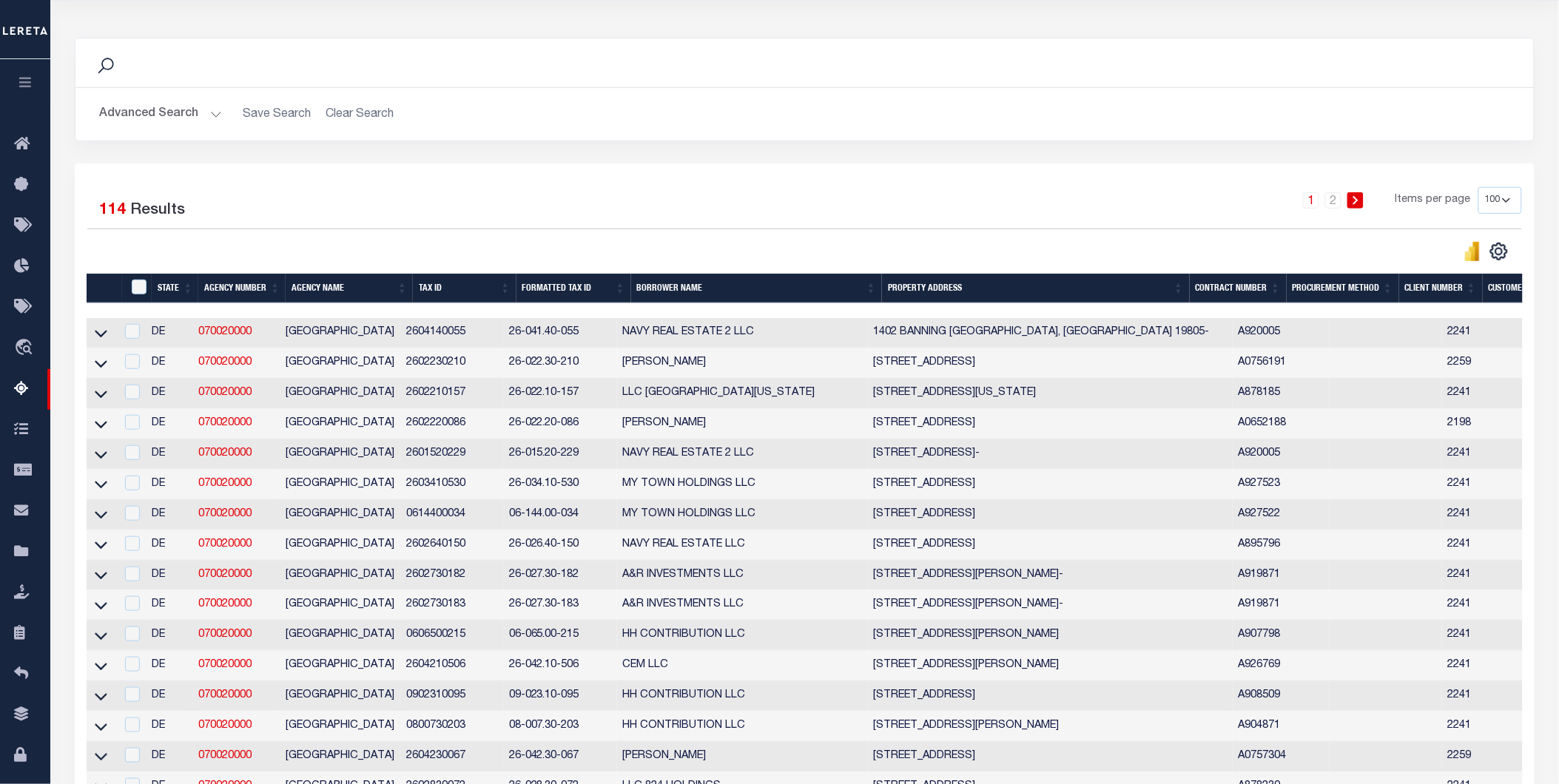
scroll to position [0, 0]
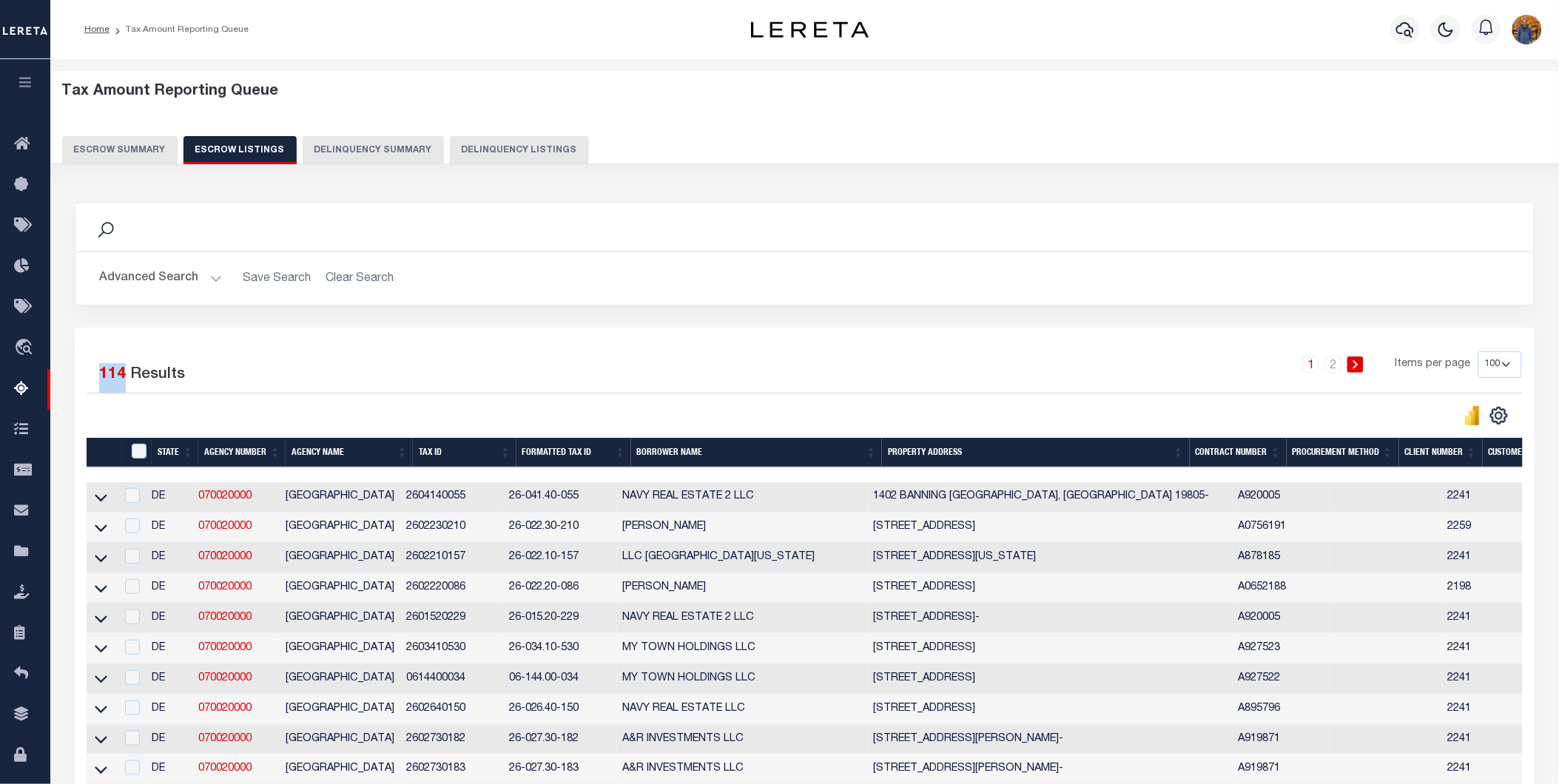
drag, startPoint x: 120, startPoint y: 375, endPoint x: 99, endPoint y: 370, distance: 21.6
click at [96, 367] on div "4 Selected 114 Results" at bounding box center [258, 372] width 342 height 42
click at [117, 149] on button "Escrow Summary" at bounding box center [120, 150] width 116 height 28
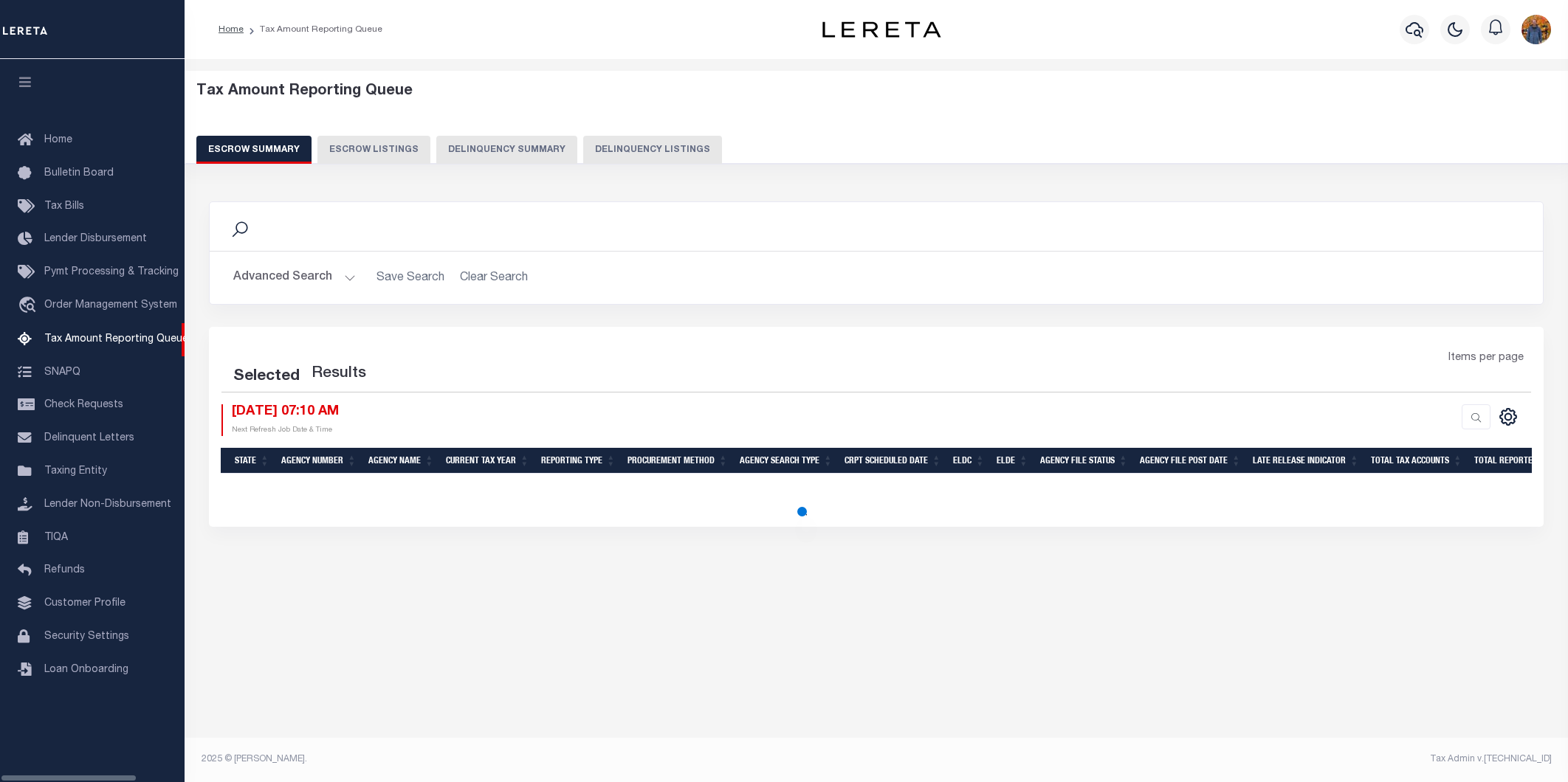
select select "100"
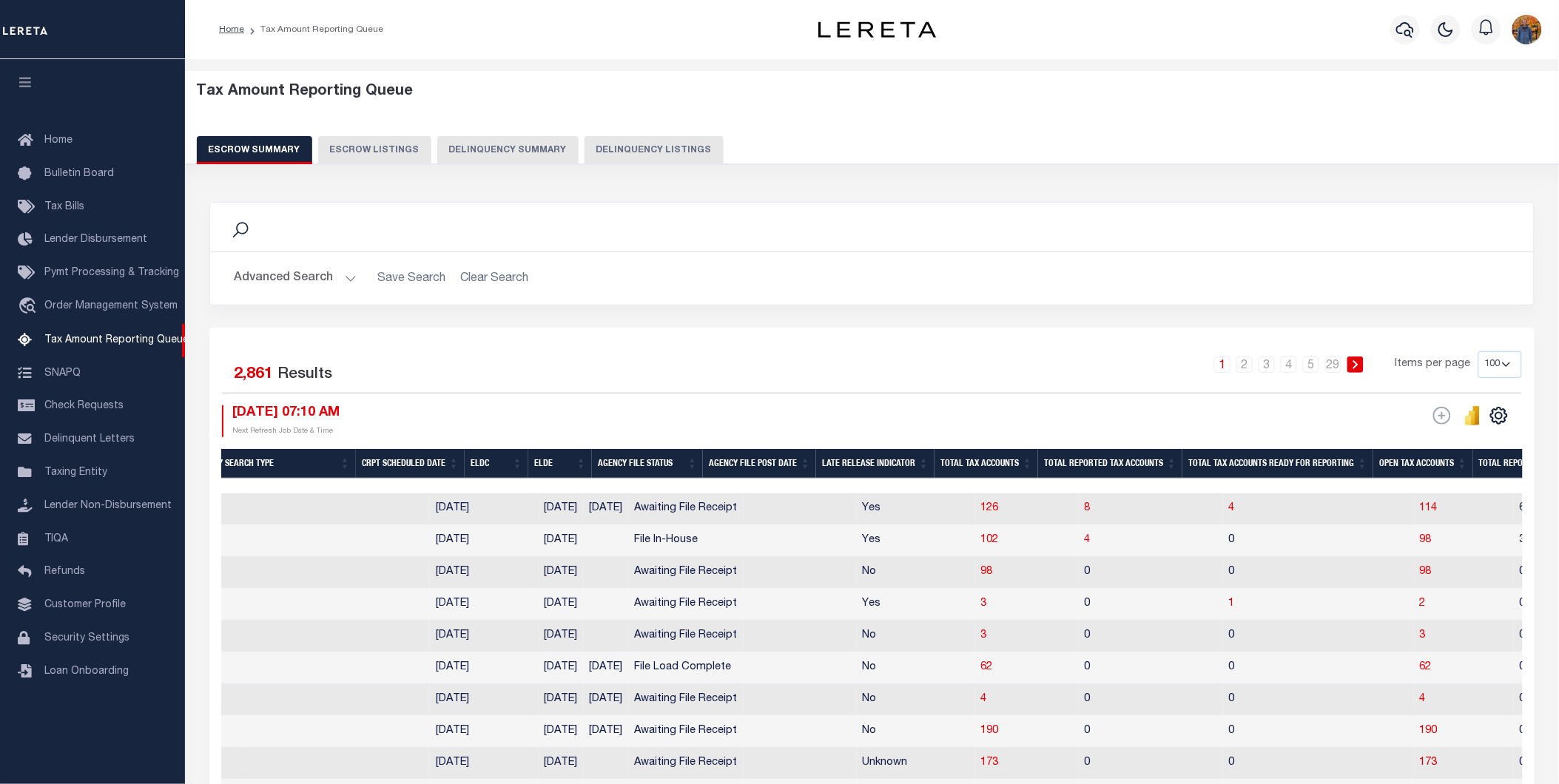
scroll to position [0, 726]
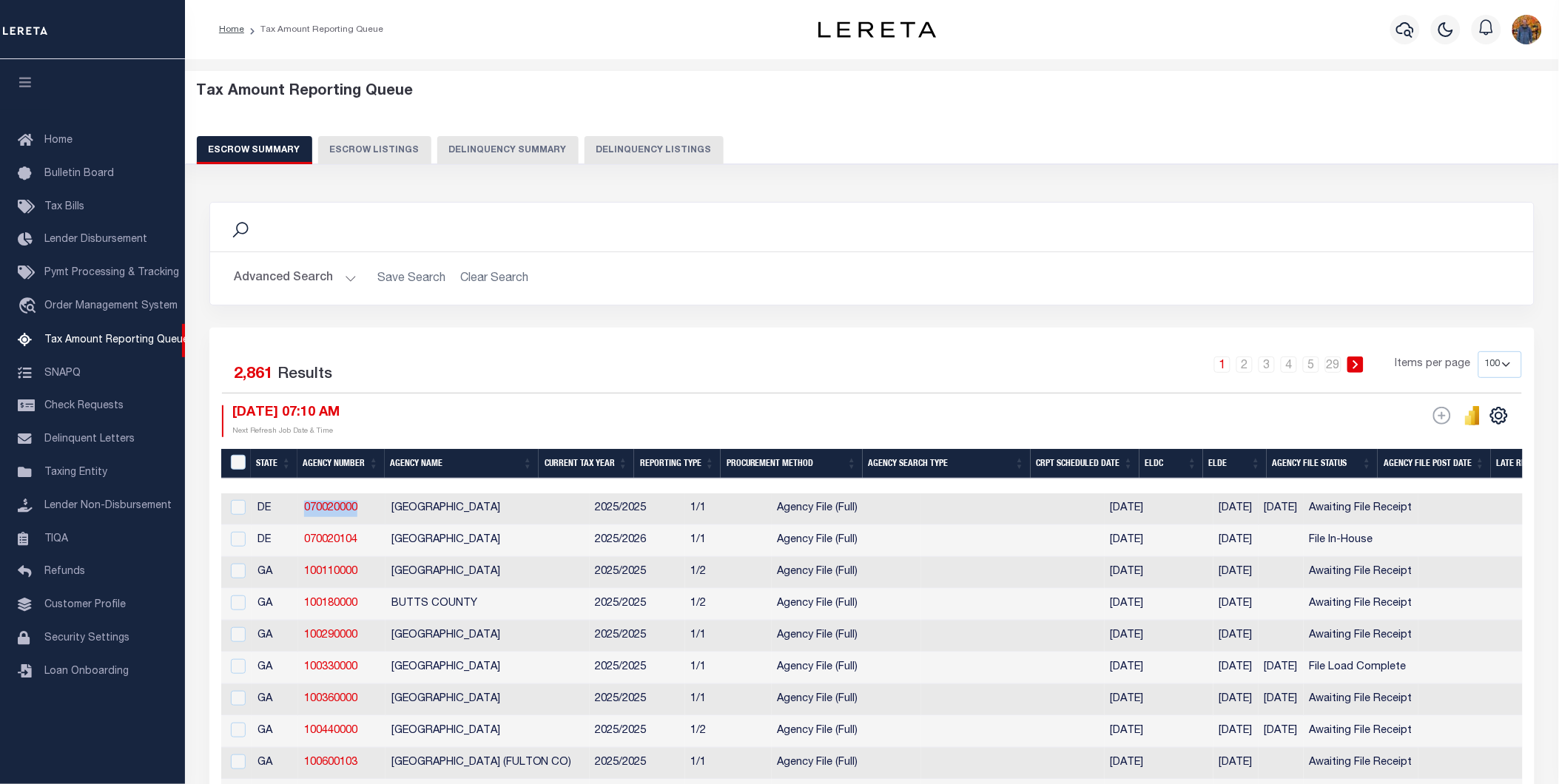
drag, startPoint x: 365, startPoint y: 510, endPoint x: 301, endPoint y: 503, distance: 64.4
click at [301, 503] on td "070020000" at bounding box center [342, 509] width 87 height 32
checkbox input "true"
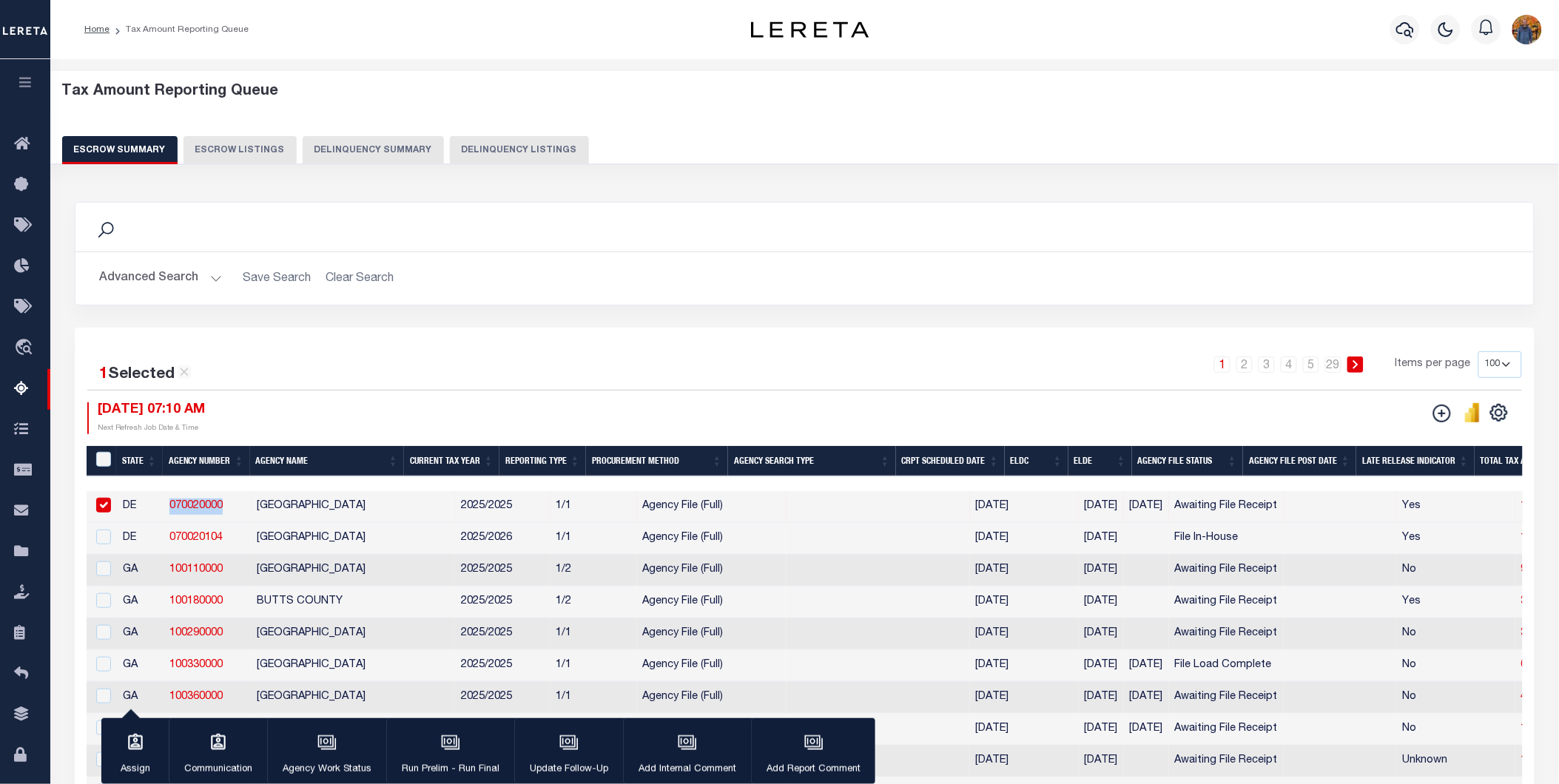
click at [146, 284] on button "Advanced Search" at bounding box center [160, 278] width 123 height 29
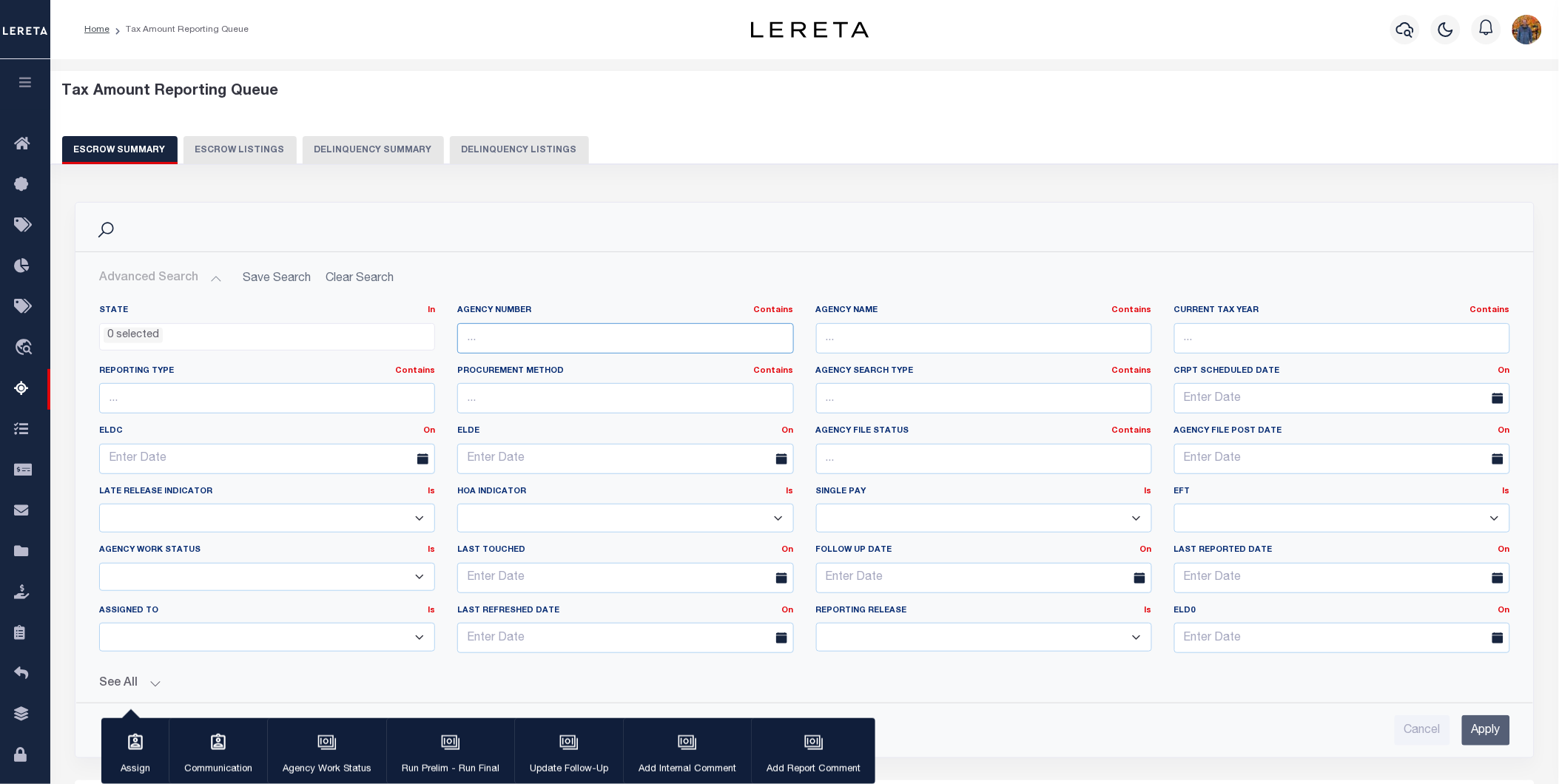
click at [568, 338] on input "text" at bounding box center [625, 338] width 336 height 30
paste input "070020000"
type input "070020000"
click at [1471, 729] on input "Apply" at bounding box center [1486, 730] width 48 height 30
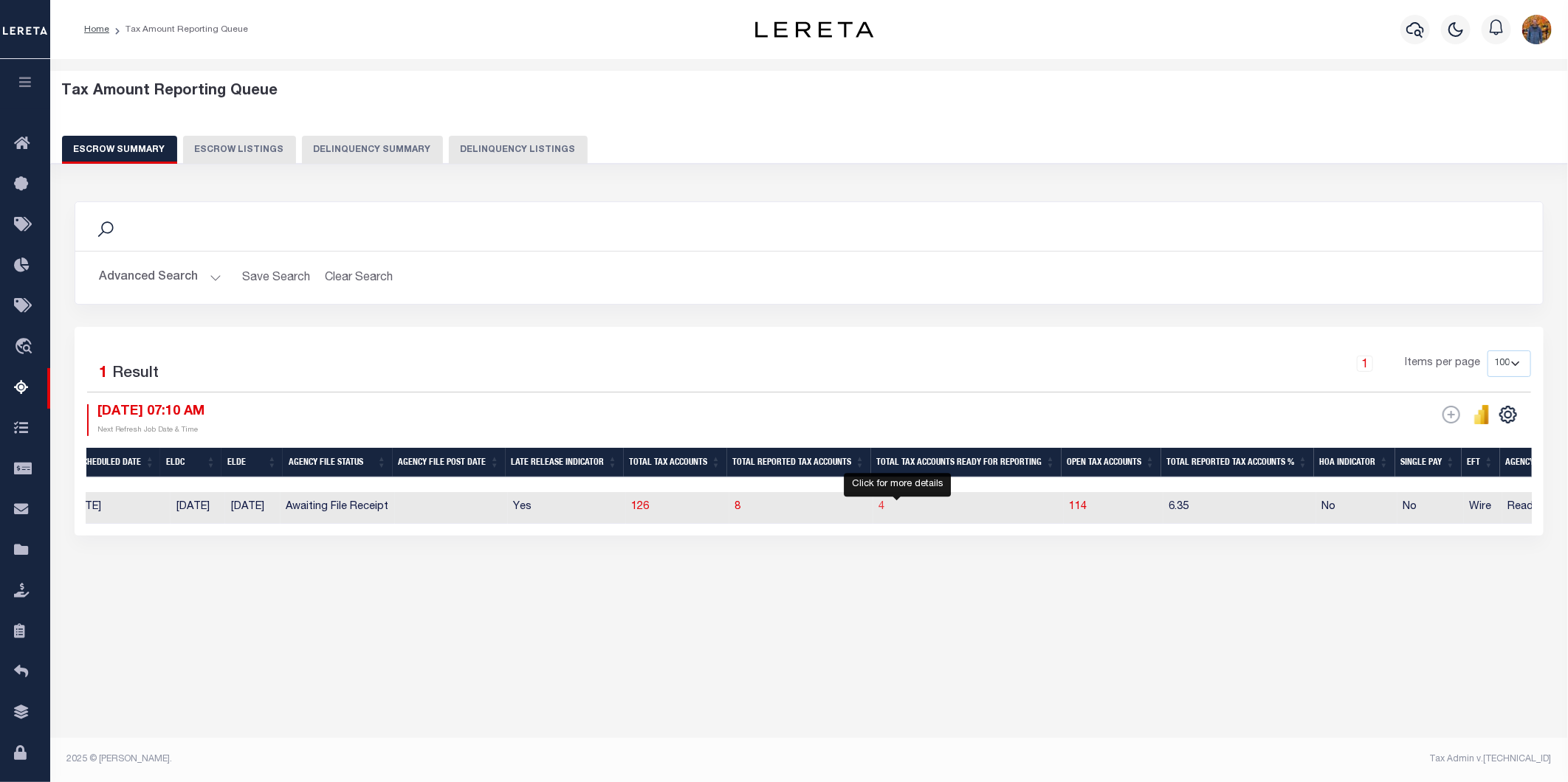
click at [885, 509] on span "4" at bounding box center [882, 506] width 6 height 10
select select "100"
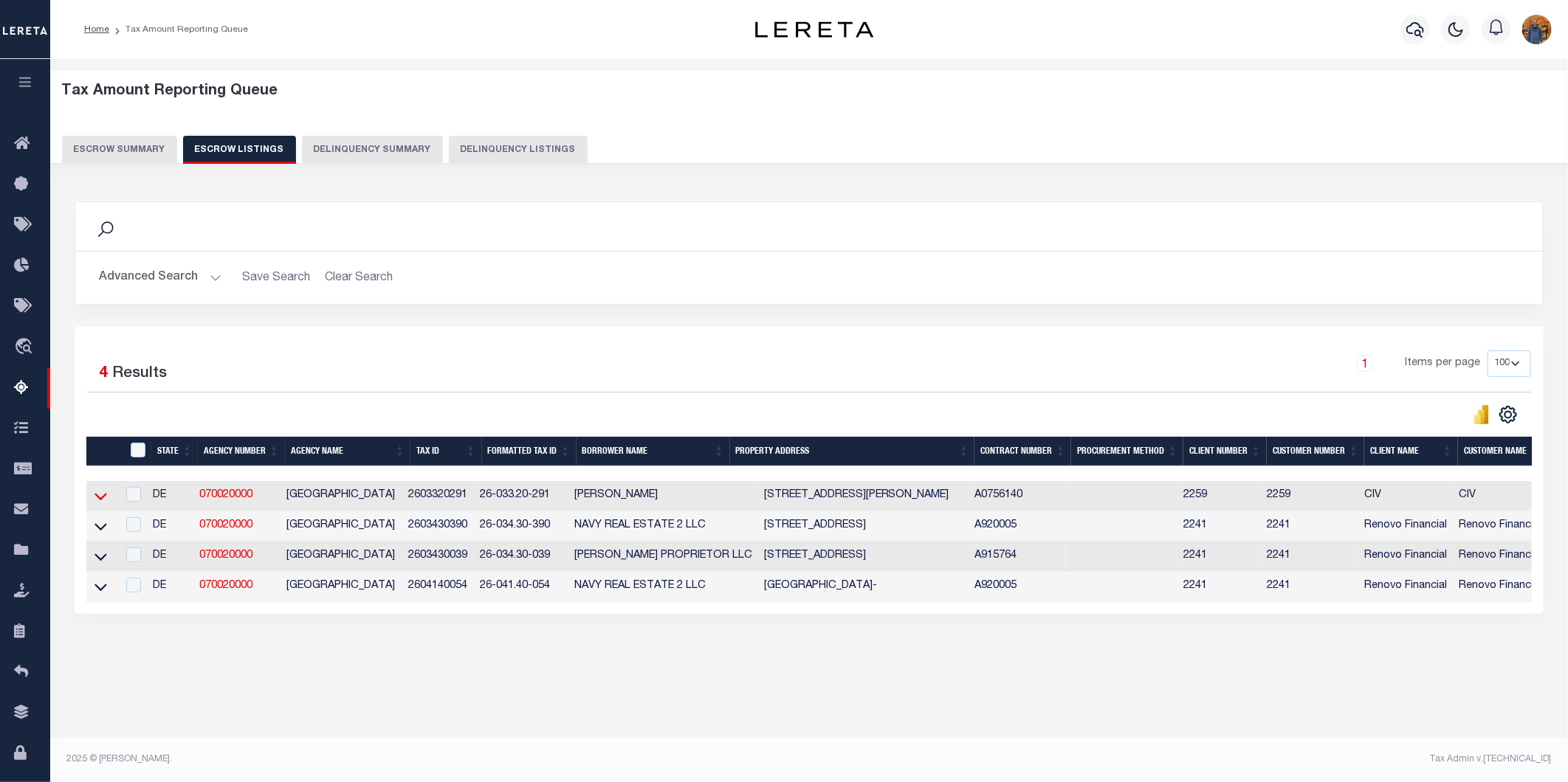
click at [98, 499] on icon at bounding box center [101, 496] width 12 height 15
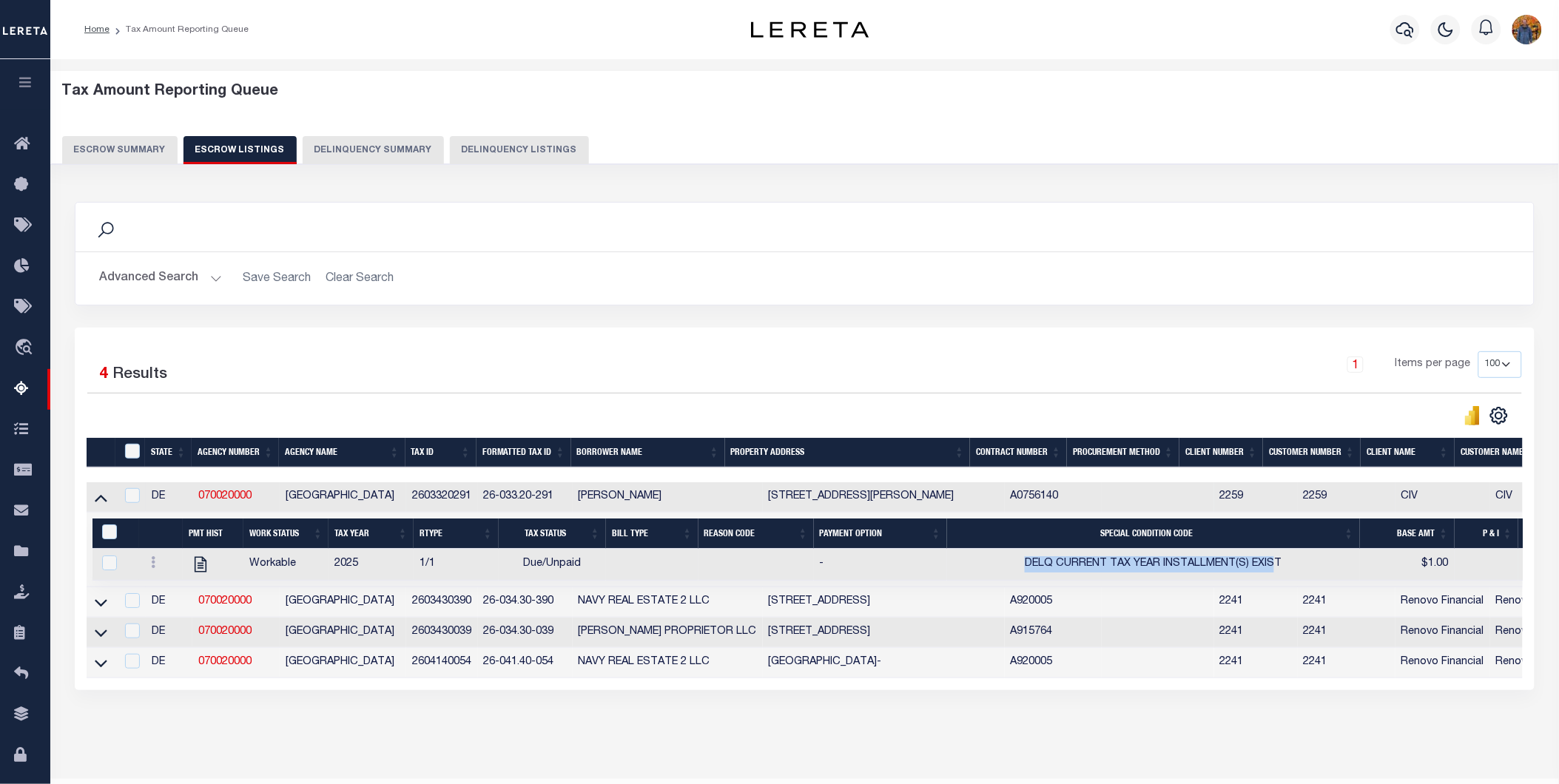
drag, startPoint x: 1064, startPoint y: 567, endPoint x: 1276, endPoint y: 555, distance: 212.3
click at [1276, 555] on td "DELQ CURRENT TAX YEAR INSTALLMENT(S) EXIST" at bounding box center [1153, 564] width 412 height 32
checkbox input "true"
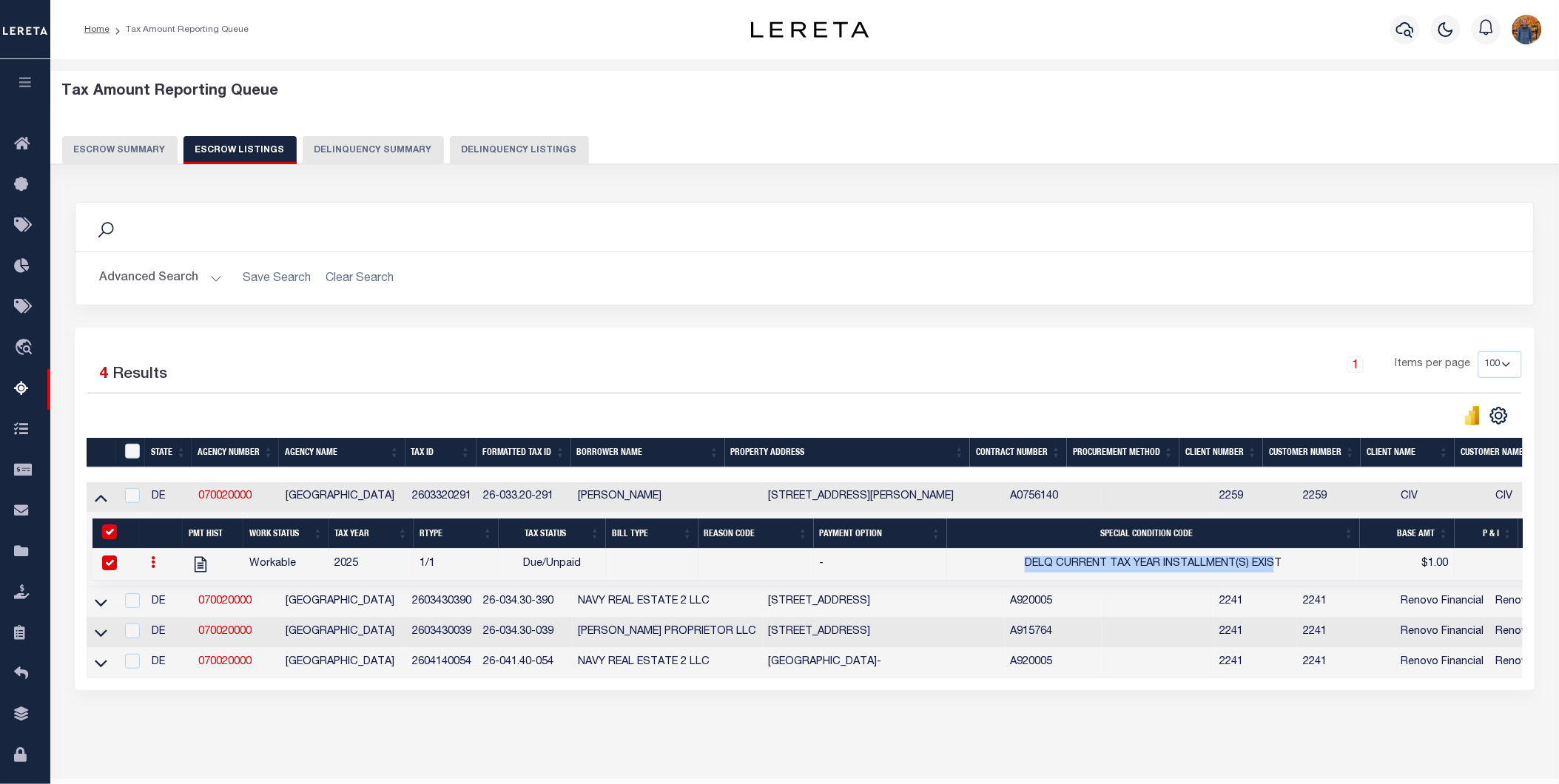
click at [123, 143] on button "Escrow Summary" at bounding box center [120, 150] width 116 height 28
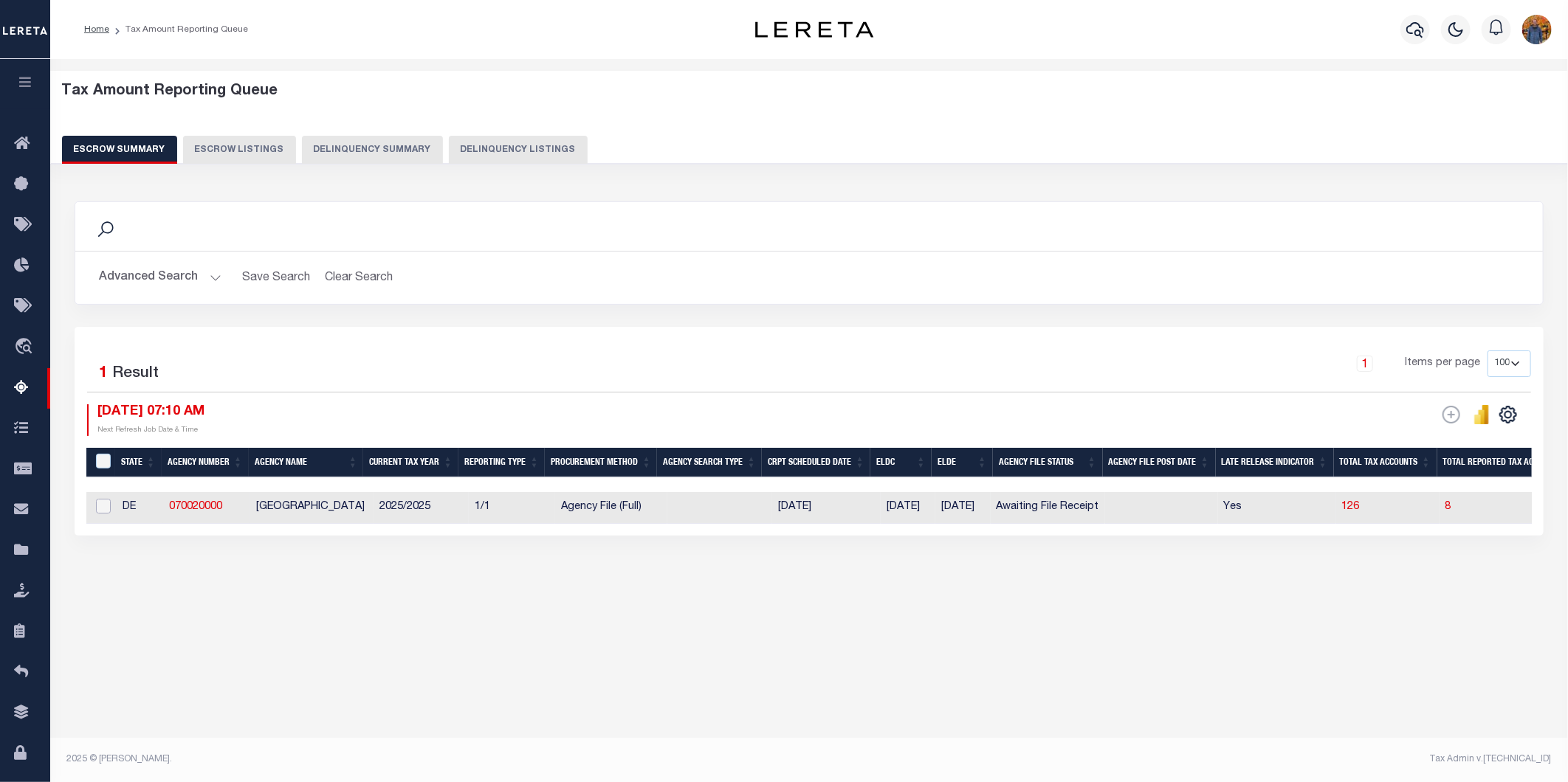
click at [98, 511] on input "checkbox" at bounding box center [103, 506] width 15 height 15
checkbox input "true"
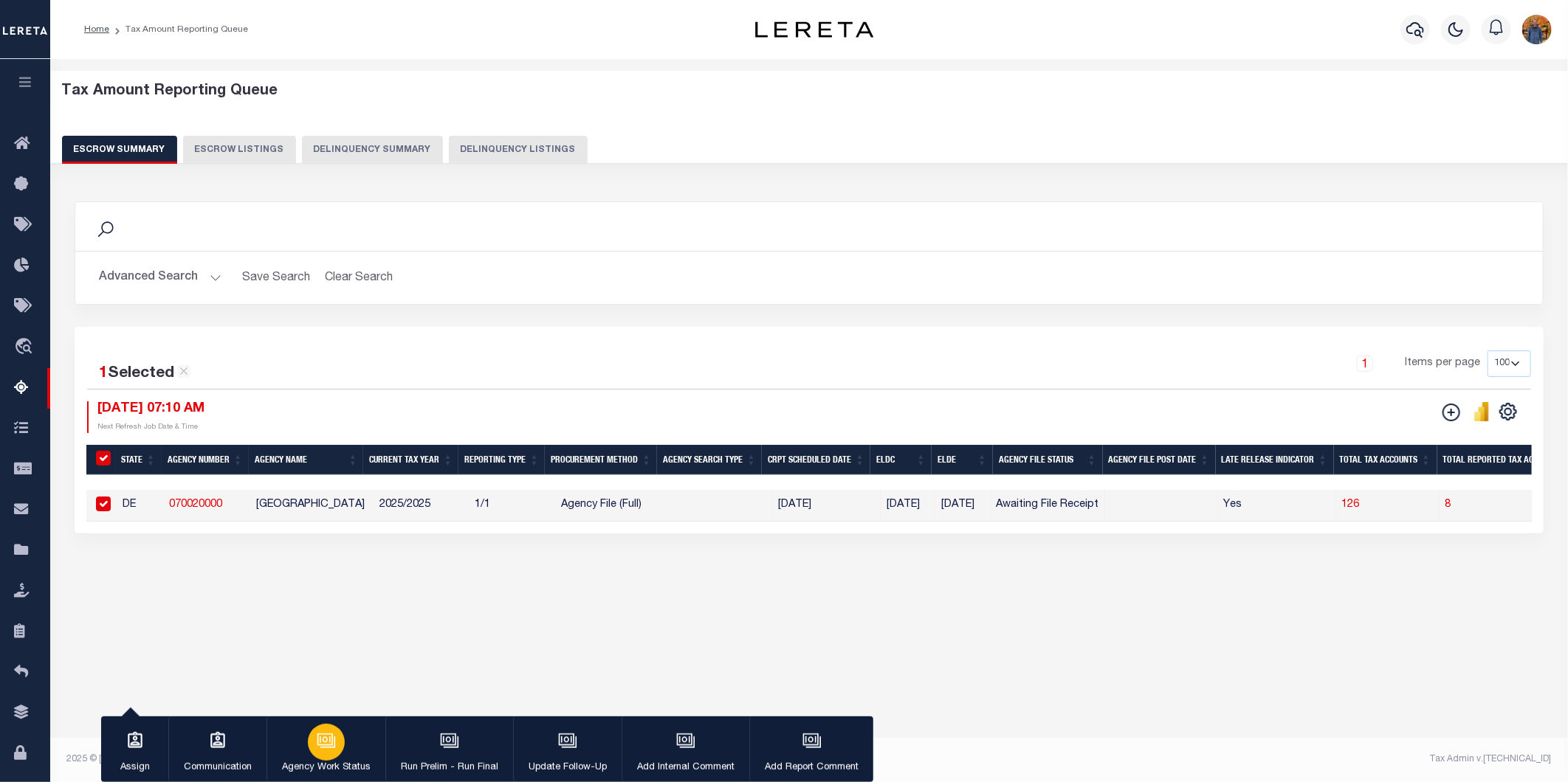
click at [325, 745] on icon "button" at bounding box center [326, 740] width 19 height 19
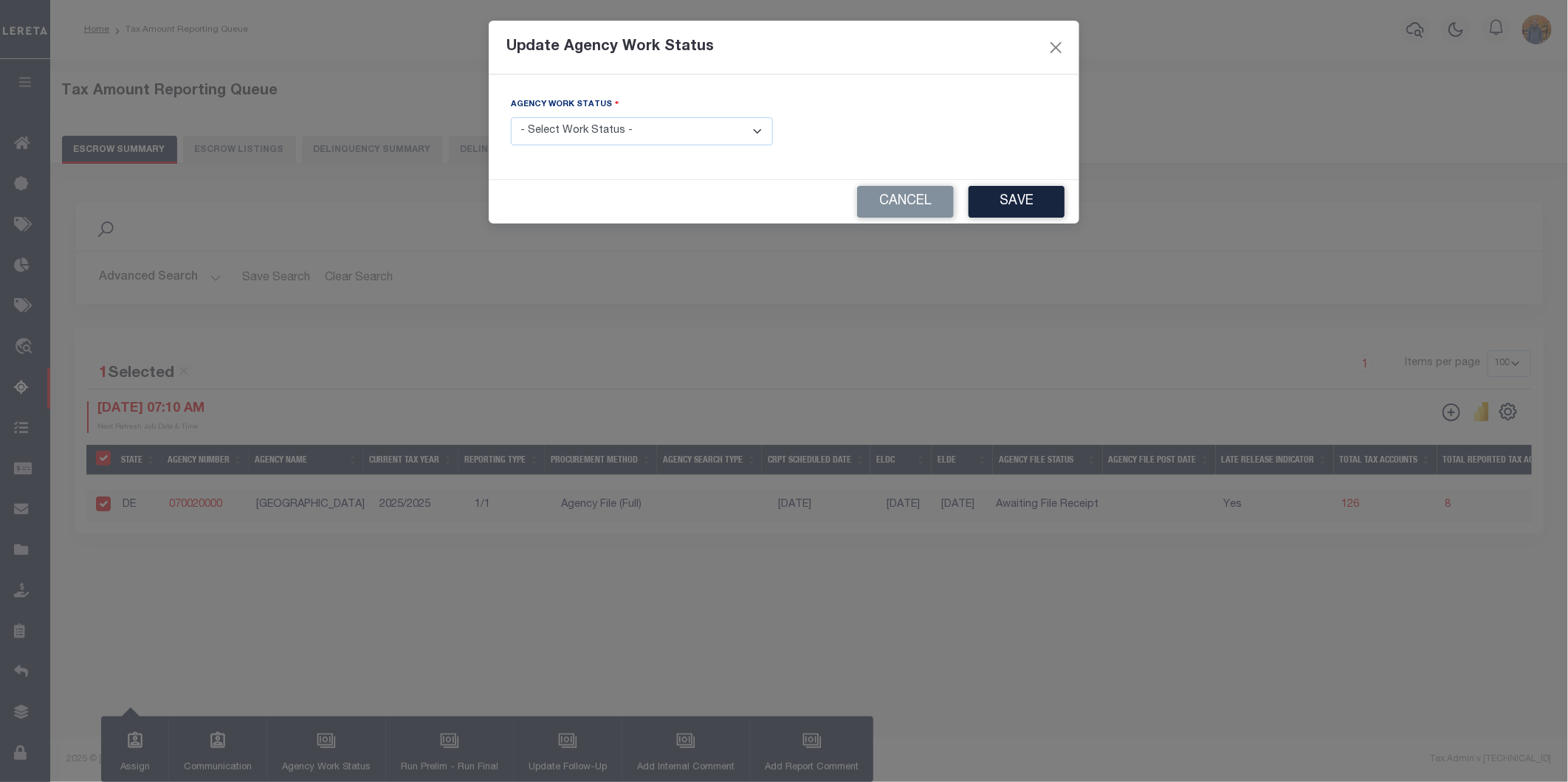
click at [703, 136] on select "- Select Work Status - New In Progress Pending Agency Follow-up Pending QC Read…" at bounding box center [642, 131] width 262 height 28
select select "6"
click at [511, 118] on select "- Select Work Status - New In Progress Pending Agency Follow-up Pending QC Read…" at bounding box center [642, 131] width 262 height 28
click at [1012, 205] on button "Save" at bounding box center [1016, 201] width 96 height 32
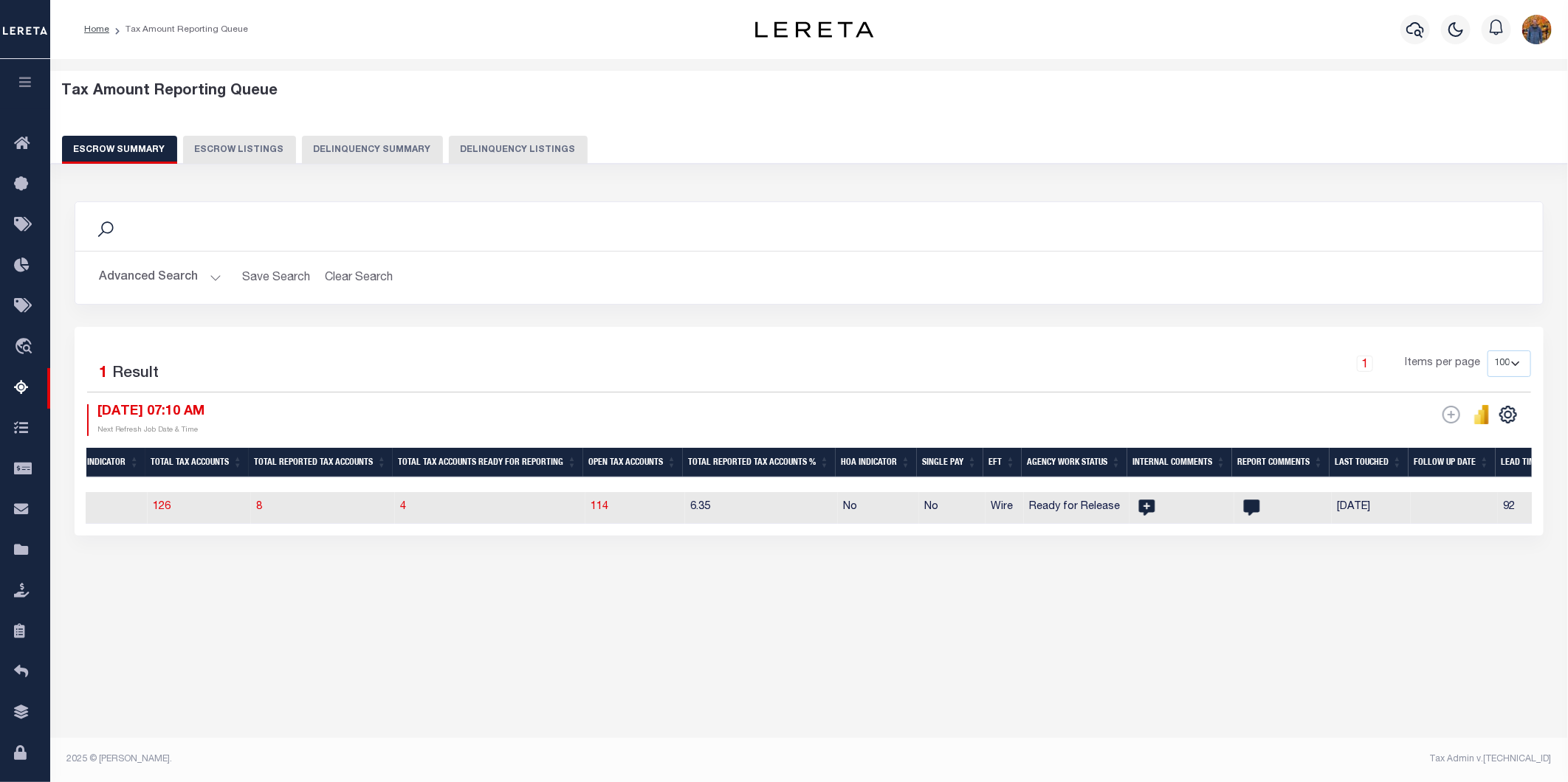
scroll to position [0, 819]
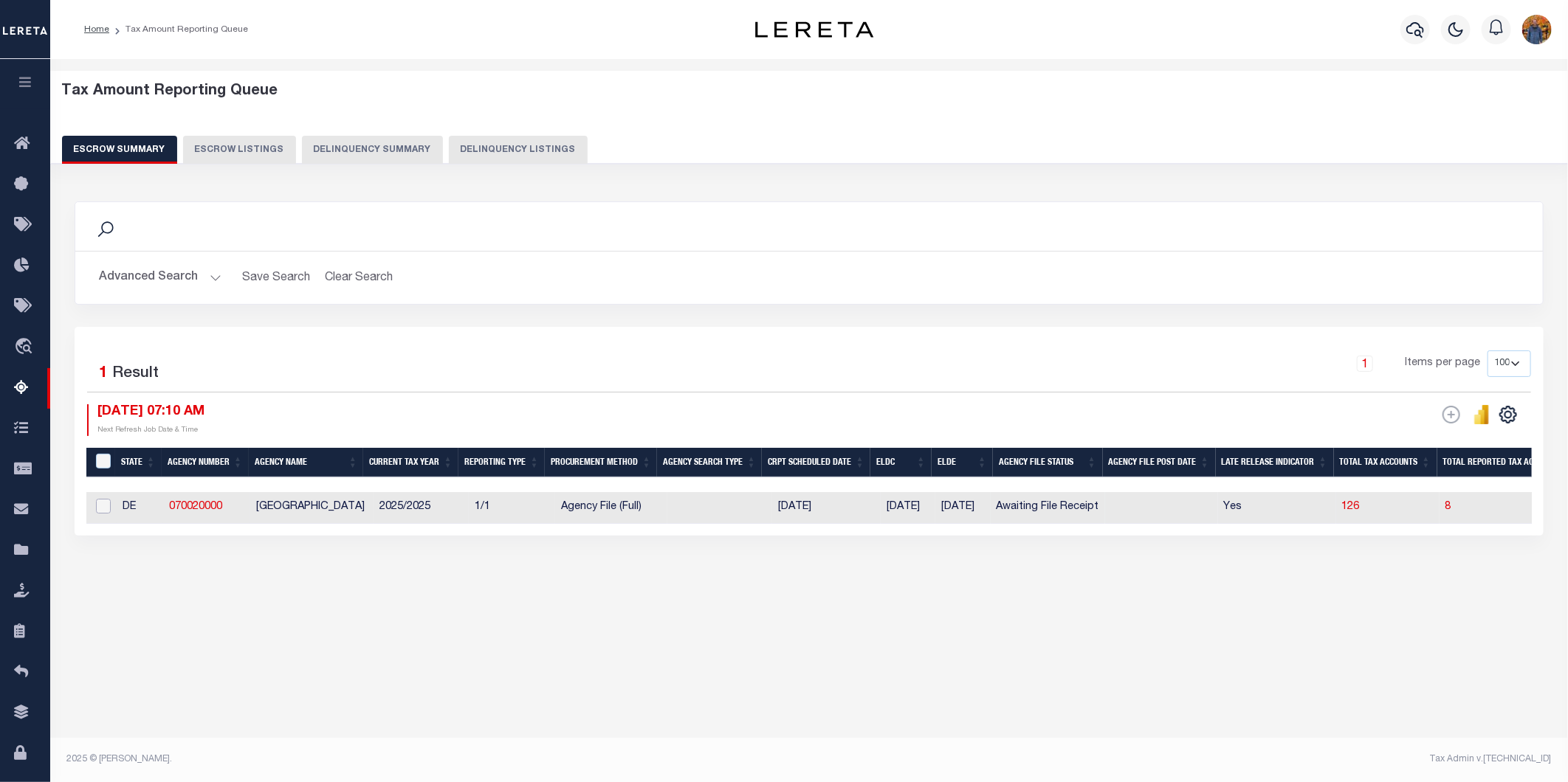
click at [100, 500] on input "checkbox" at bounding box center [103, 506] width 15 height 15
checkbox input "true"
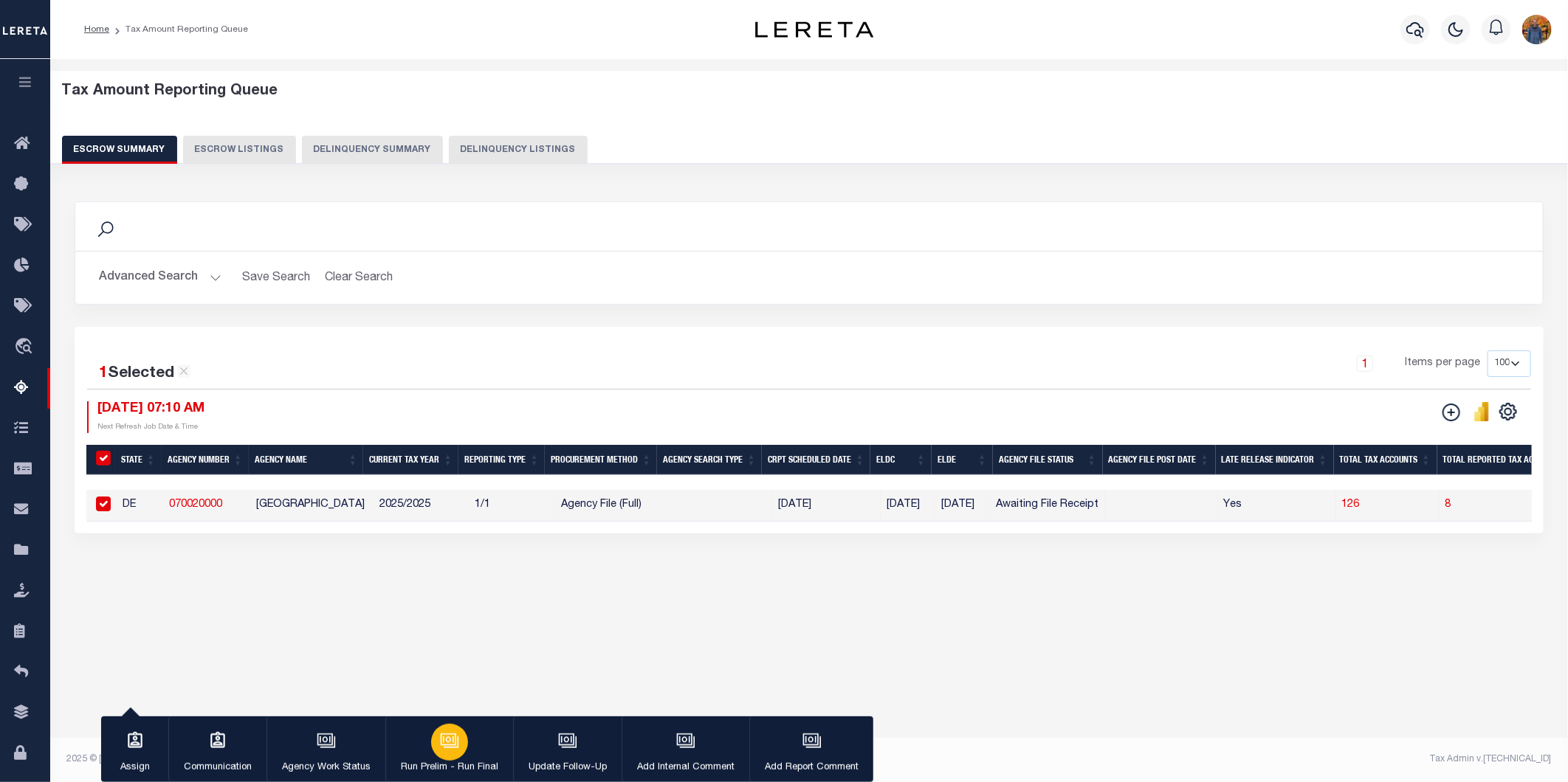
click at [455, 734] on icon "button" at bounding box center [449, 740] width 19 height 19
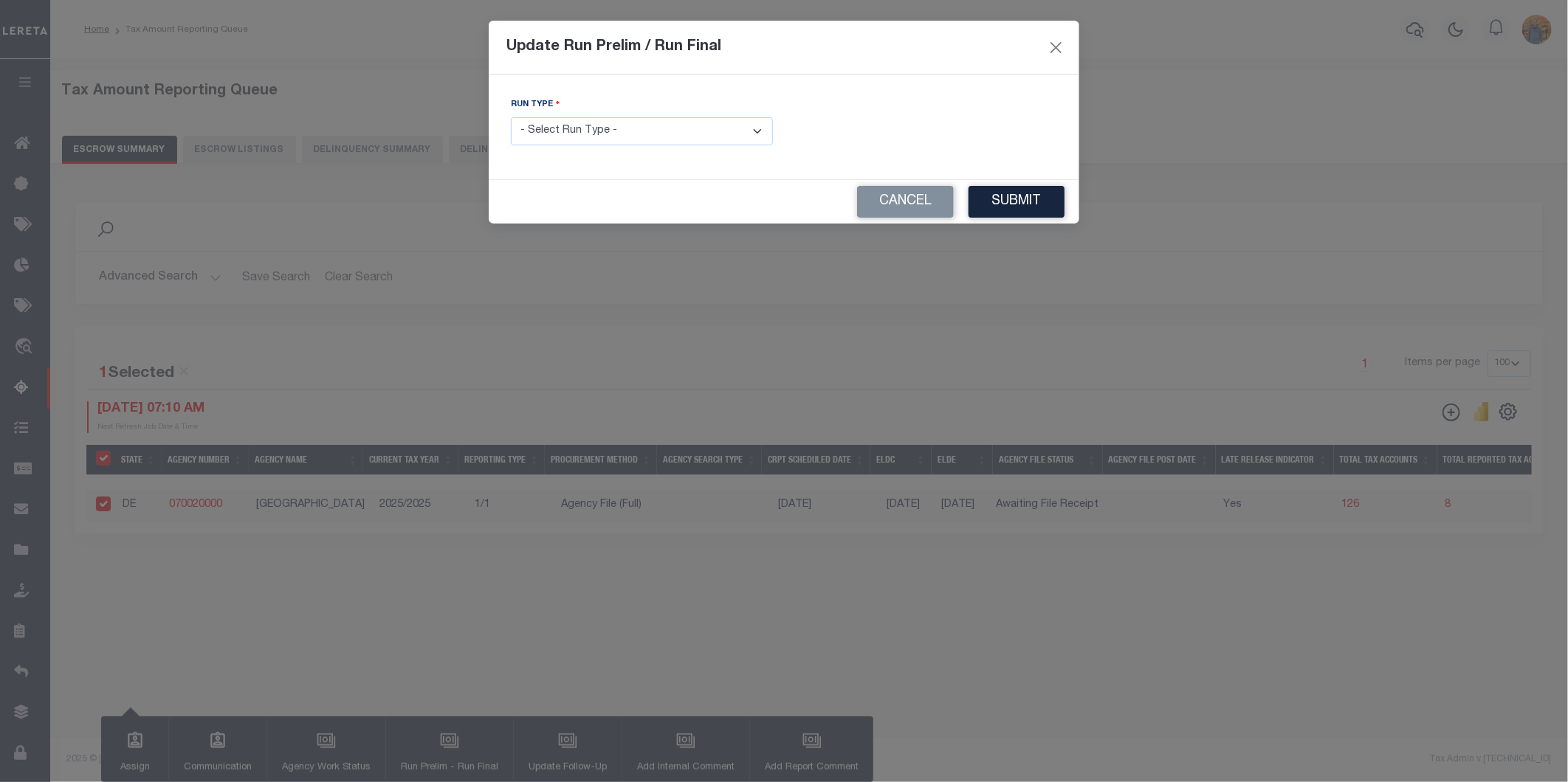
click at [650, 124] on select "- Select Run Type - Prelim Run Final Run" at bounding box center [642, 131] width 262 height 28
select select "P"
click at [511, 118] on select "- Select Run Type - Prelim Run Final Run" at bounding box center [642, 131] width 262 height 28
click at [1032, 208] on button "Submit" at bounding box center [1016, 201] width 96 height 32
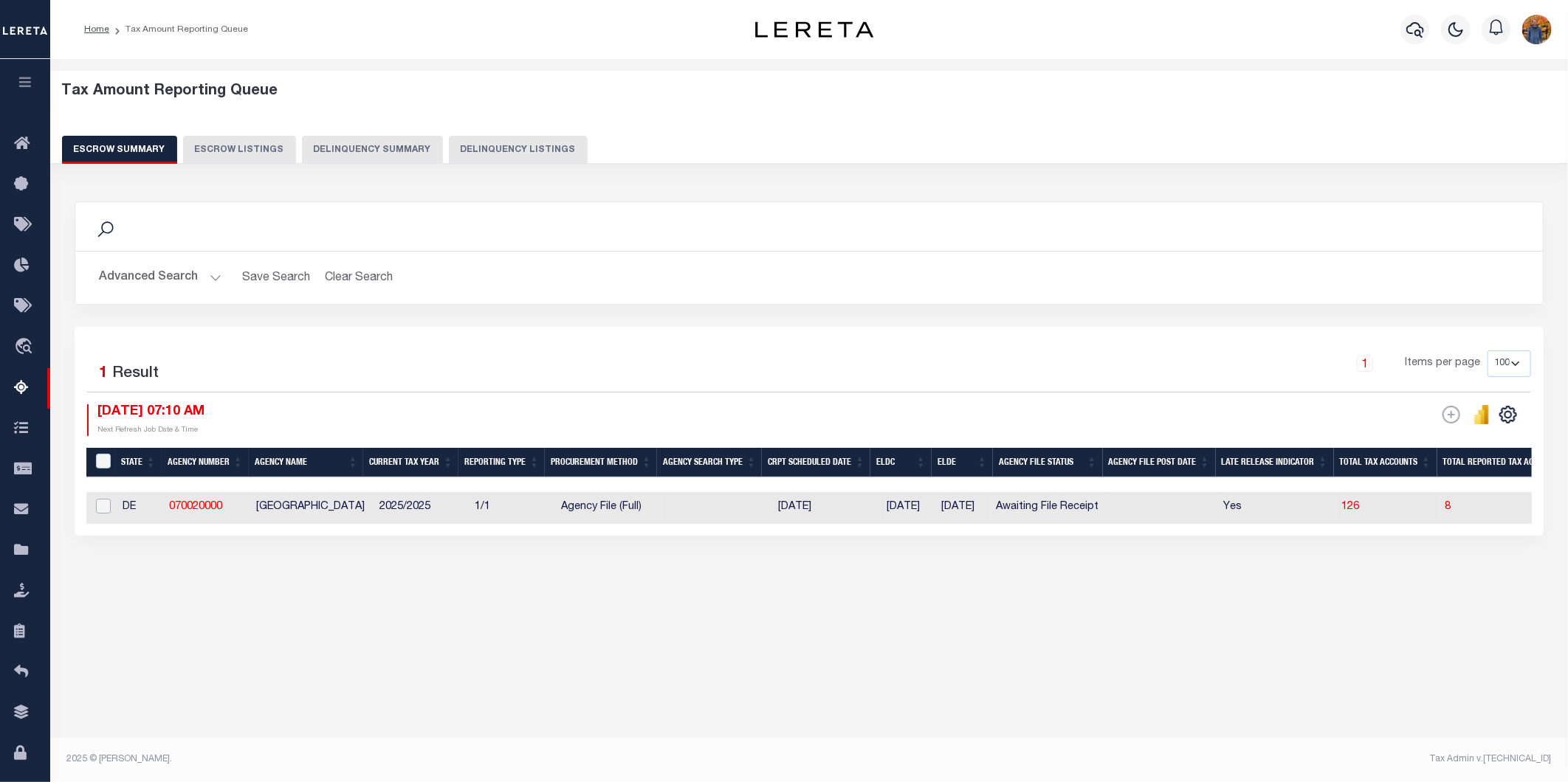
click at [98, 501] on input "checkbox" at bounding box center [103, 506] width 15 height 15
checkbox input "true"
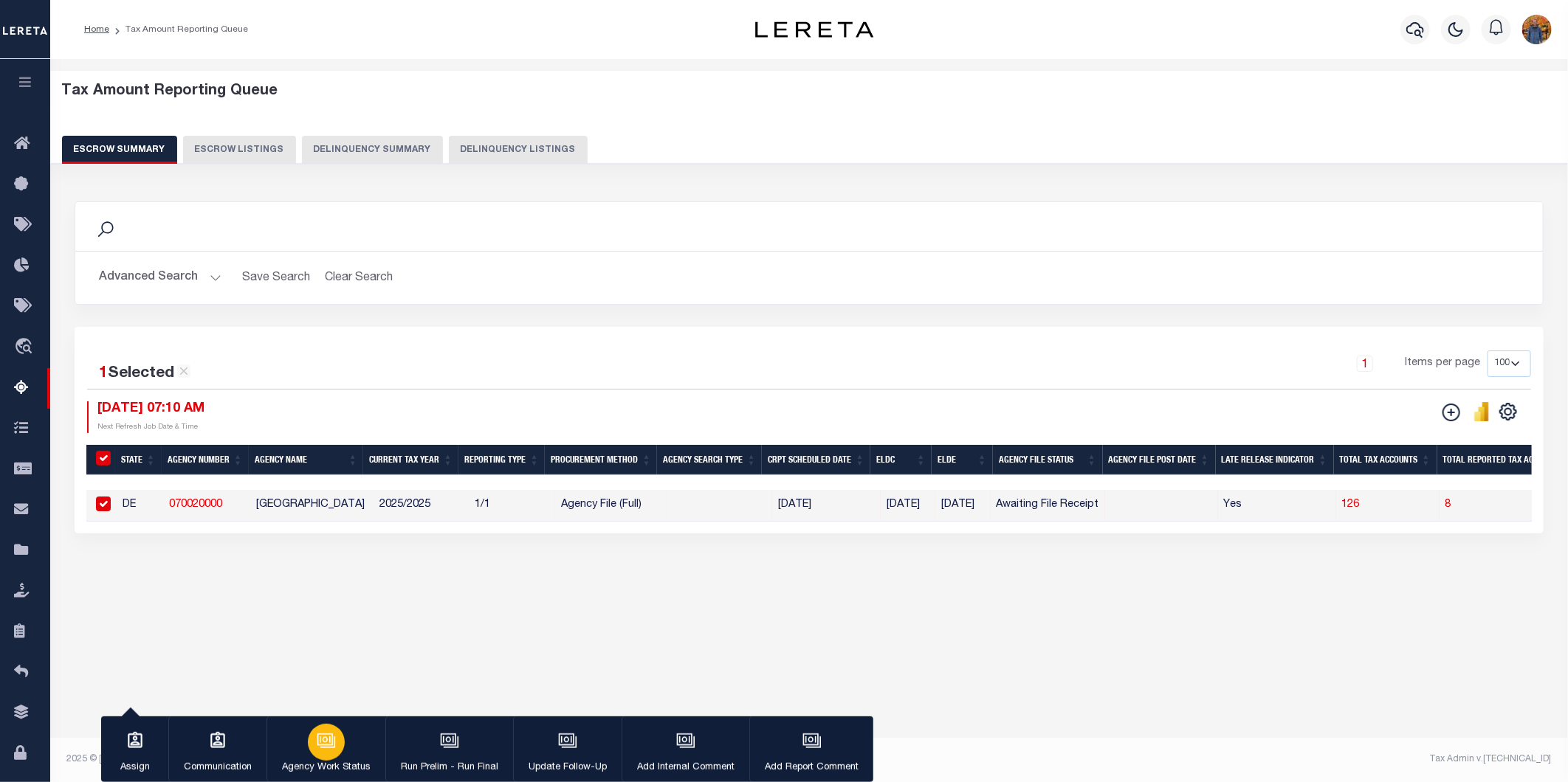
click at [328, 760] on p "Agency Work Status" at bounding box center [326, 767] width 88 height 15
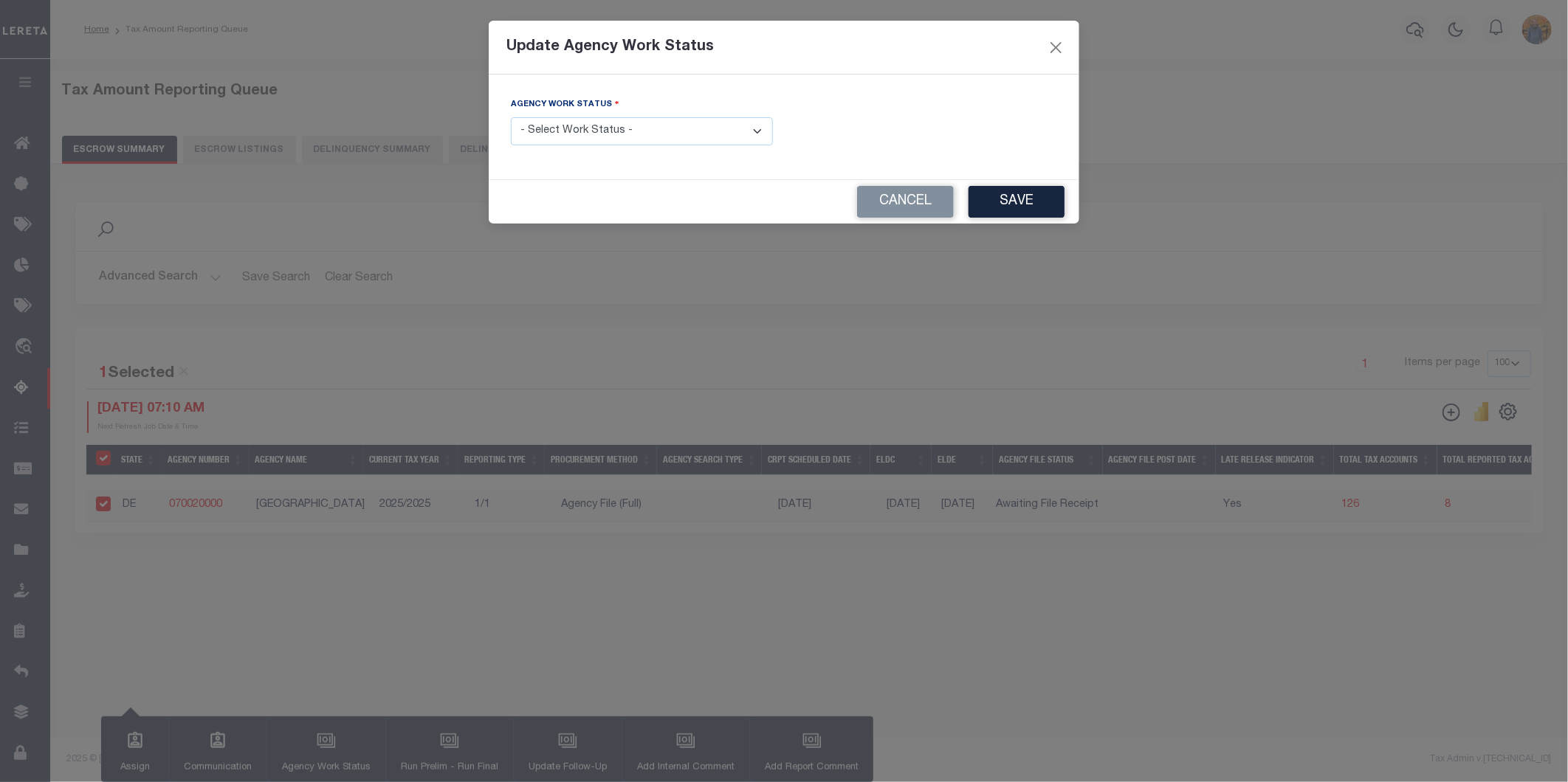
click at [554, 138] on select "- Select Work Status - New In Progress Pending Agency Follow-up Pending QC Read…" at bounding box center [642, 131] width 262 height 28
click at [1054, 35] on div "Update Agency Work Status" at bounding box center [784, 48] width 591 height 54
click at [1054, 41] on button "Close" at bounding box center [1056, 47] width 19 height 19
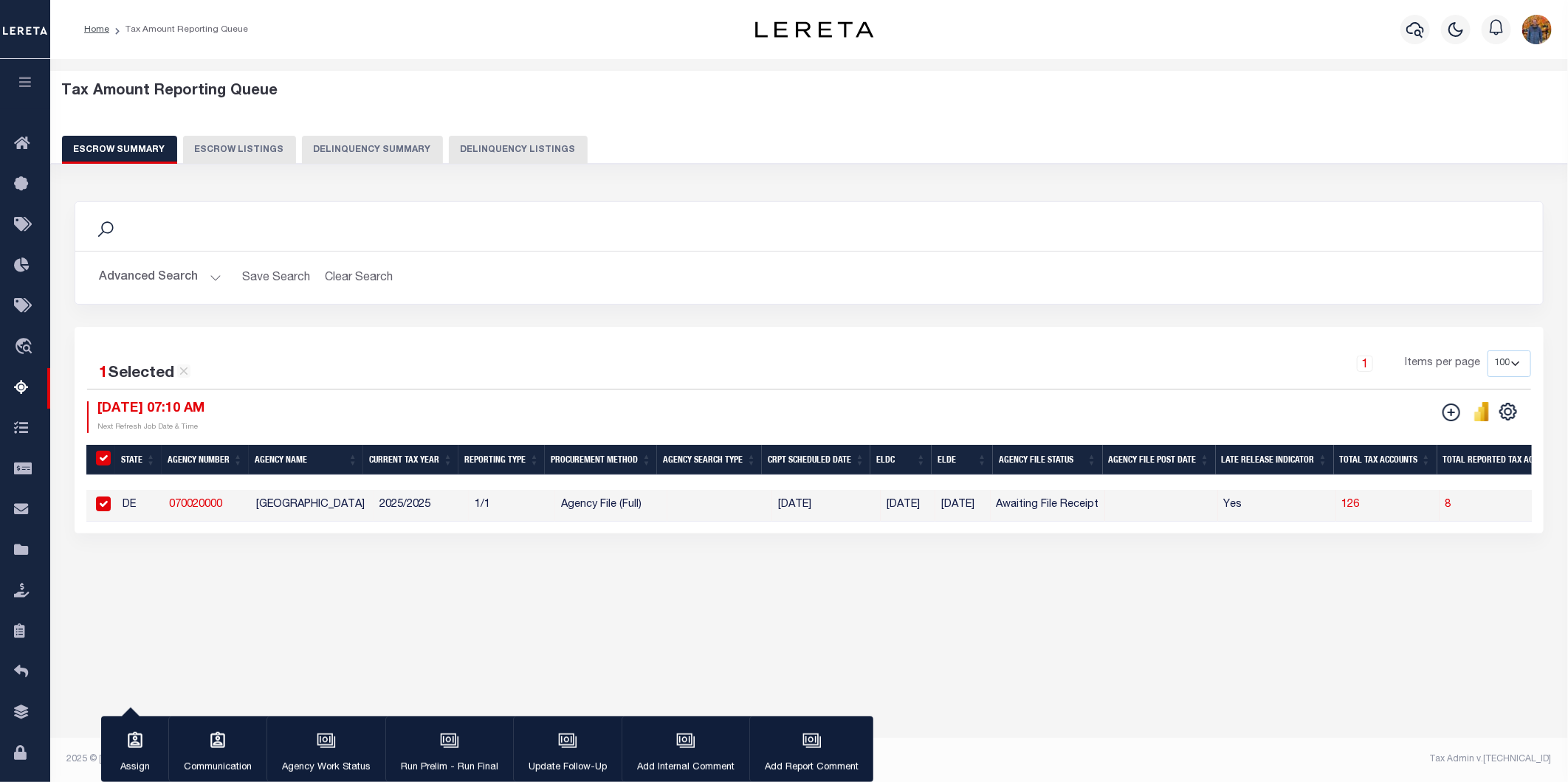
click at [462, 740] on div "button" at bounding box center [449, 742] width 37 height 37
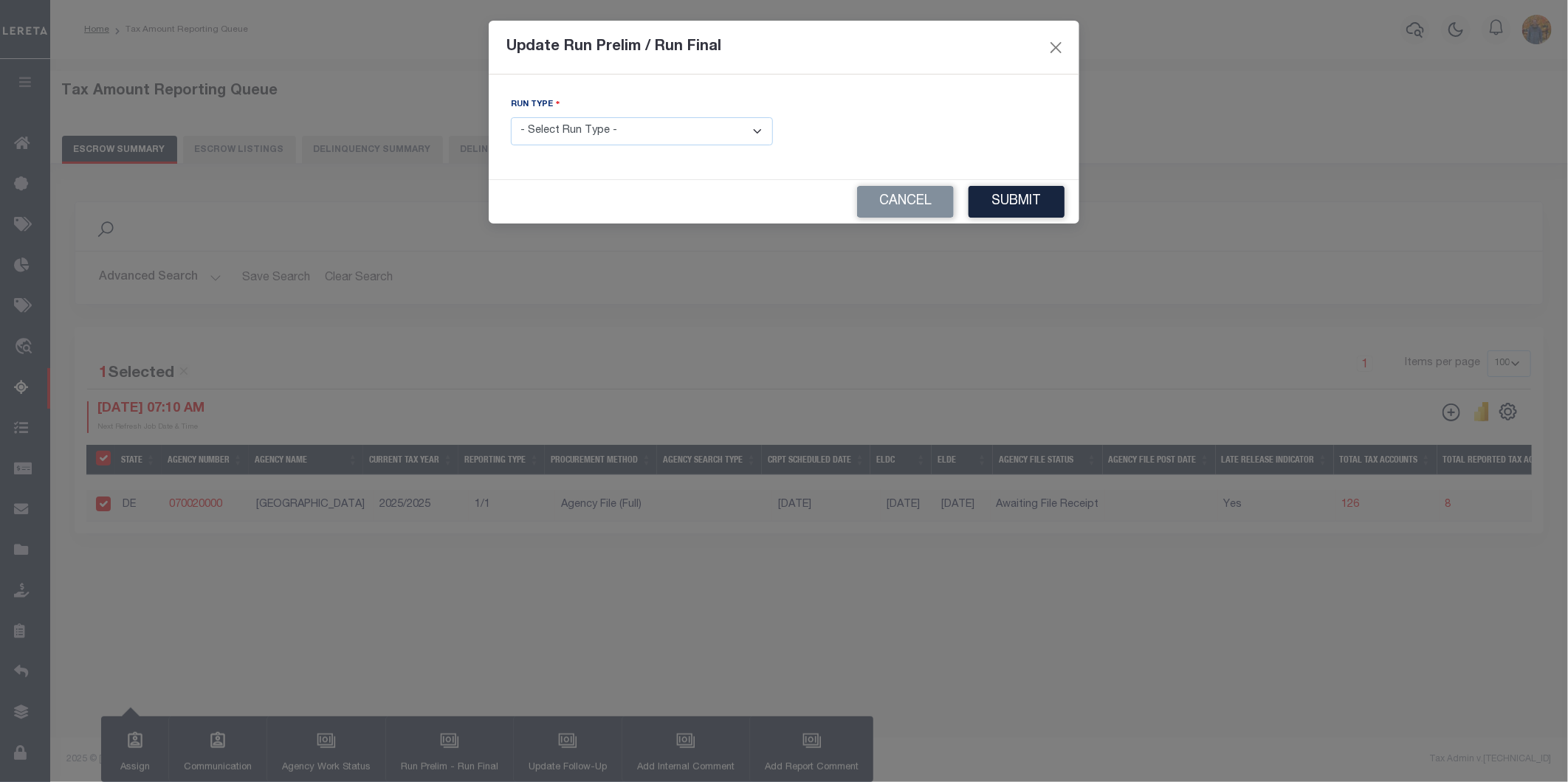
click at [719, 127] on select "- Select Run Type - Prelim Run Final Run" at bounding box center [642, 131] width 262 height 28
click at [511, 118] on select "- Select Run Type - Prelim Run Final Run" at bounding box center [642, 131] width 262 height 28
click at [1063, 42] on button "Close" at bounding box center [1056, 47] width 19 height 19
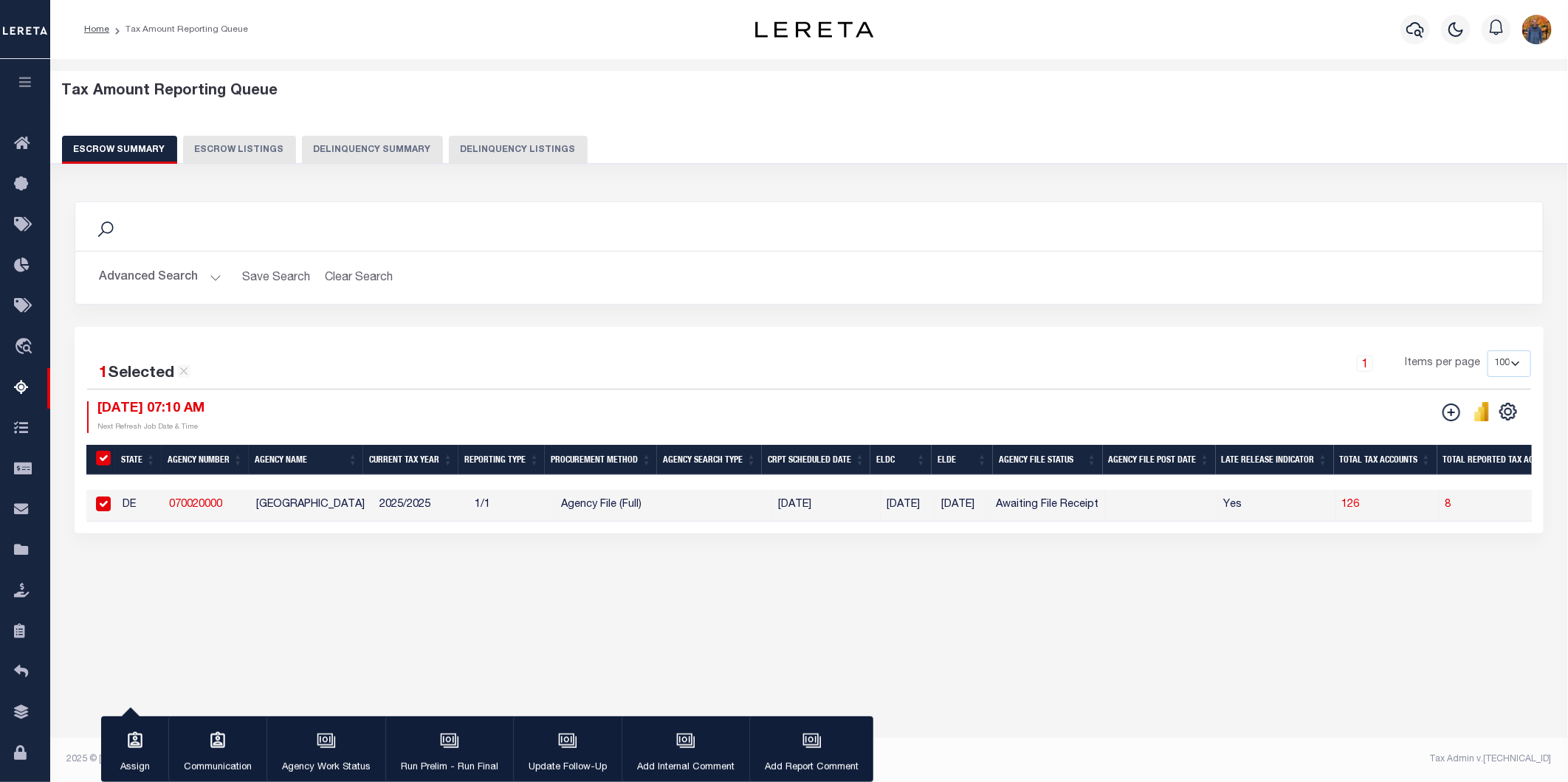
click at [327, 743] on icon "button" at bounding box center [326, 740] width 19 height 19
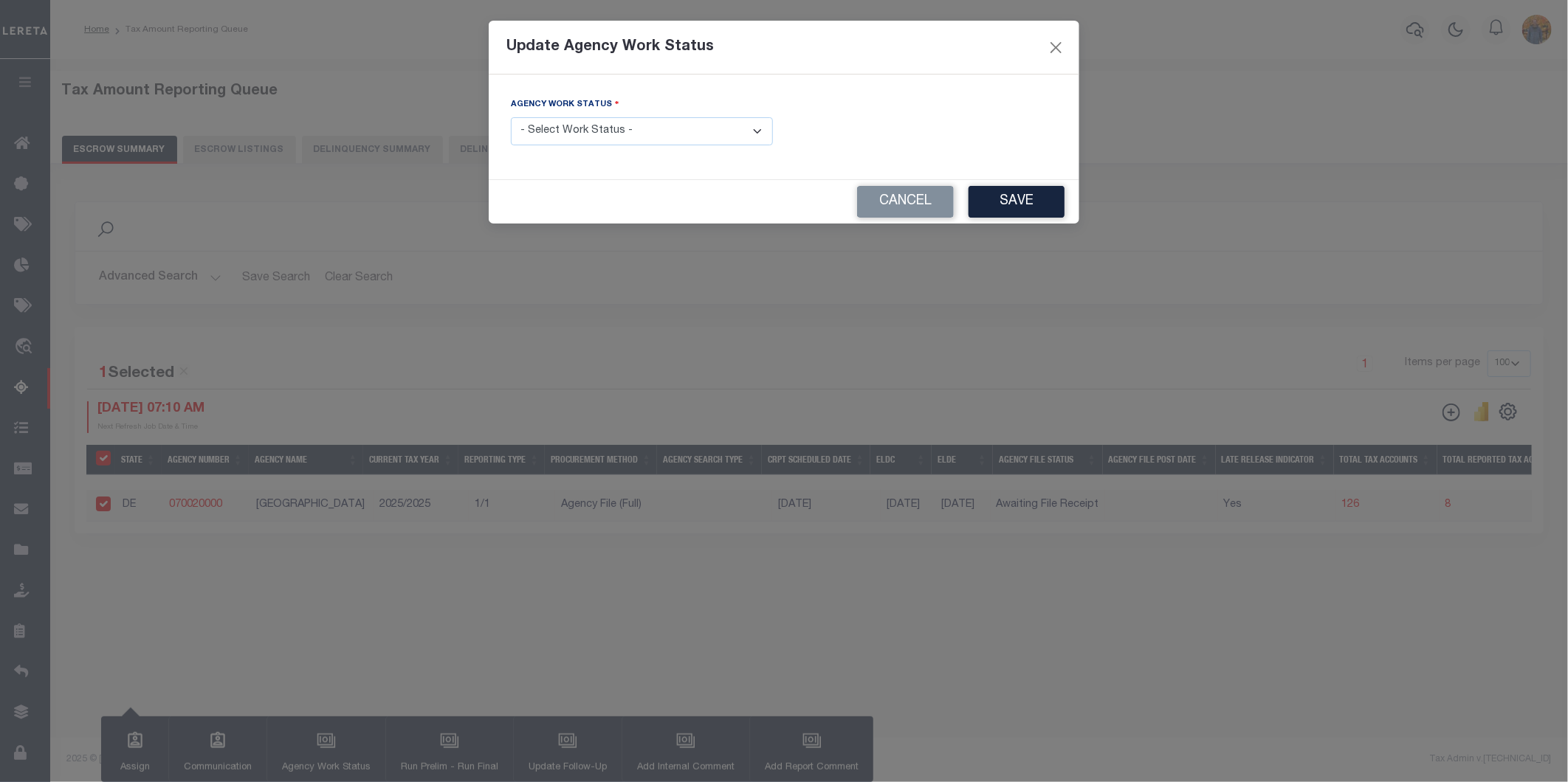
click at [615, 133] on select "- Select Work Status - New In Progress Pending Agency Follow-up Pending QC Read…" at bounding box center [642, 131] width 262 height 28
click at [1058, 42] on button "Close" at bounding box center [1056, 47] width 19 height 19
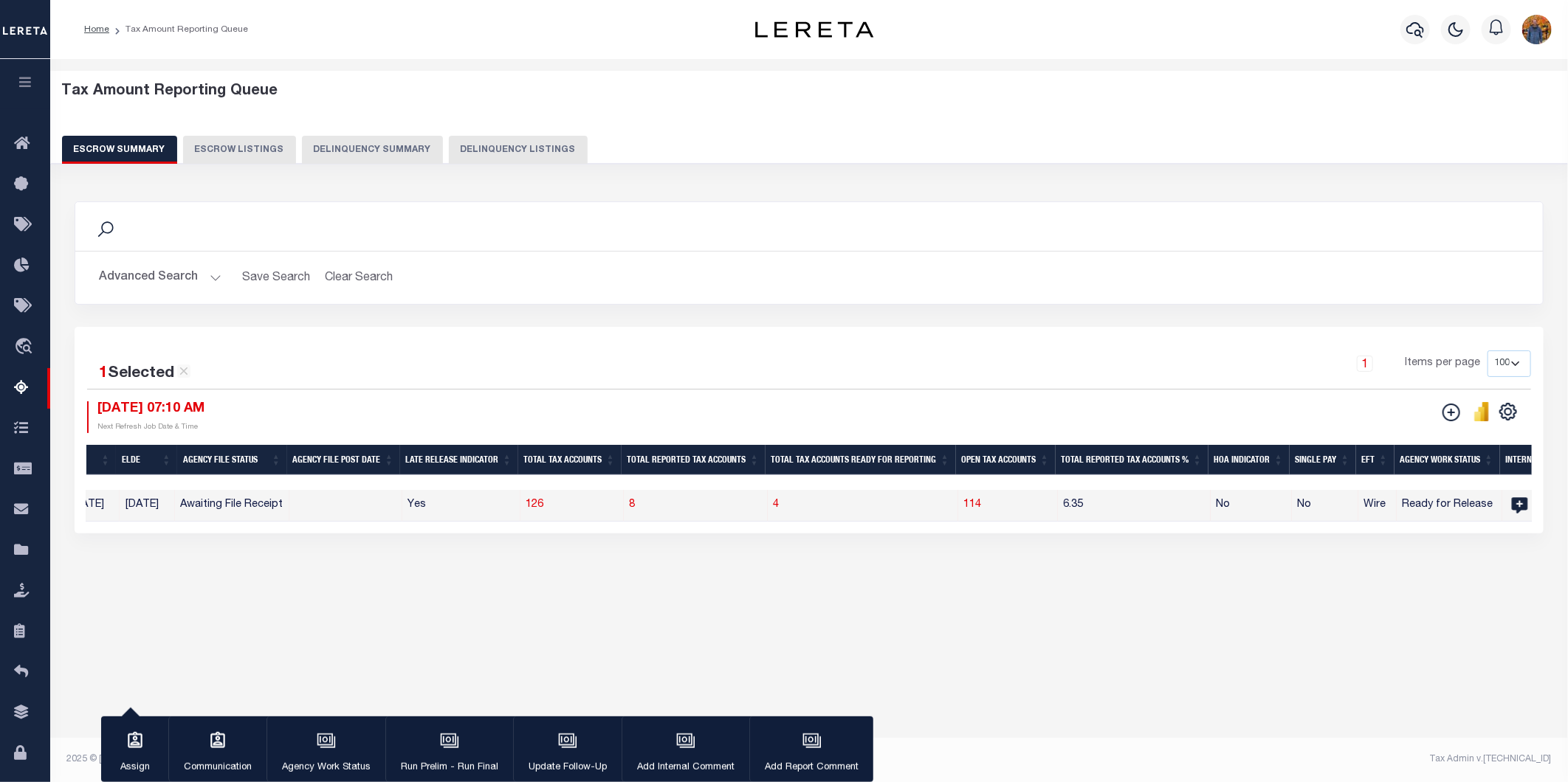
scroll to position [0, 967]
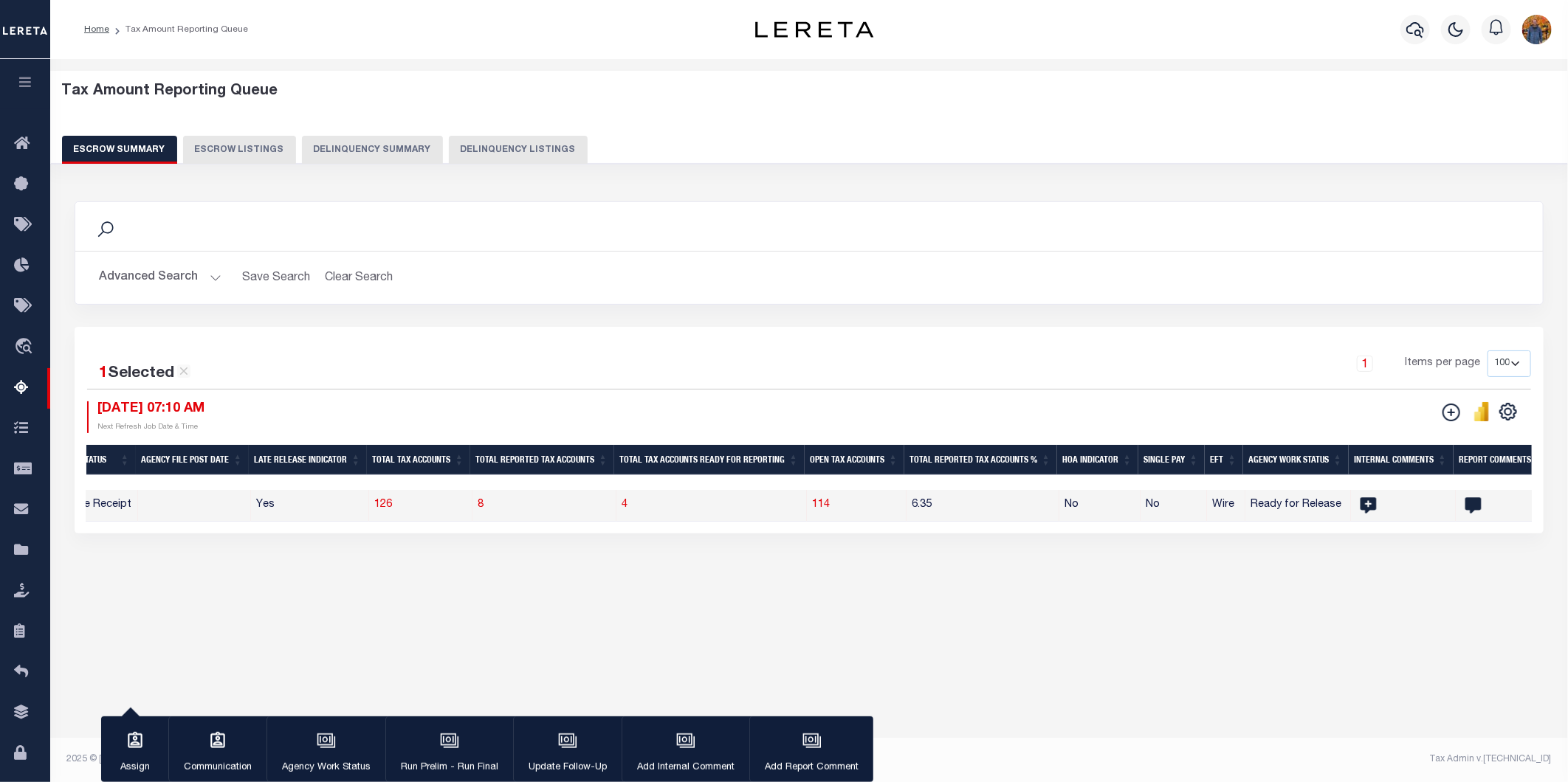
drag, startPoint x: 467, startPoint y: 459, endPoint x: 919, endPoint y: 448, distance: 452.1
click at [919, 448] on tr "State Agency Number Agency Name Current Tax Year Reporting Type Procurement Met…" at bounding box center [647, 460] width 3056 height 30
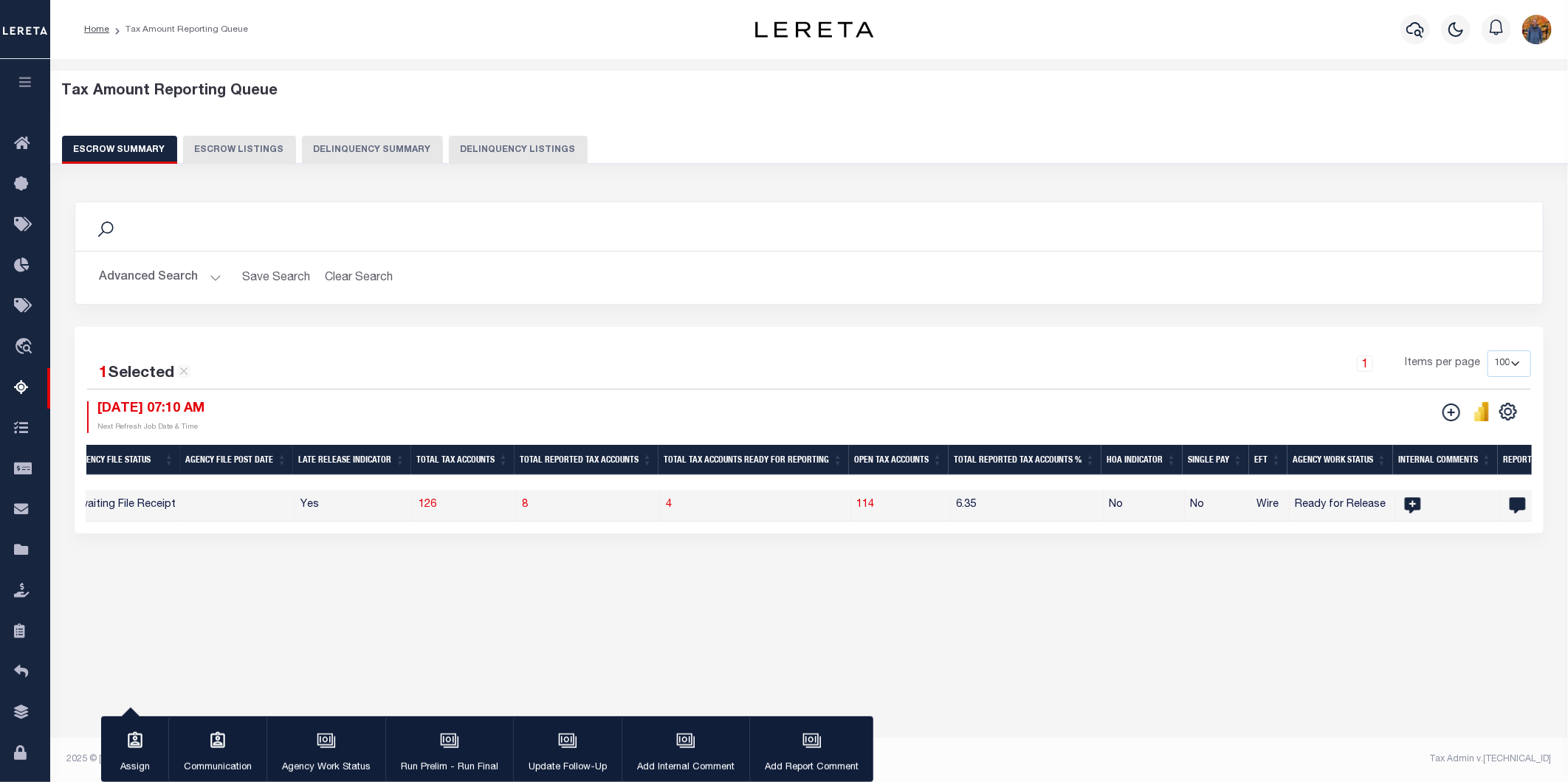
scroll to position [0, 908]
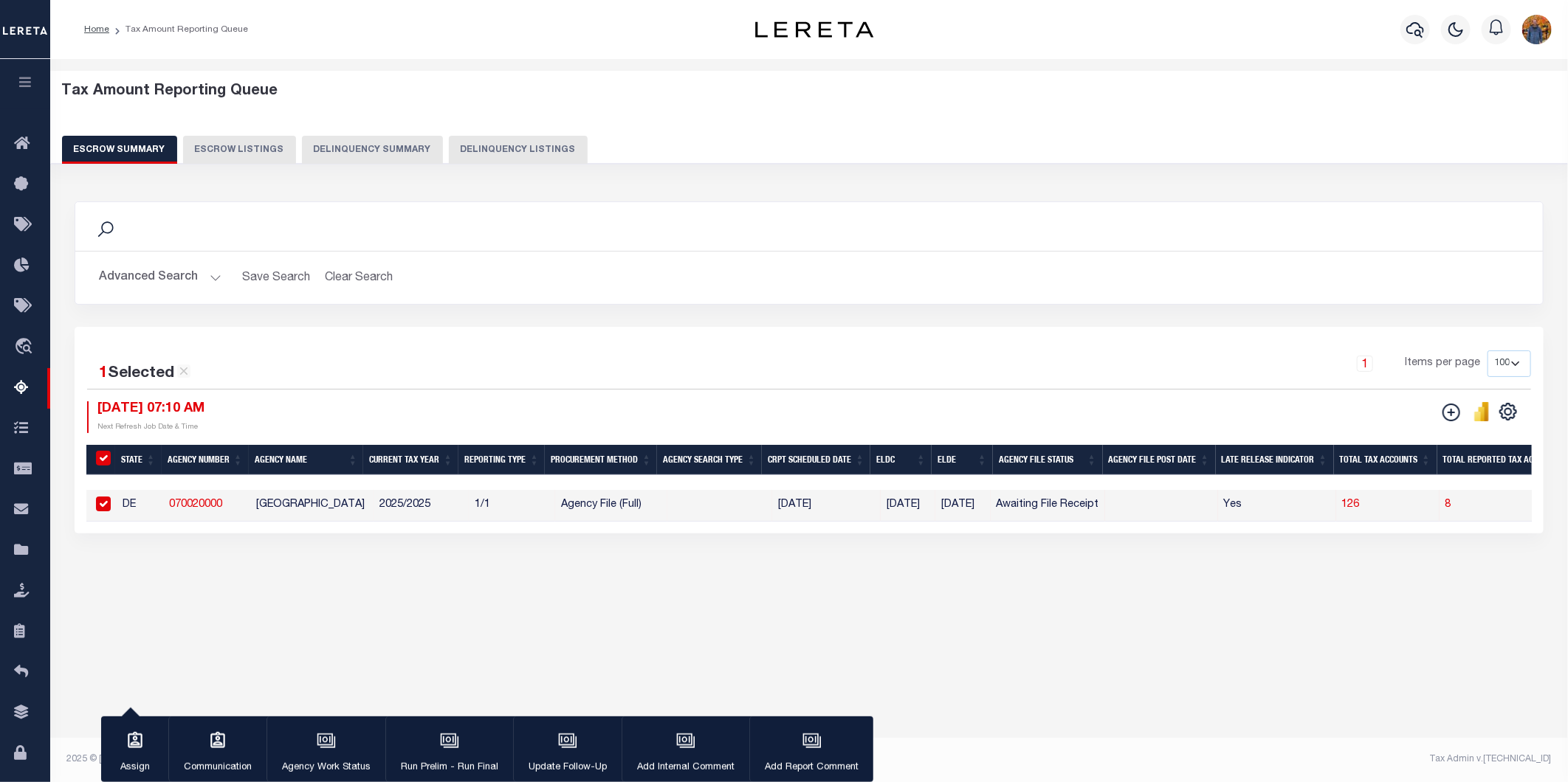
click at [451, 743] on icon "button" at bounding box center [449, 740] width 19 height 19
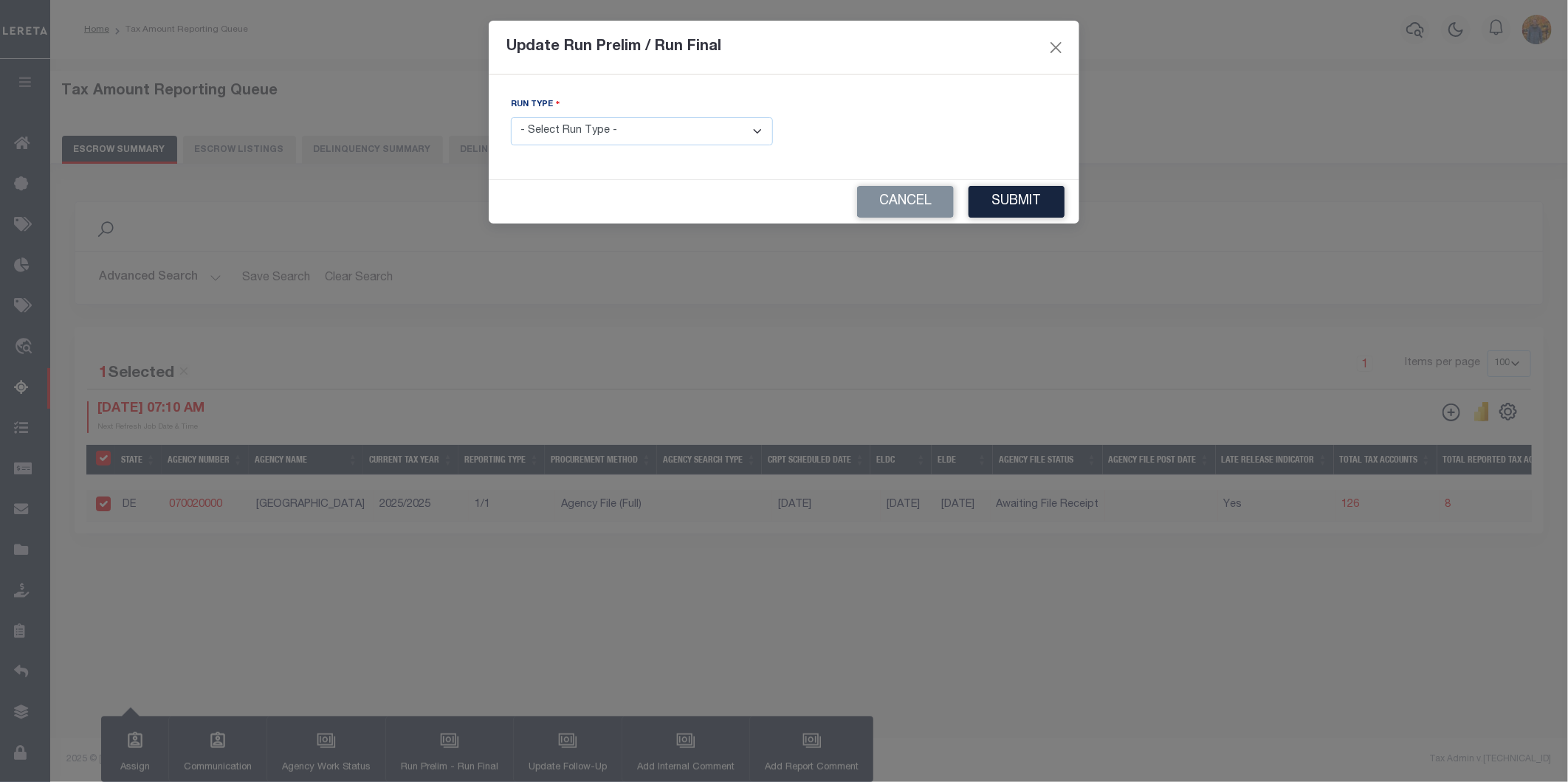
click at [675, 129] on select "- Select Run Type - Prelim Run Final Run" at bounding box center [642, 131] width 262 height 28
select select "F"
click at [511, 118] on select "- Select Run Type - Prelim Run Final Run" at bounding box center [642, 131] width 262 height 28
click at [859, 129] on input "text" at bounding box center [926, 131] width 262 height 28
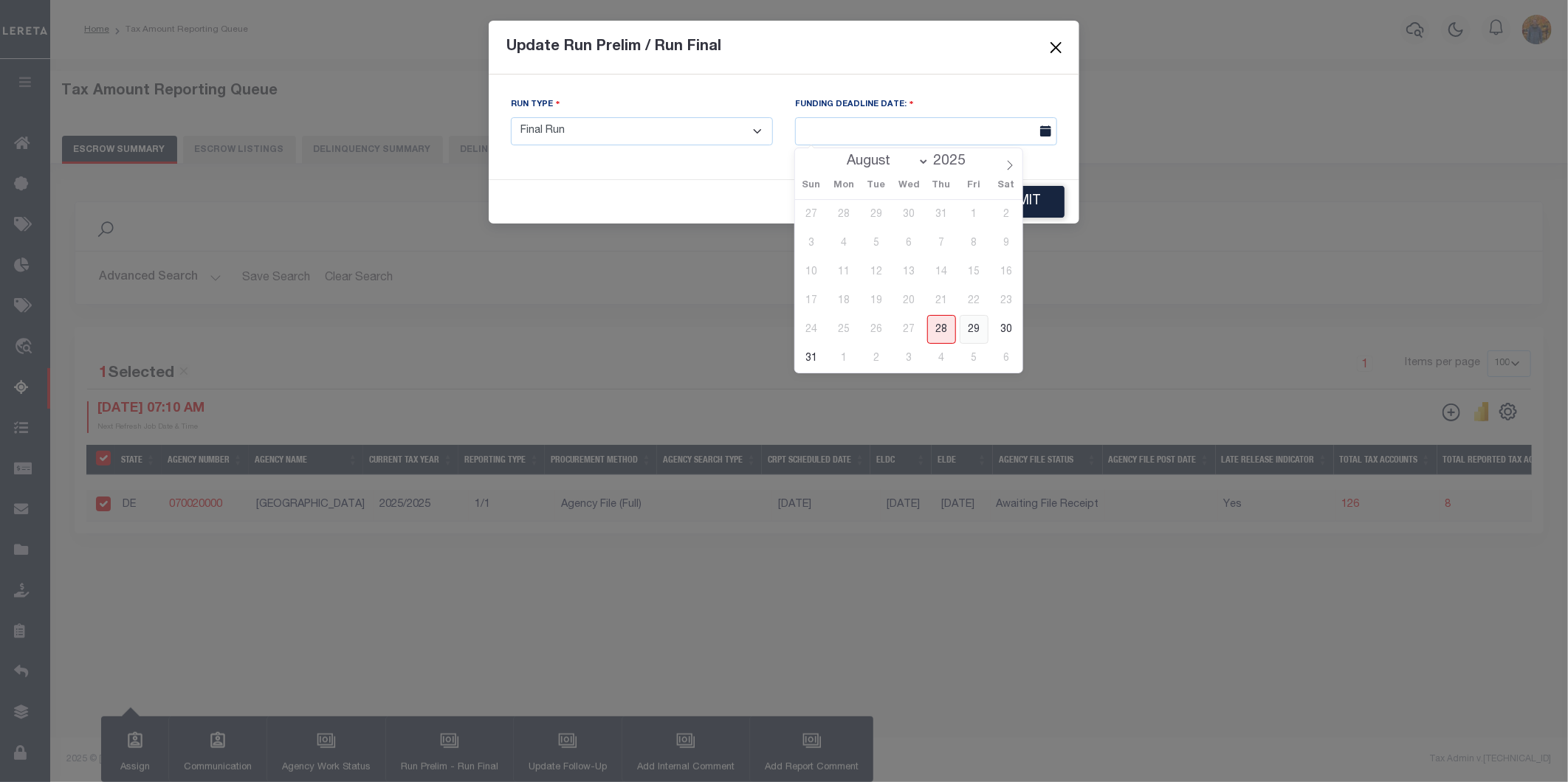
click at [973, 326] on span "29" at bounding box center [973, 329] width 28 height 28
type input "08/29/2025"
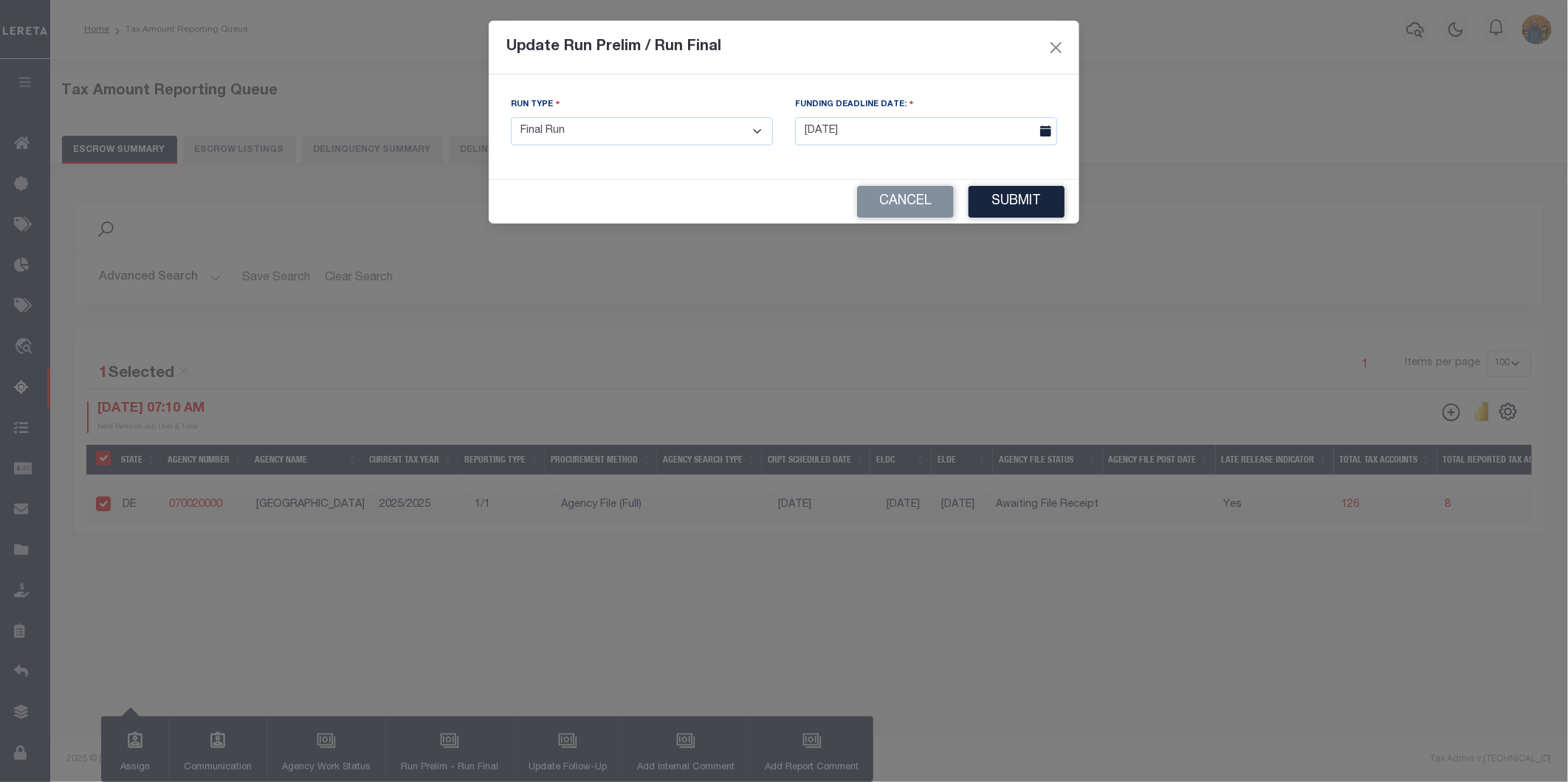
click at [790, 153] on div "FUNDING DEADLINE DATE: 08/29/2025" at bounding box center [926, 127] width 284 height 61
click at [1016, 205] on button "Submit" at bounding box center [1016, 201] width 96 height 32
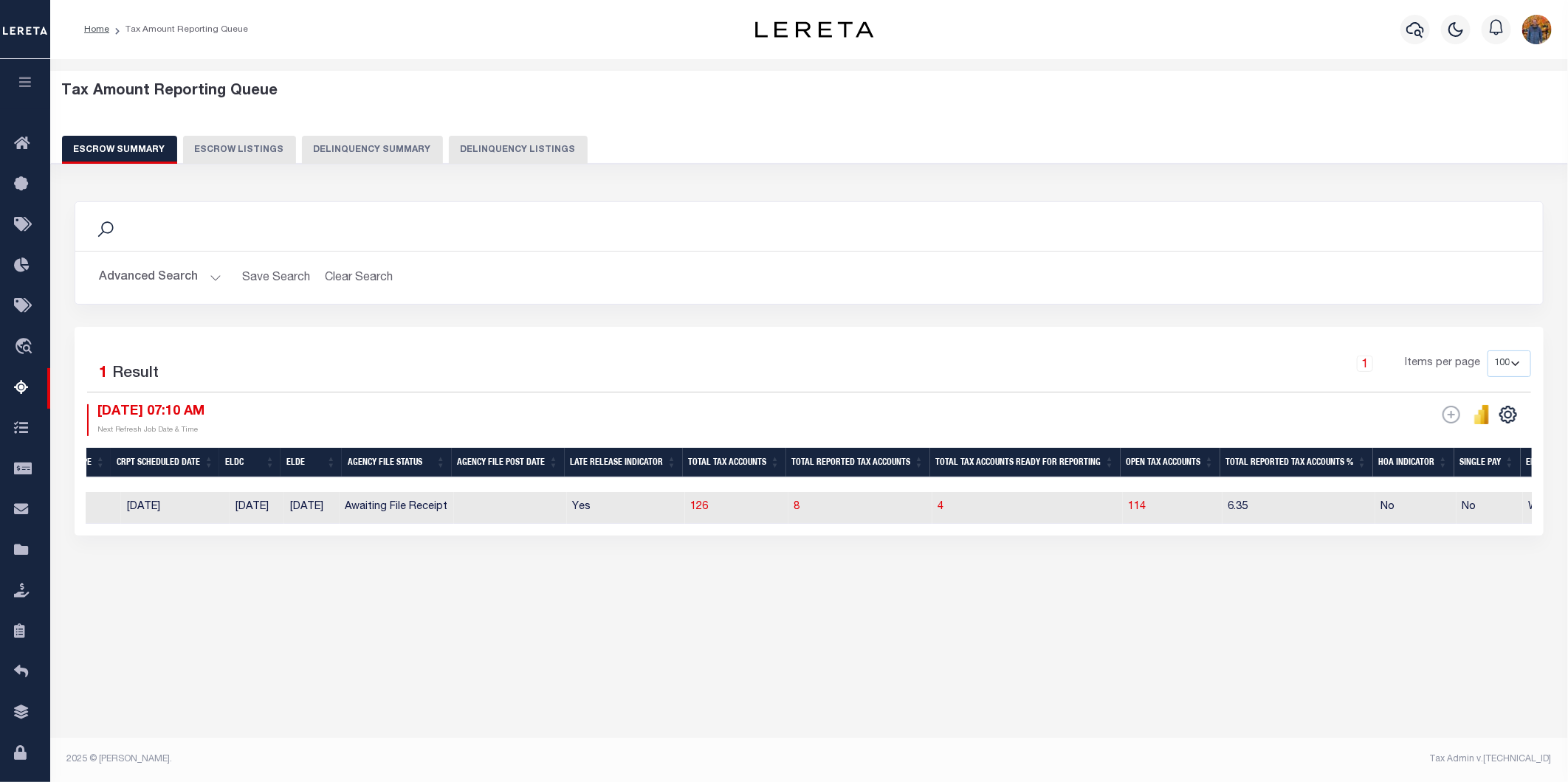
scroll to position [0, 0]
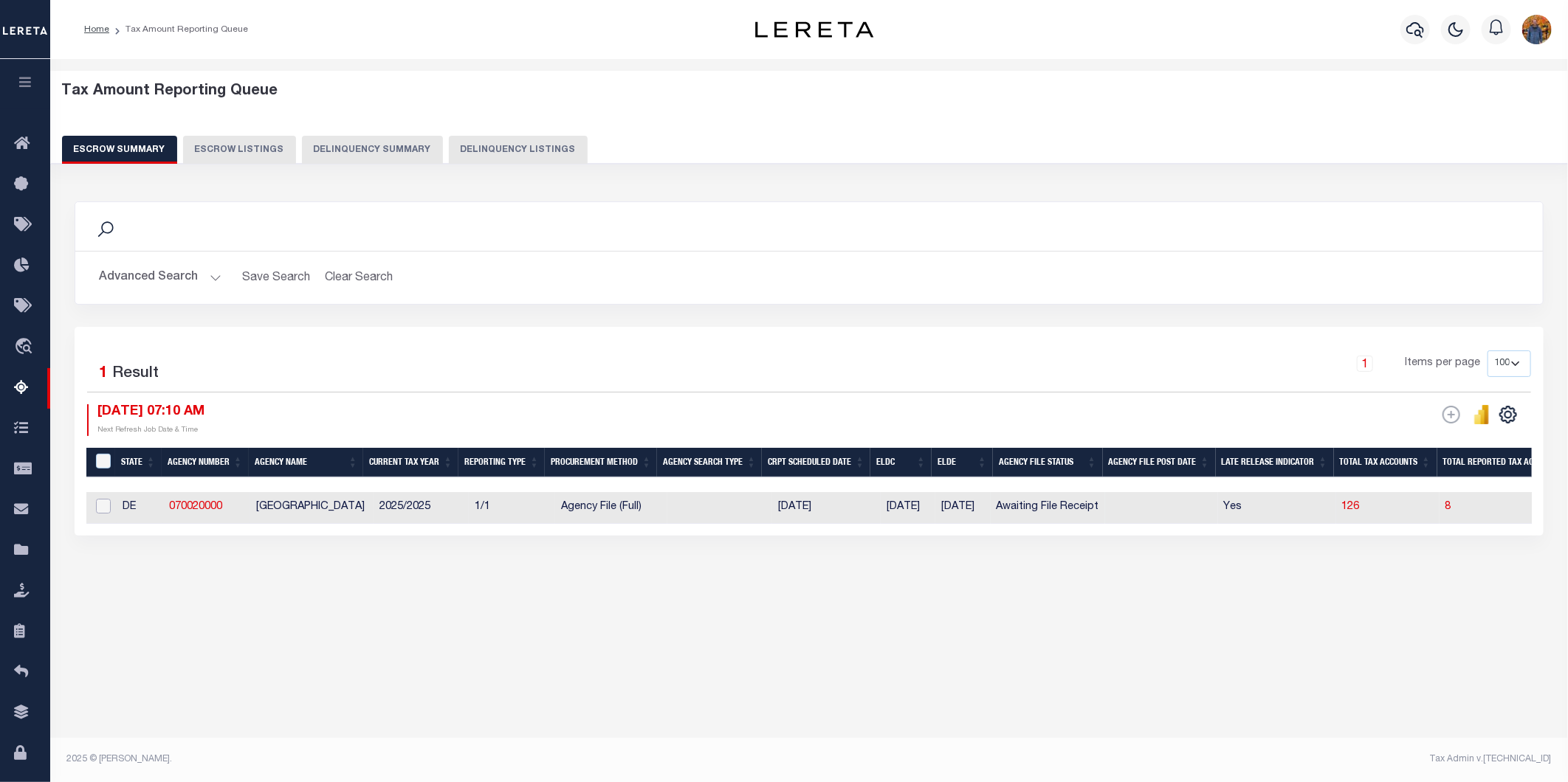
click at [101, 506] on input "checkbox" at bounding box center [103, 506] width 15 height 15
checkbox input "true"
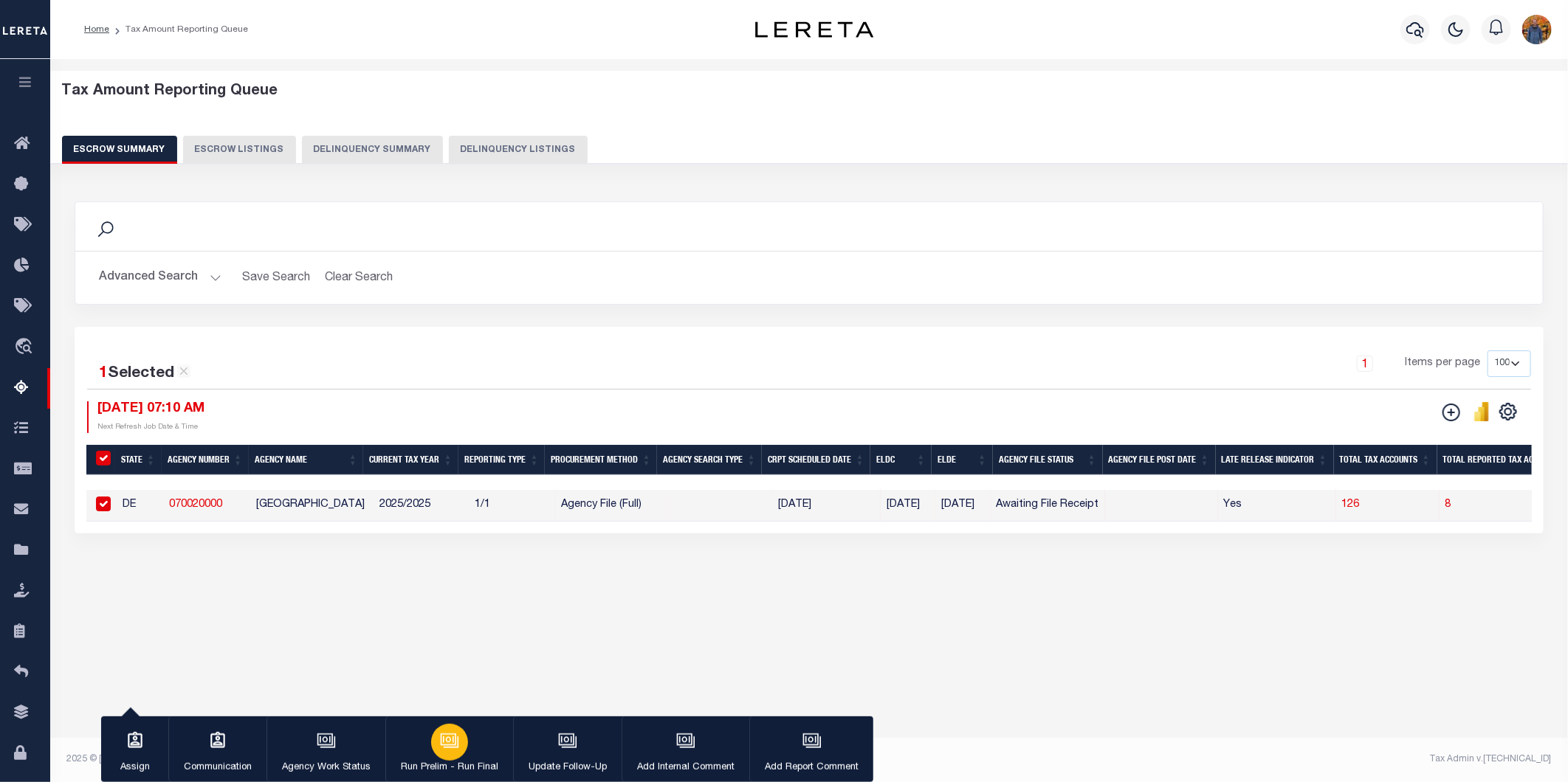
click at [443, 749] on icon "button" at bounding box center [449, 740] width 19 height 19
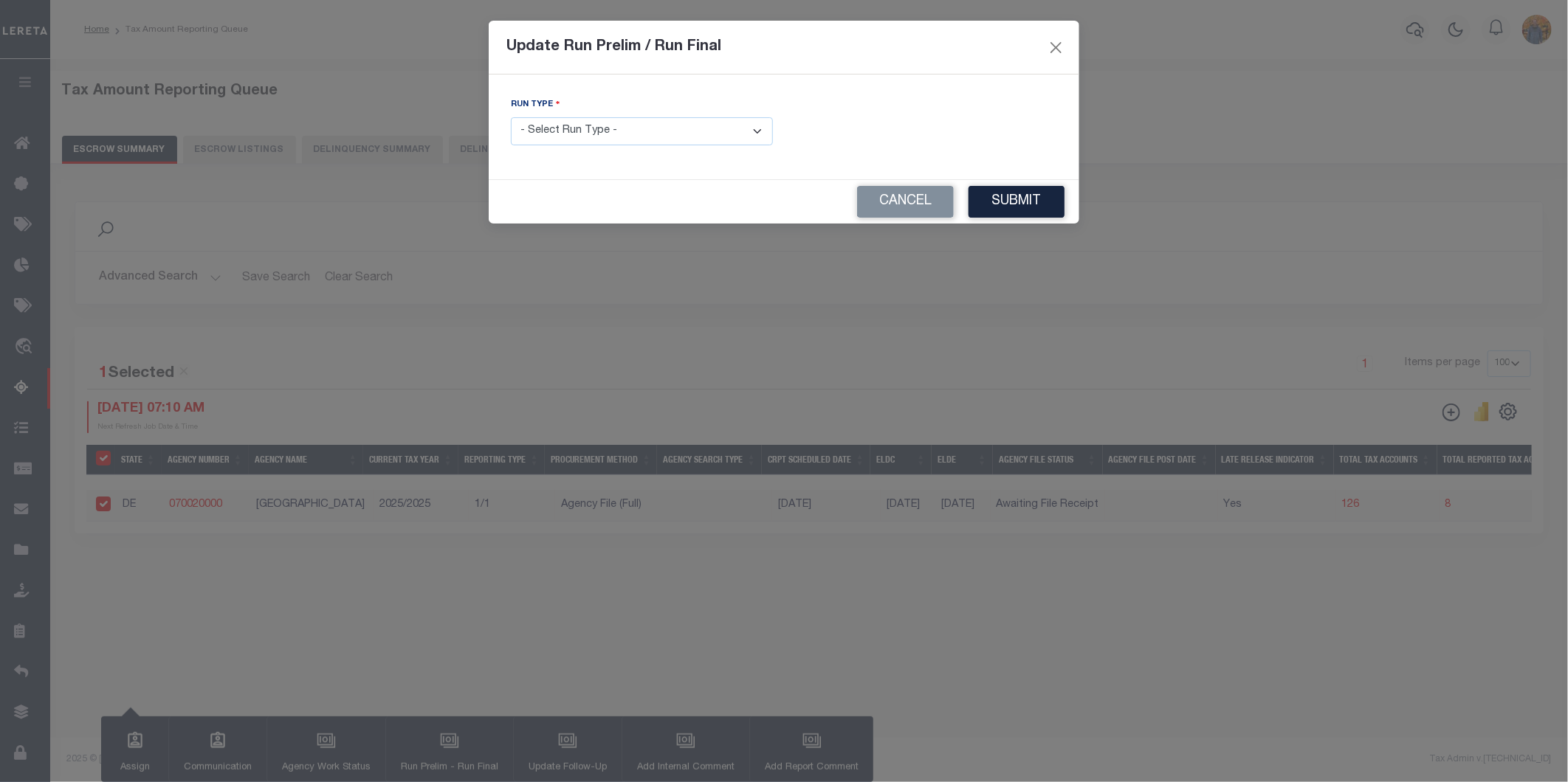
click at [606, 137] on select "- Select Run Type - Prelim Run Final Run" at bounding box center [642, 131] width 262 height 28
select select "P"
click at [511, 118] on select "- Select Run Type - Prelim Run Final Run" at bounding box center [642, 131] width 262 height 28
drag, startPoint x: 1057, startPoint y: 42, endPoint x: 1042, endPoint y: 91, distance: 51.2
click at [1057, 43] on button "Close" at bounding box center [1056, 47] width 19 height 19
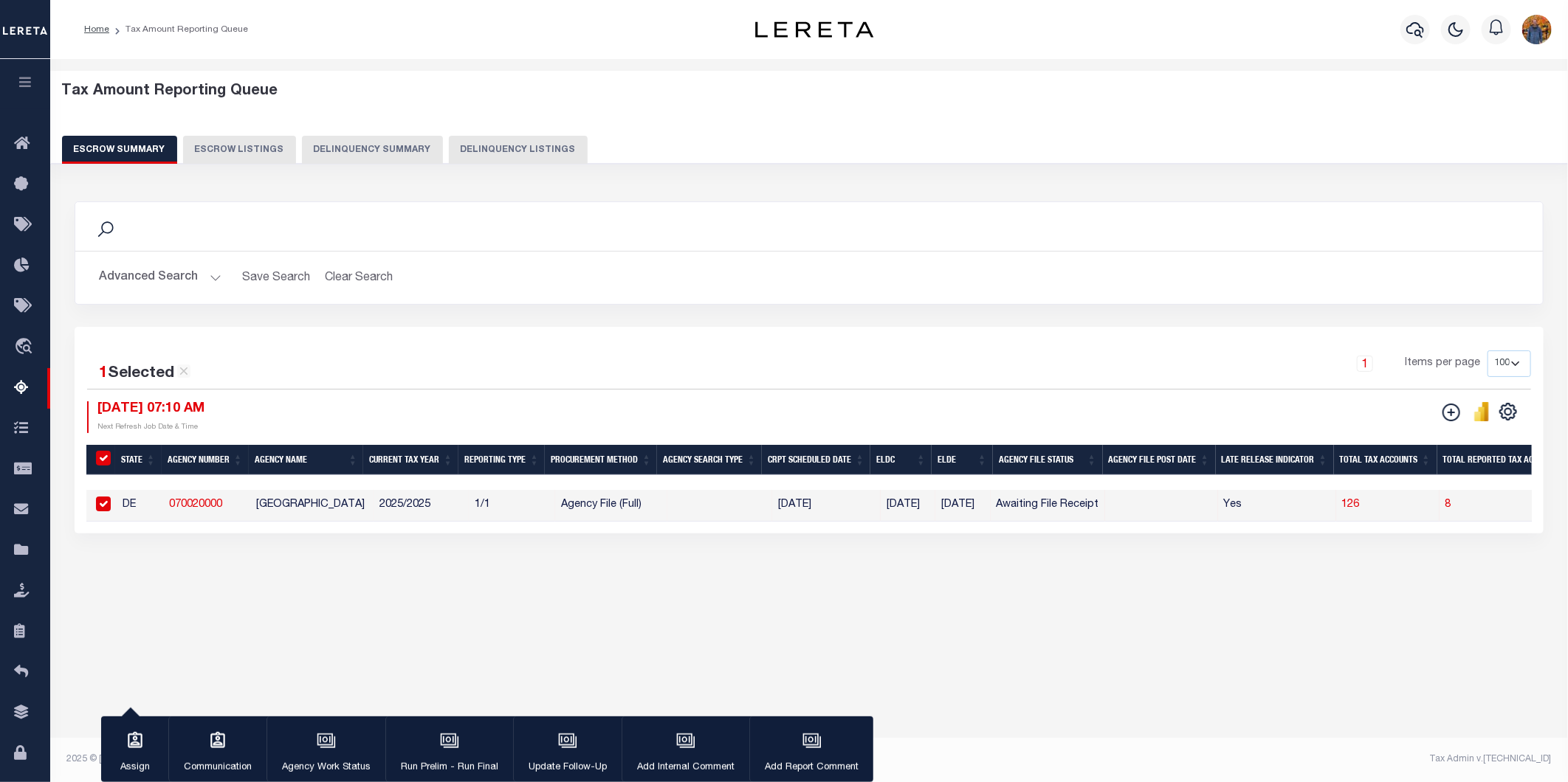
drag, startPoint x: 261, startPoint y: 532, endPoint x: 442, endPoint y: 536, distance: 181.0
click at [442, 534] on div "1 Selected 1 Result 1 Items per page 10 25 50 100 500 08/28/2025 07:10 AM ESCRO…" at bounding box center [809, 430] width 1469 height 207
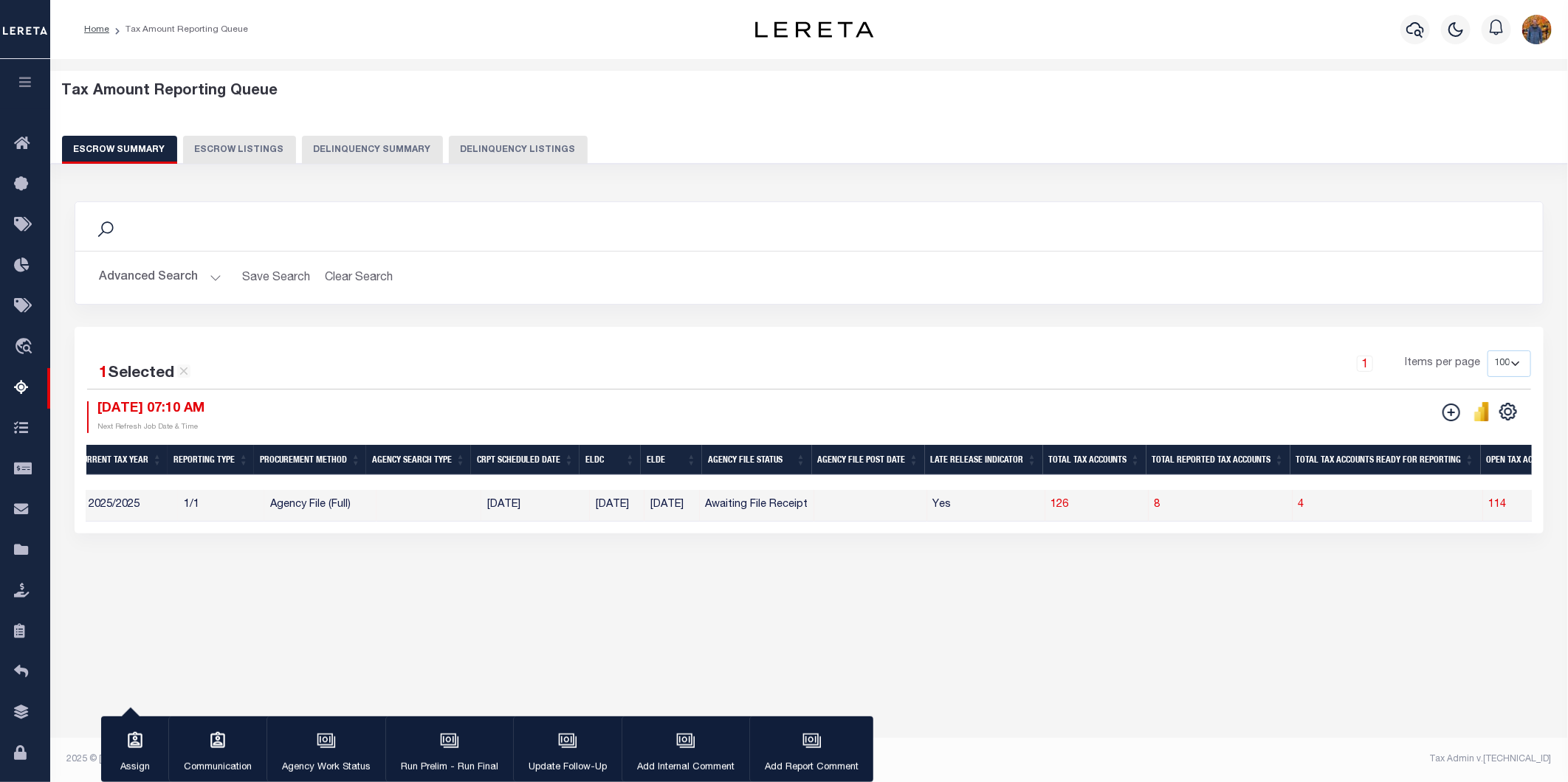
scroll to position [0, 369]
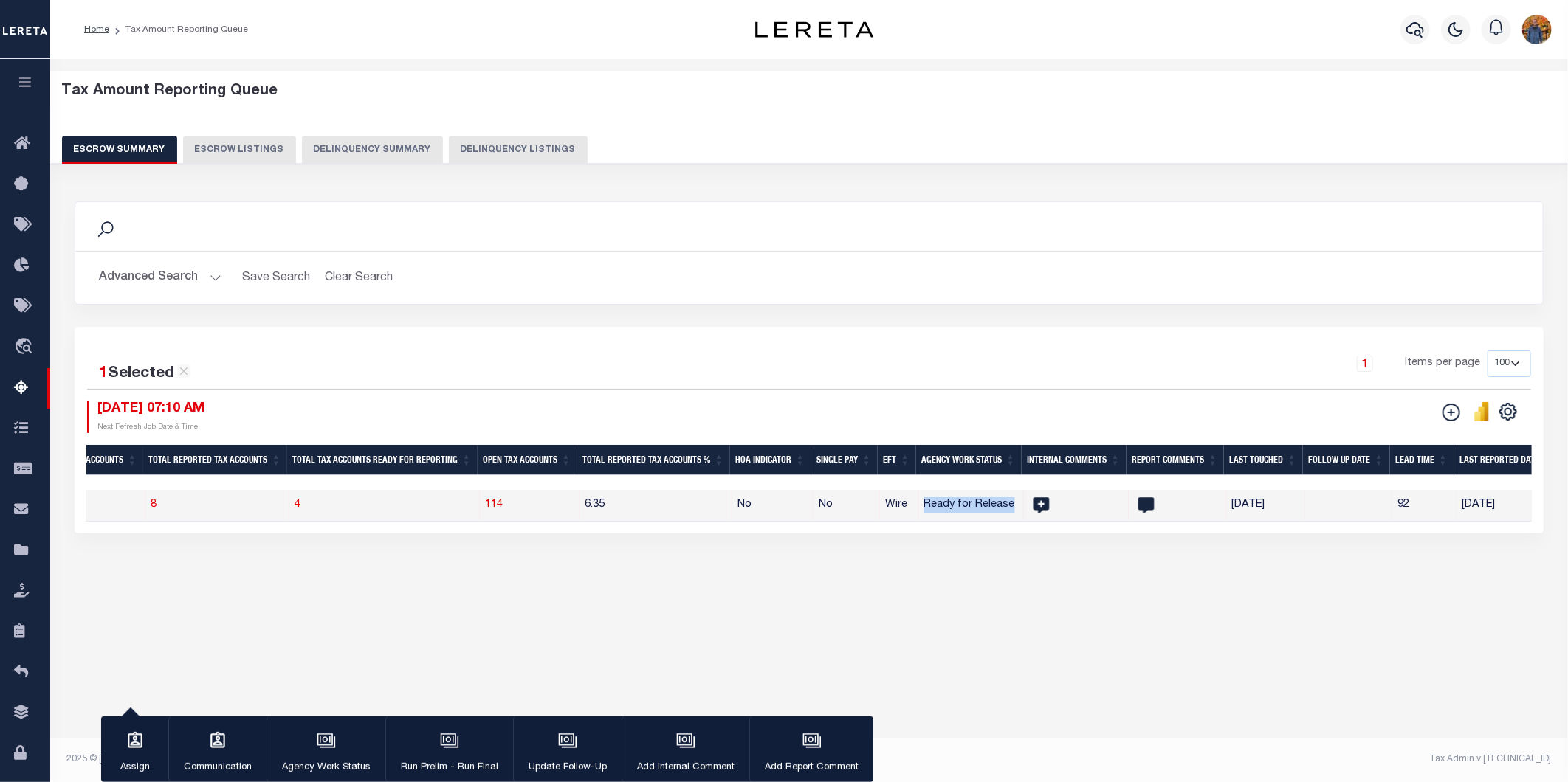
drag, startPoint x: 926, startPoint y: 501, endPoint x: 1020, endPoint y: 493, distance: 94.3
click at [1020, 493] on td "Ready for Release" at bounding box center [971, 505] width 105 height 32
checkbox input "false"
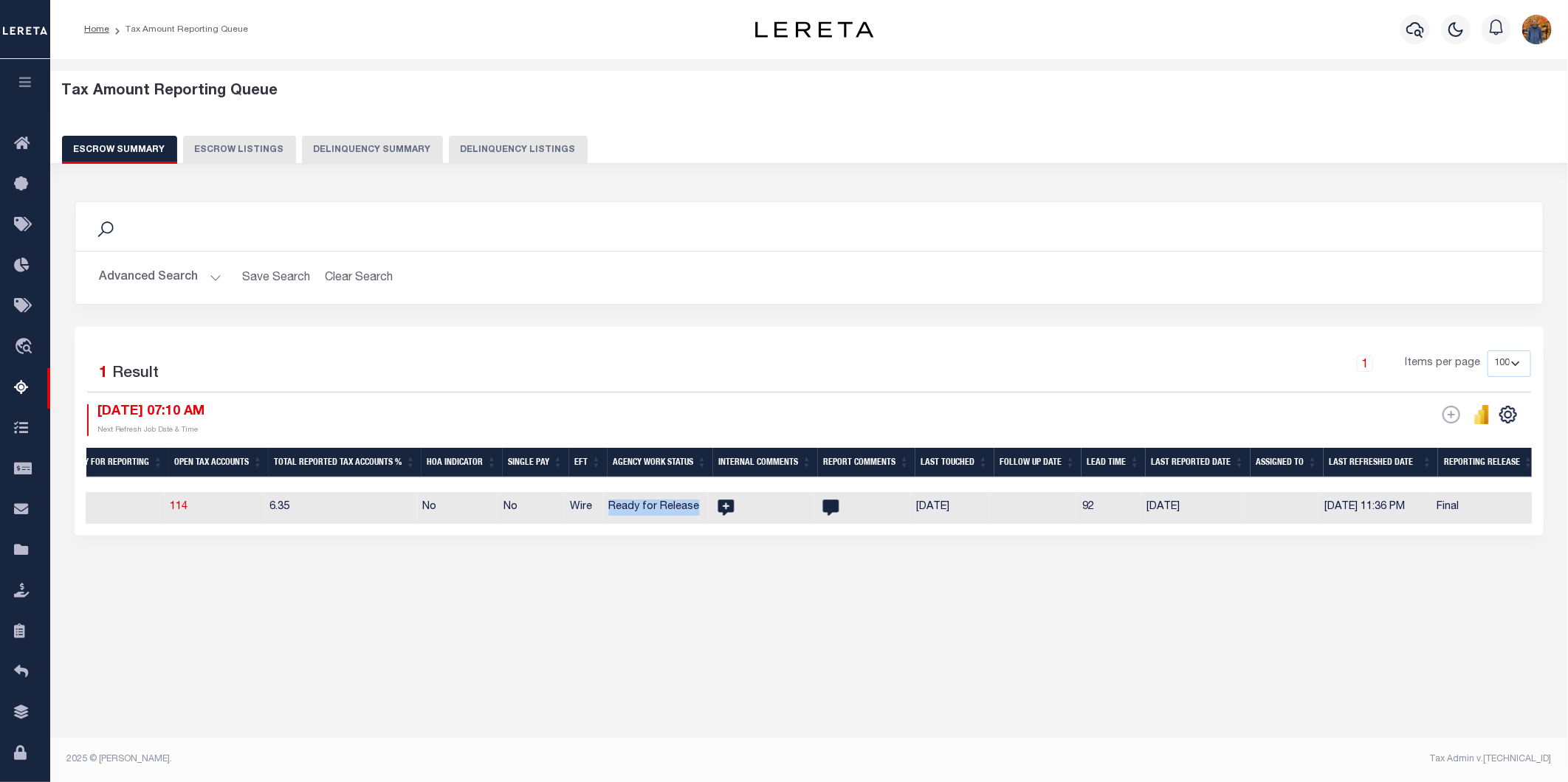
scroll to position [0, 1610]
drag, startPoint x: 1513, startPoint y: 511, endPoint x: 1338, endPoint y: 503, distance: 175.2
click at [1338, 503] on tr "DE 070020000 NEW CASTLE COUNTY 2025/2025 1/1 Agency File (Full) 10/31/2025 11/2…" at bounding box center [5, 507] width 3056 height 32
click at [723, 704] on div "Tax Amount Reporting Queue Escrow Summary Escrow Listings In" at bounding box center [809, 411] width 1518 height 704
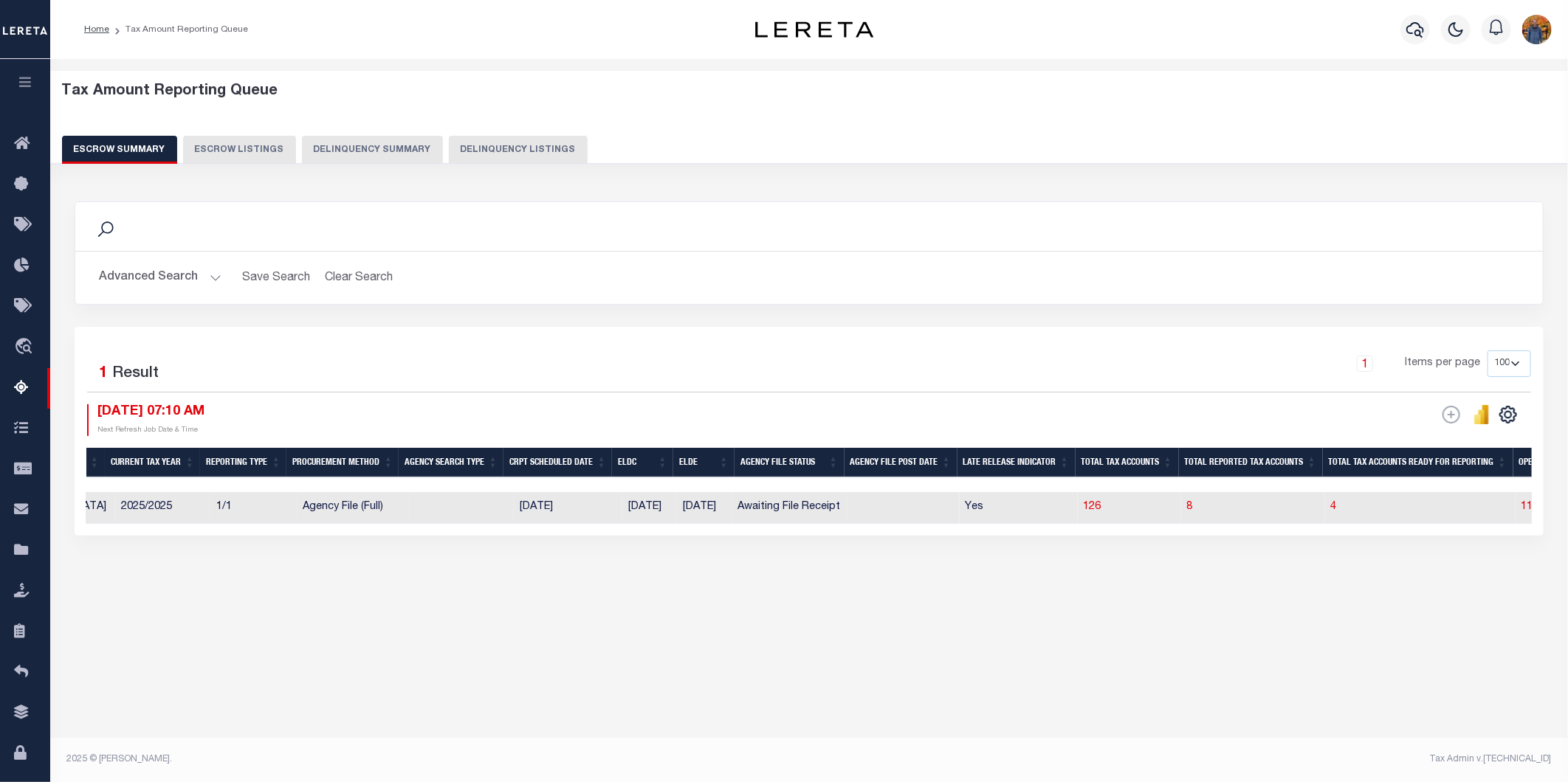
scroll to position [0, 165]
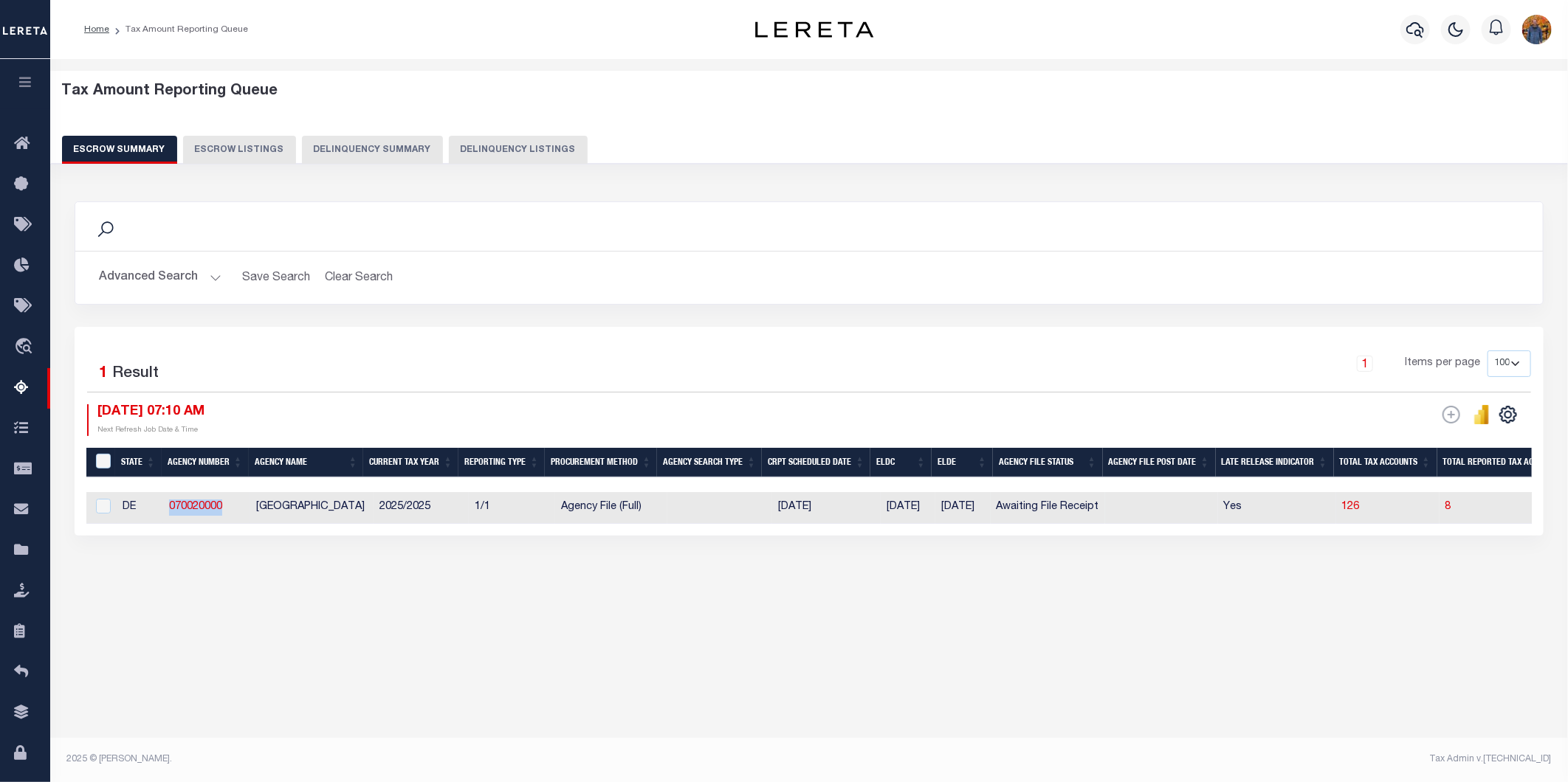
drag, startPoint x: 238, startPoint y: 507, endPoint x: 161, endPoint y: 517, distance: 77.6
copy tr "070020000"
click at [33, 74] on button "button" at bounding box center [25, 84] width 50 height 50
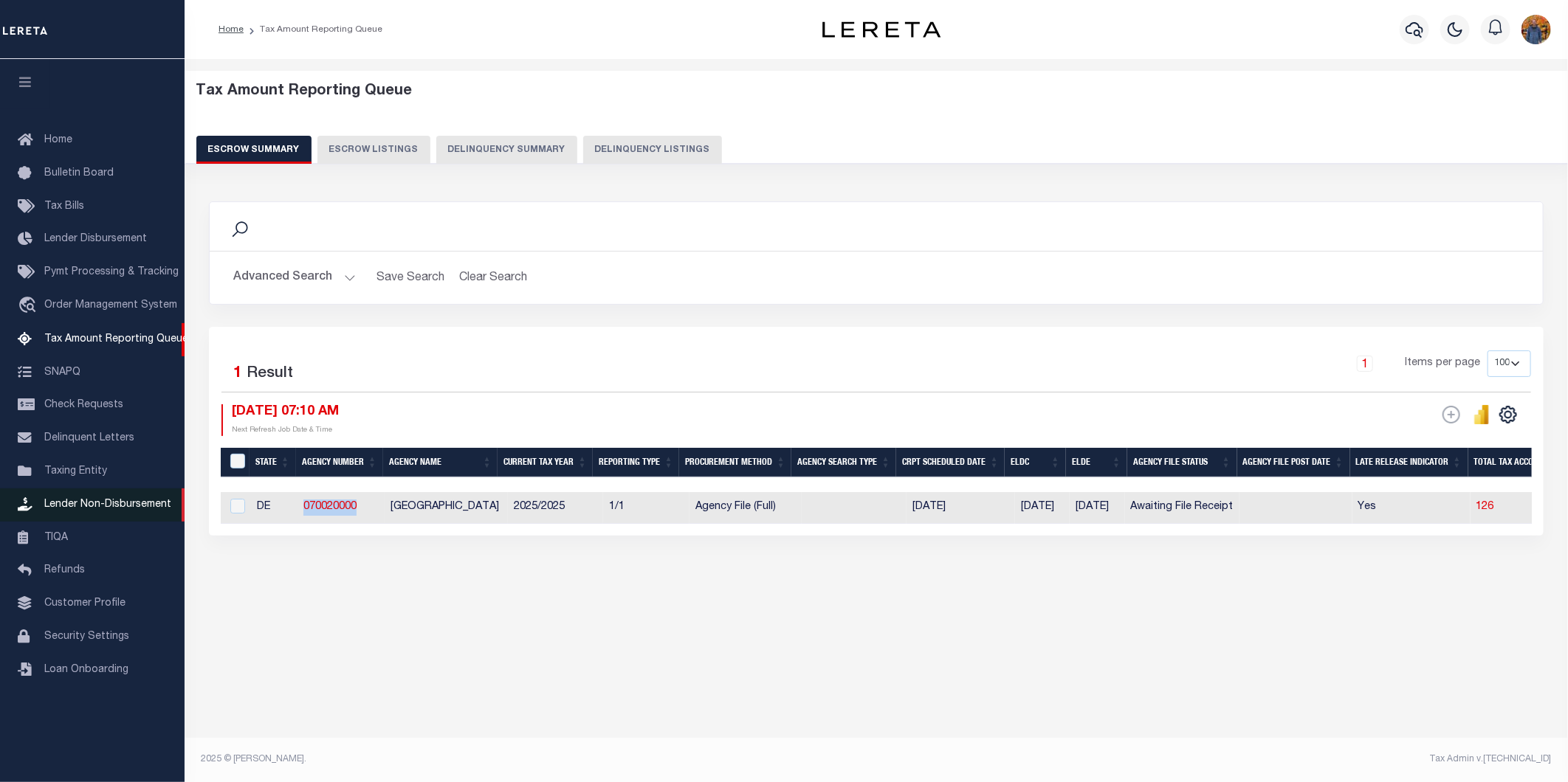
click at [113, 498] on link "Lender Non-Disbursement" at bounding box center [92, 504] width 185 height 33
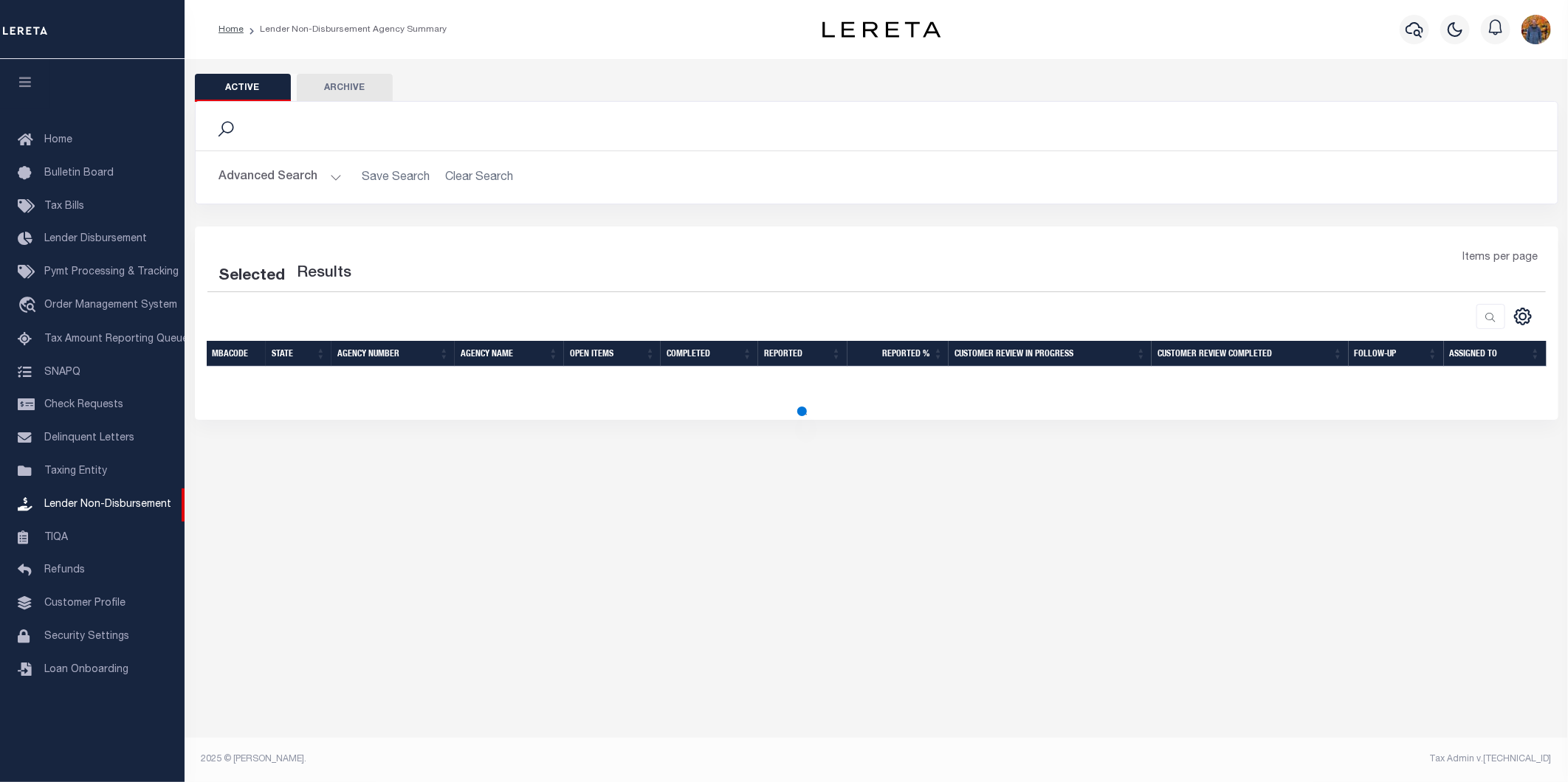
click at [261, 178] on button "Advanced Search" at bounding box center [280, 177] width 122 height 28
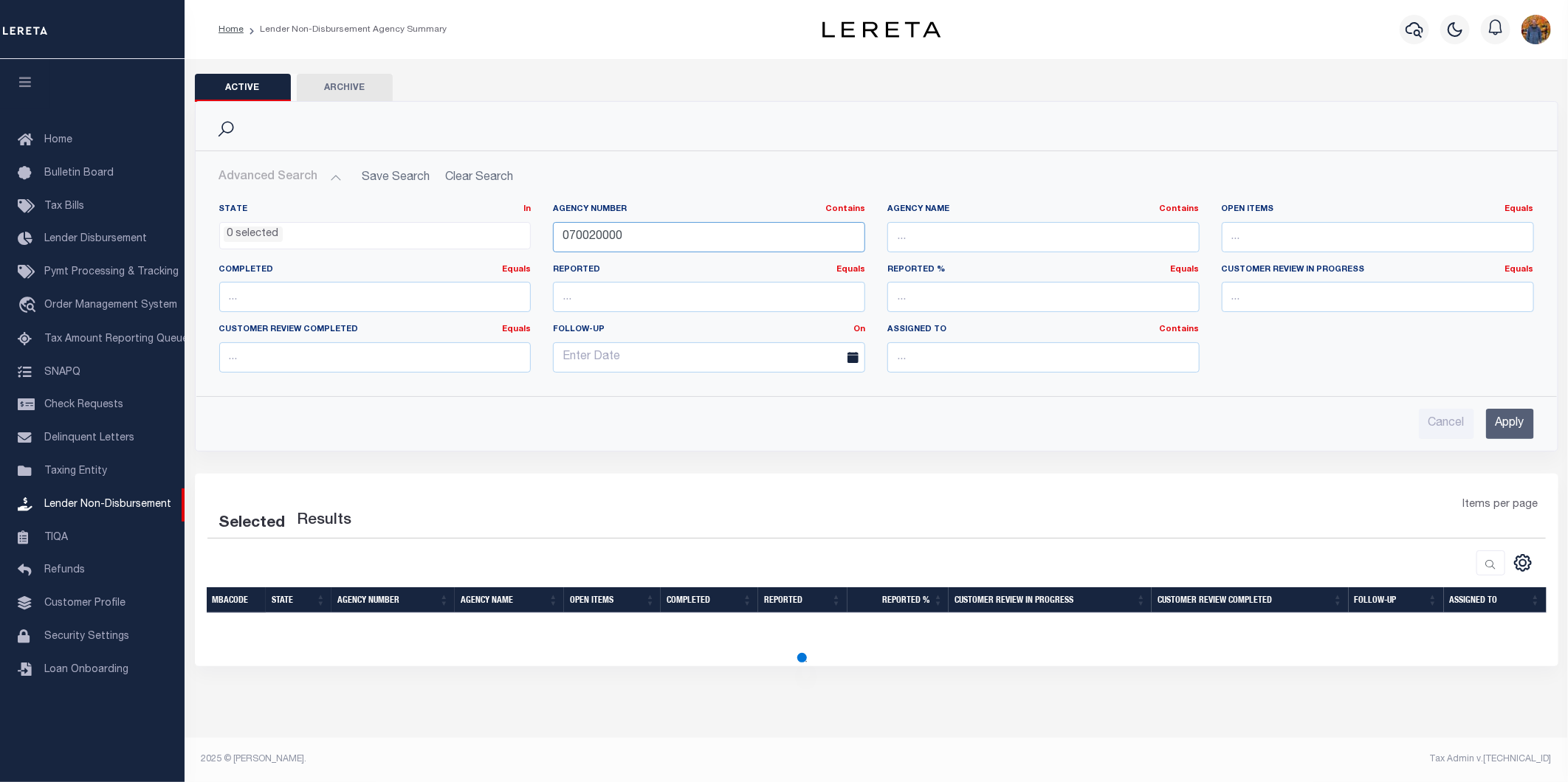
click at [626, 235] on input "070020000" at bounding box center [709, 237] width 312 height 30
drag, startPoint x: 571, startPoint y: 234, endPoint x: 460, endPoint y: 223, distance: 111.5
click at [460, 223] on div "State In In AK AL AR AZ CA CO CT DC DE FL GA GU HI IA ID IL IN KS KY LA MA MD M…" at bounding box center [877, 294] width 1337 height 181
paste input "text"
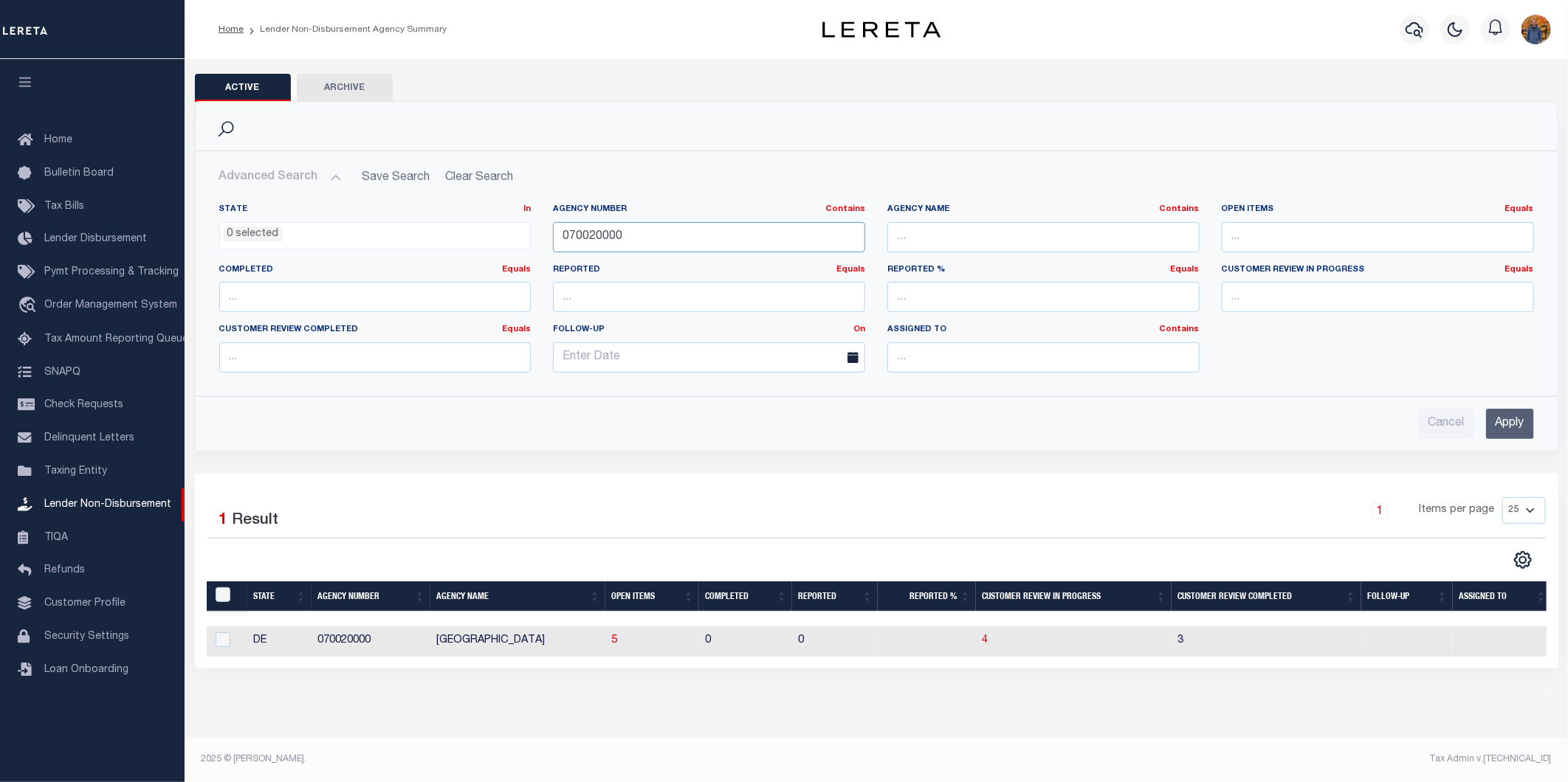
drag, startPoint x: 591, startPoint y: 233, endPoint x: 518, endPoint y: 230, distance: 73.1
click at [518, 231] on div "State In In AK AL AR AZ CA CO CT DC DE FL GA GU HI IA ID IL IN KS KY LA MA MD M…" at bounding box center [877, 294] width 1337 height 181
type input "070020000"
click at [1521, 428] on input "Apply" at bounding box center [1510, 424] width 48 height 30
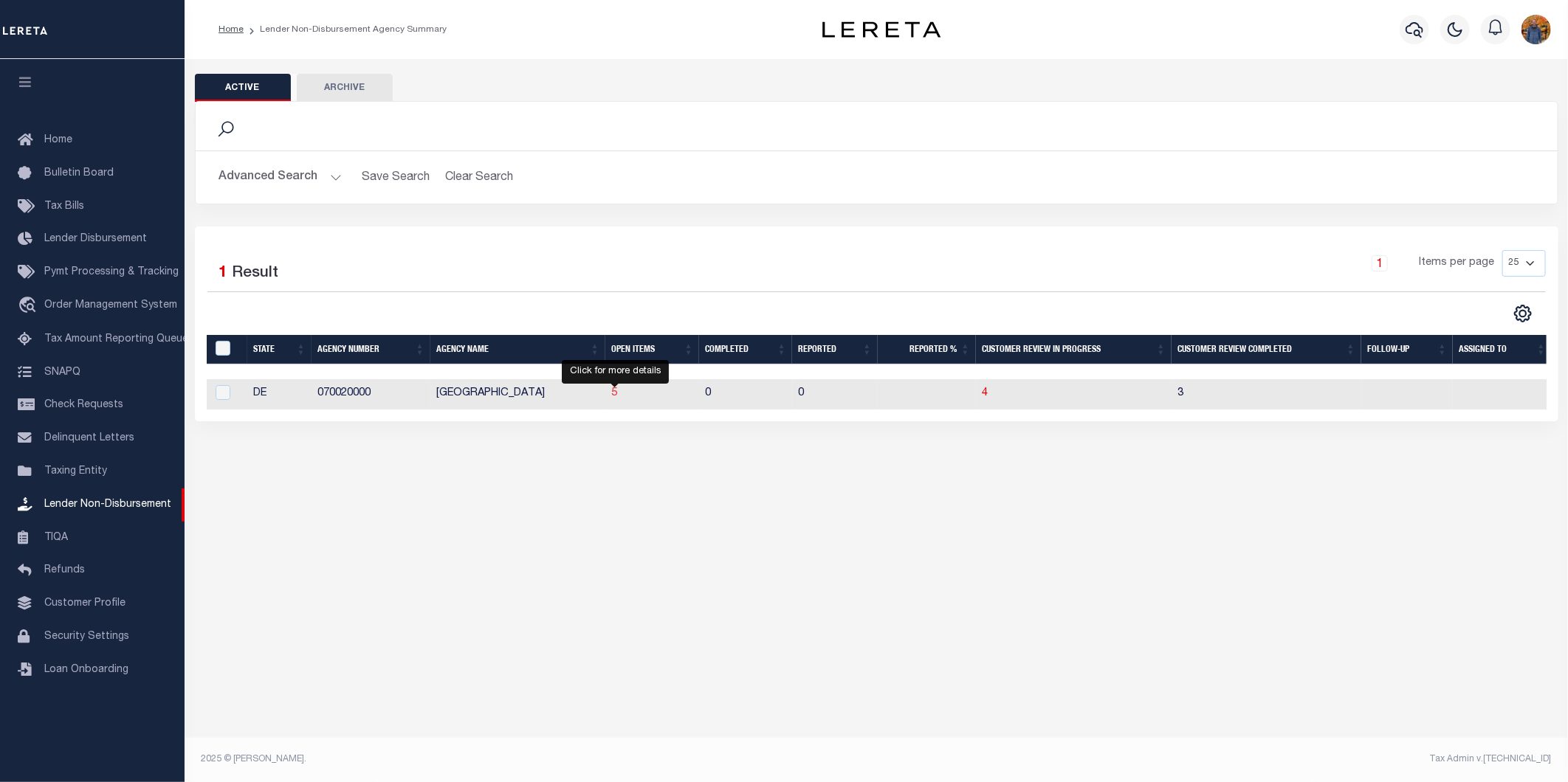
click at [615, 392] on span "5" at bounding box center [615, 393] width 6 height 10
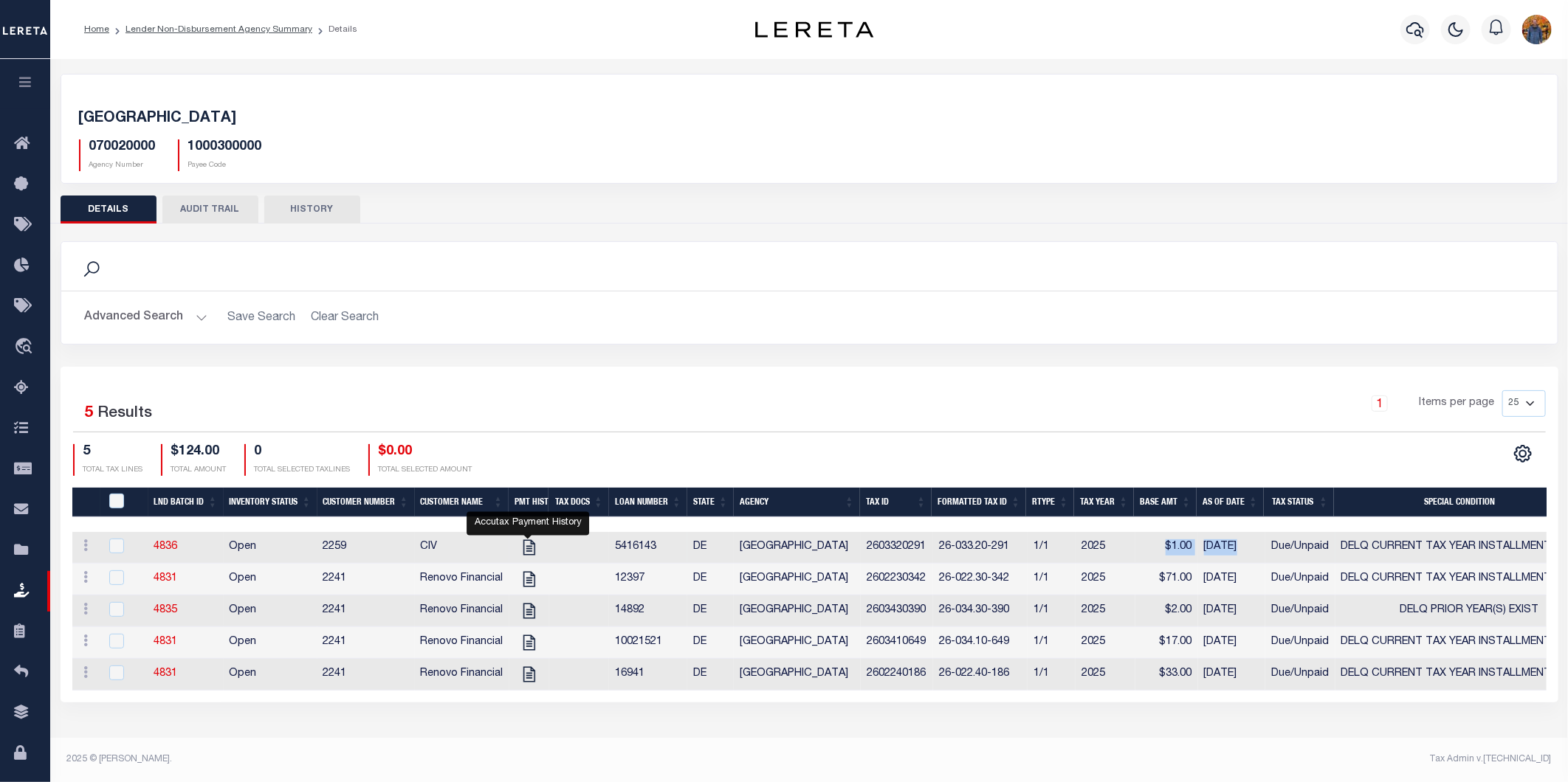
drag, startPoint x: 1133, startPoint y: 542, endPoint x: 1270, endPoint y: 536, distance: 137.1
click at [1270, 536] on tr "ACTIONS View Tax Line Detail Internal Comments 4836 Open 2259 CIV 5416143 DE NE…" at bounding box center [1018, 547] width 1892 height 32
drag, startPoint x: 1123, startPoint y: 613, endPoint x: 1250, endPoint y: 608, distance: 127.1
click at [1249, 608] on tr "ACTIONS View Tax Line Detail Internal Comments 4835 Open 2241 Renovo Financial …" at bounding box center [1018, 611] width 1892 height 32
click at [872, 404] on div "1 Items per page 25 50 100 200" at bounding box center [996, 410] width 1099 height 38
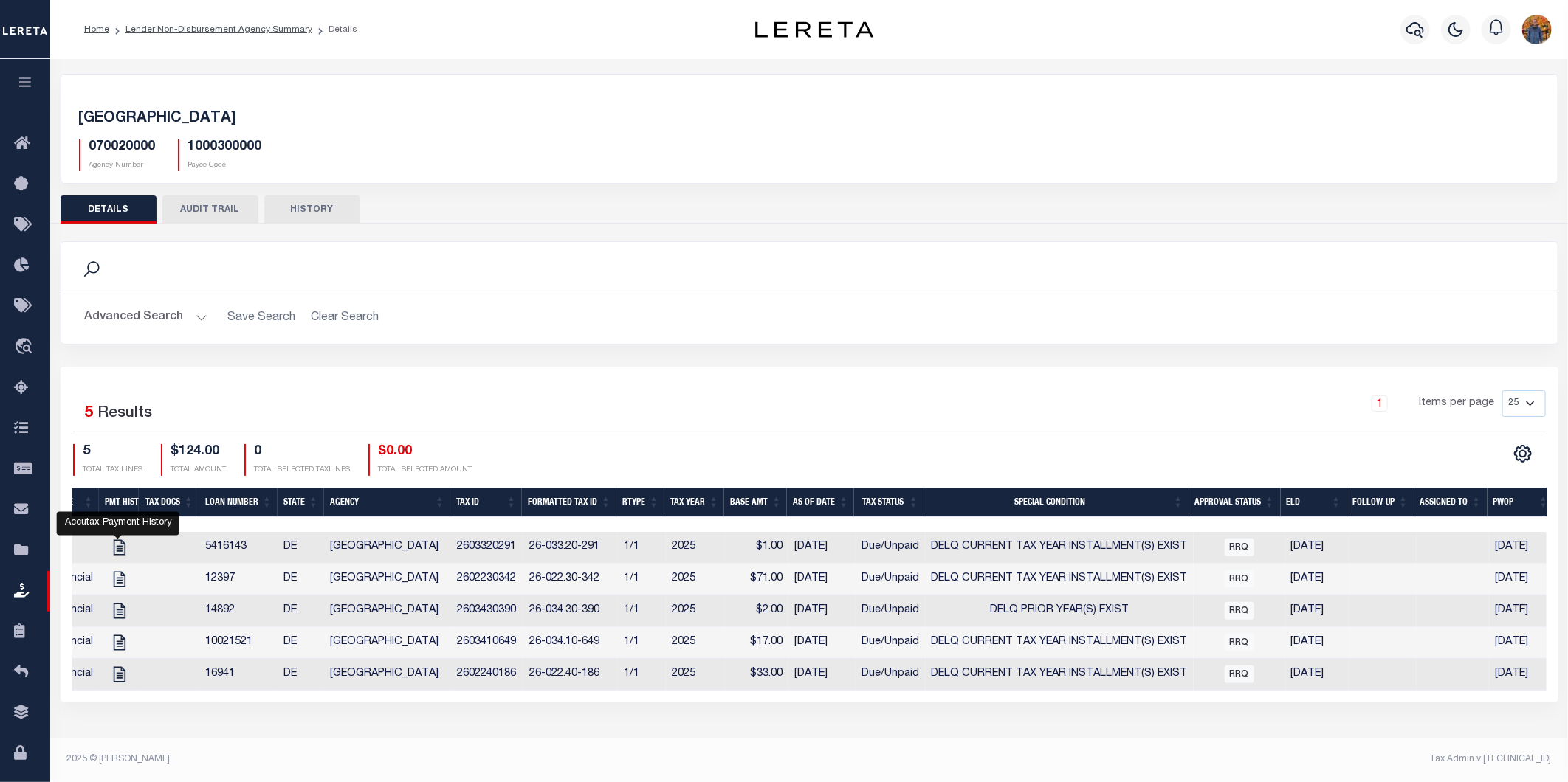
scroll to position [0, 417]
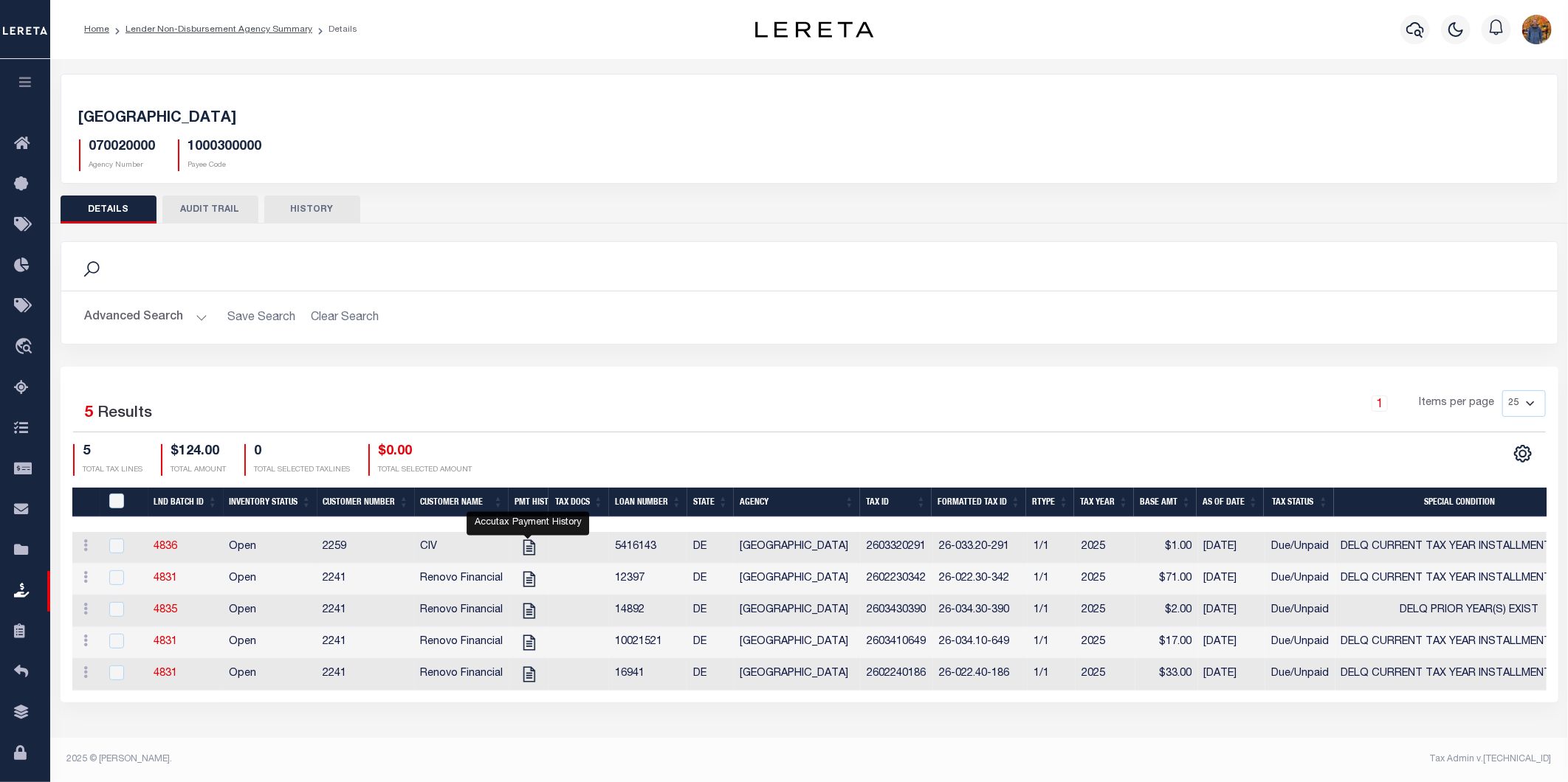
click at [32, 77] on icon "button" at bounding box center [25, 82] width 17 height 13
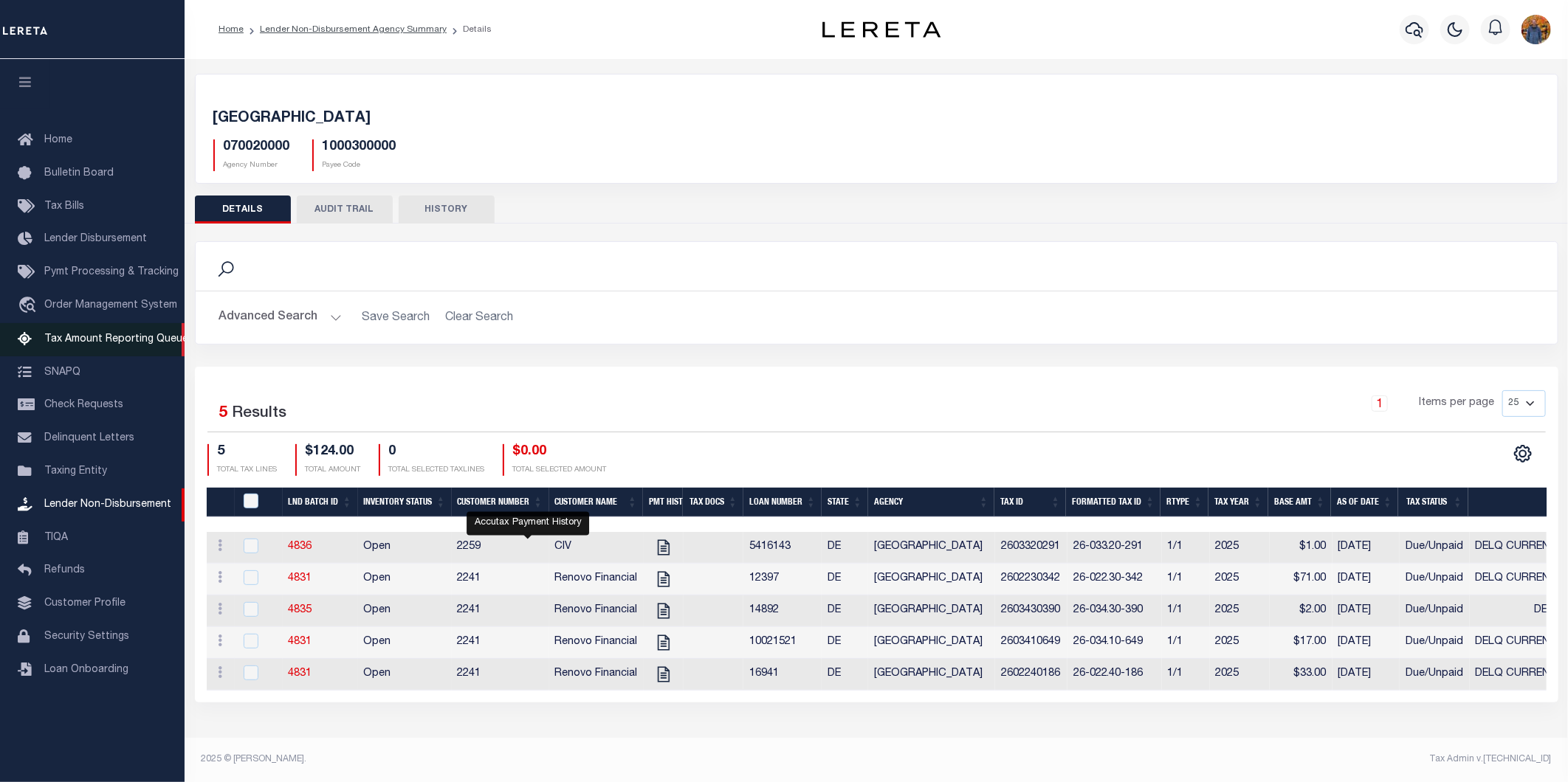
click at [118, 339] on span "Tax Amount Reporting Queue" at bounding box center [116, 339] width 144 height 10
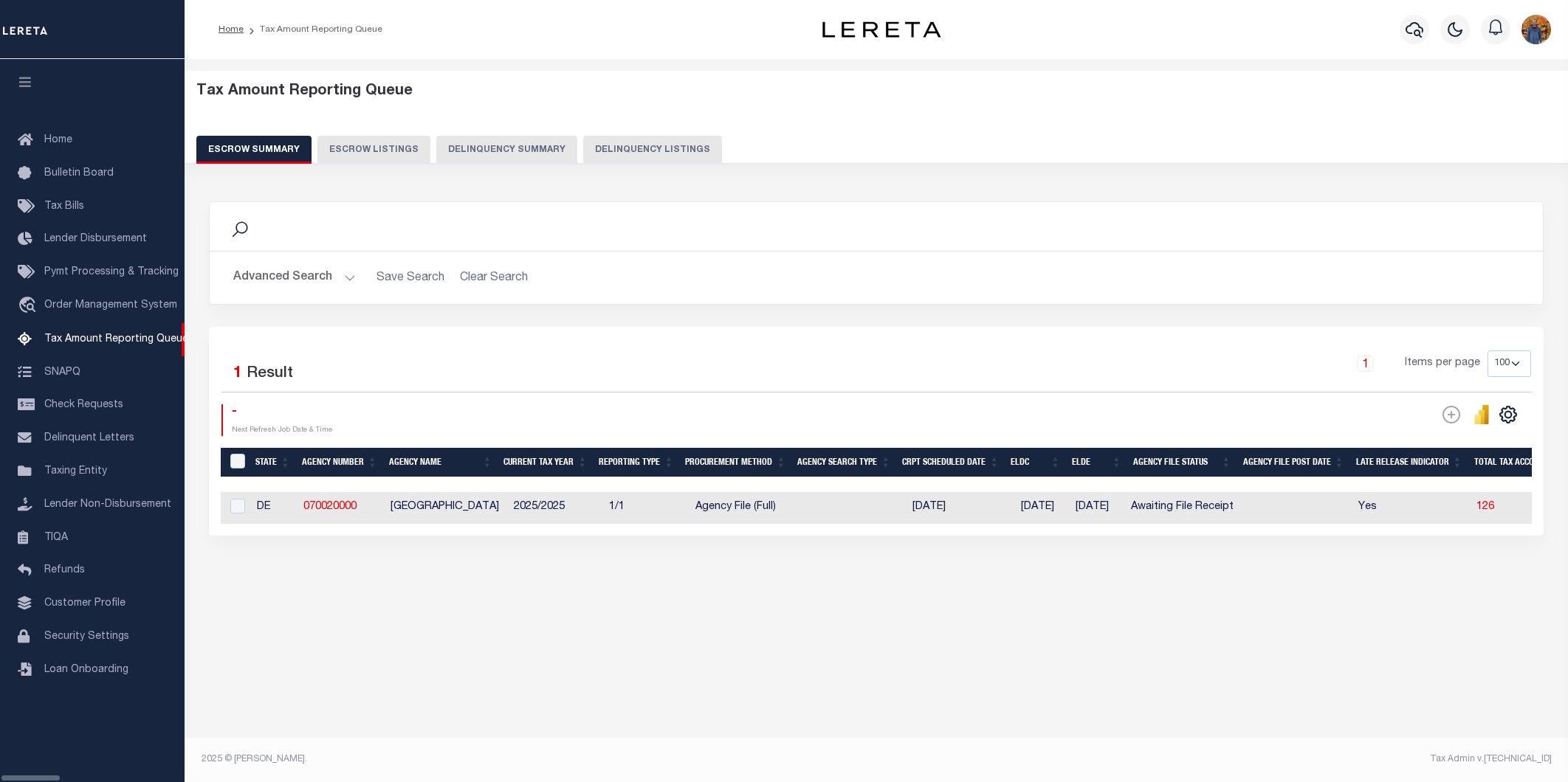
select select "100"
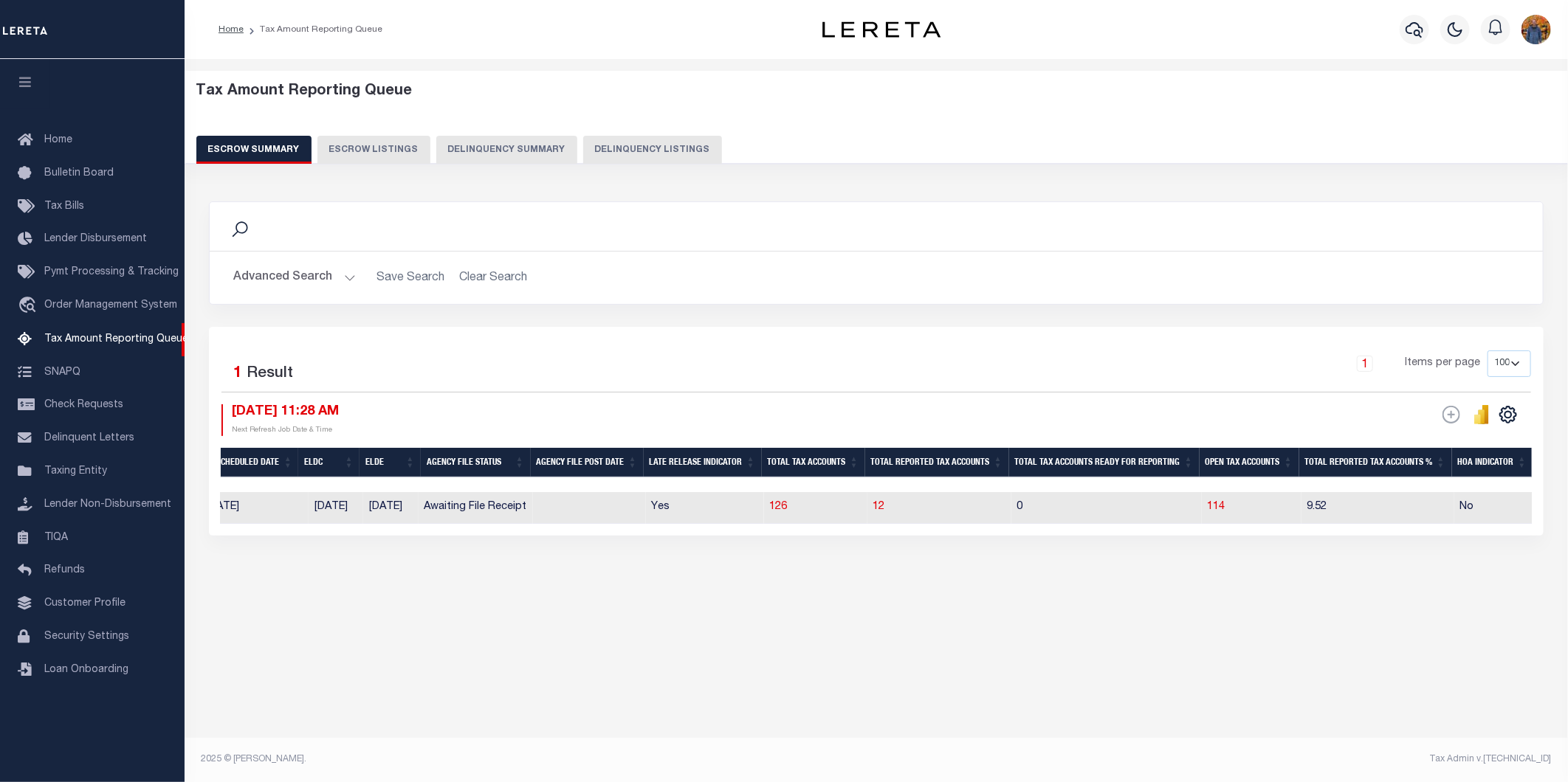
click at [799, 392] on div "Selected 1 Result 1 Items per page 10 25 50 100 500" at bounding box center [876, 371] width 1309 height 42
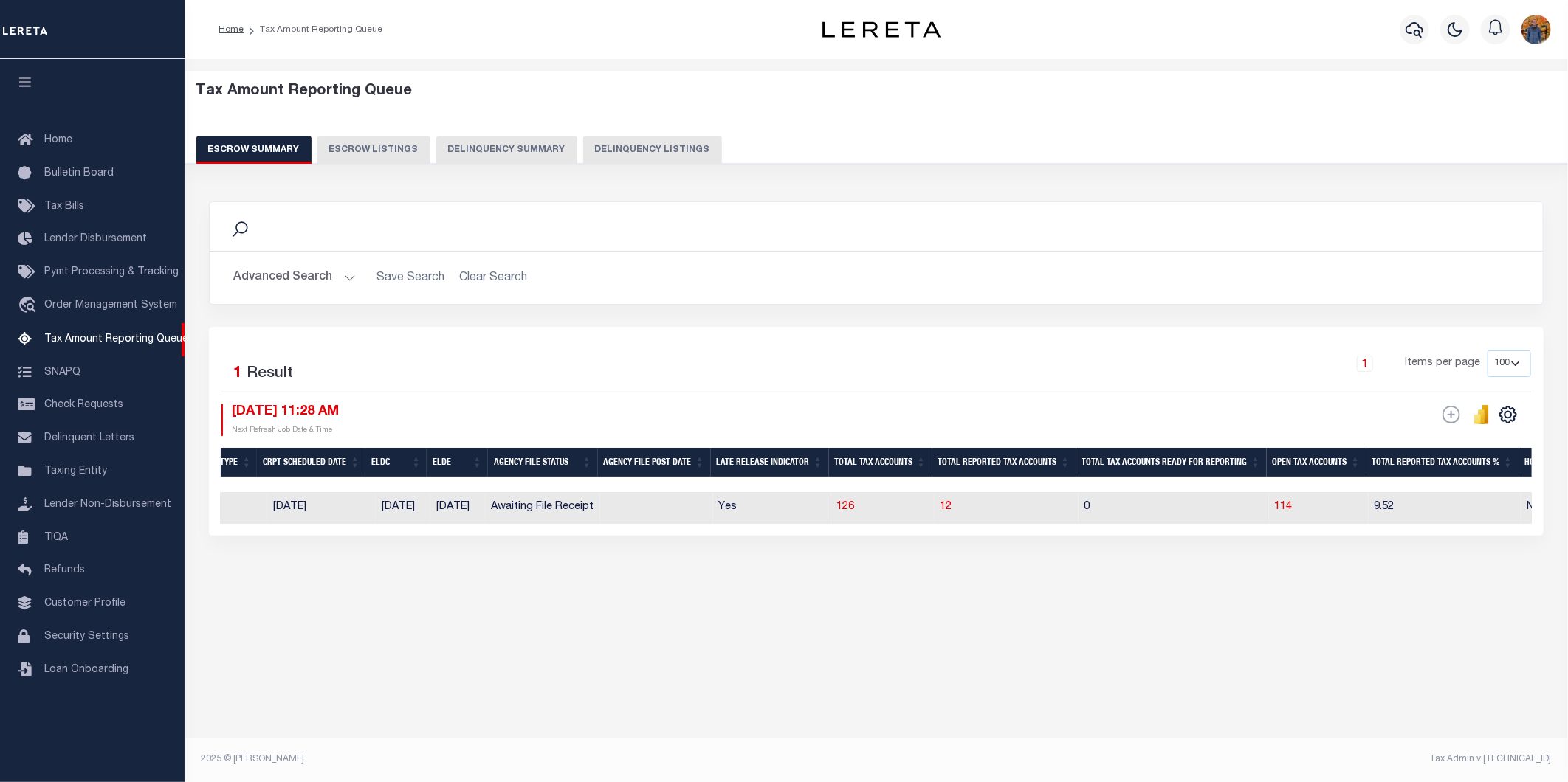
scroll to position [0, 651]
click at [940, 507] on span "12" at bounding box center [934, 506] width 12 height 10
select select "100"
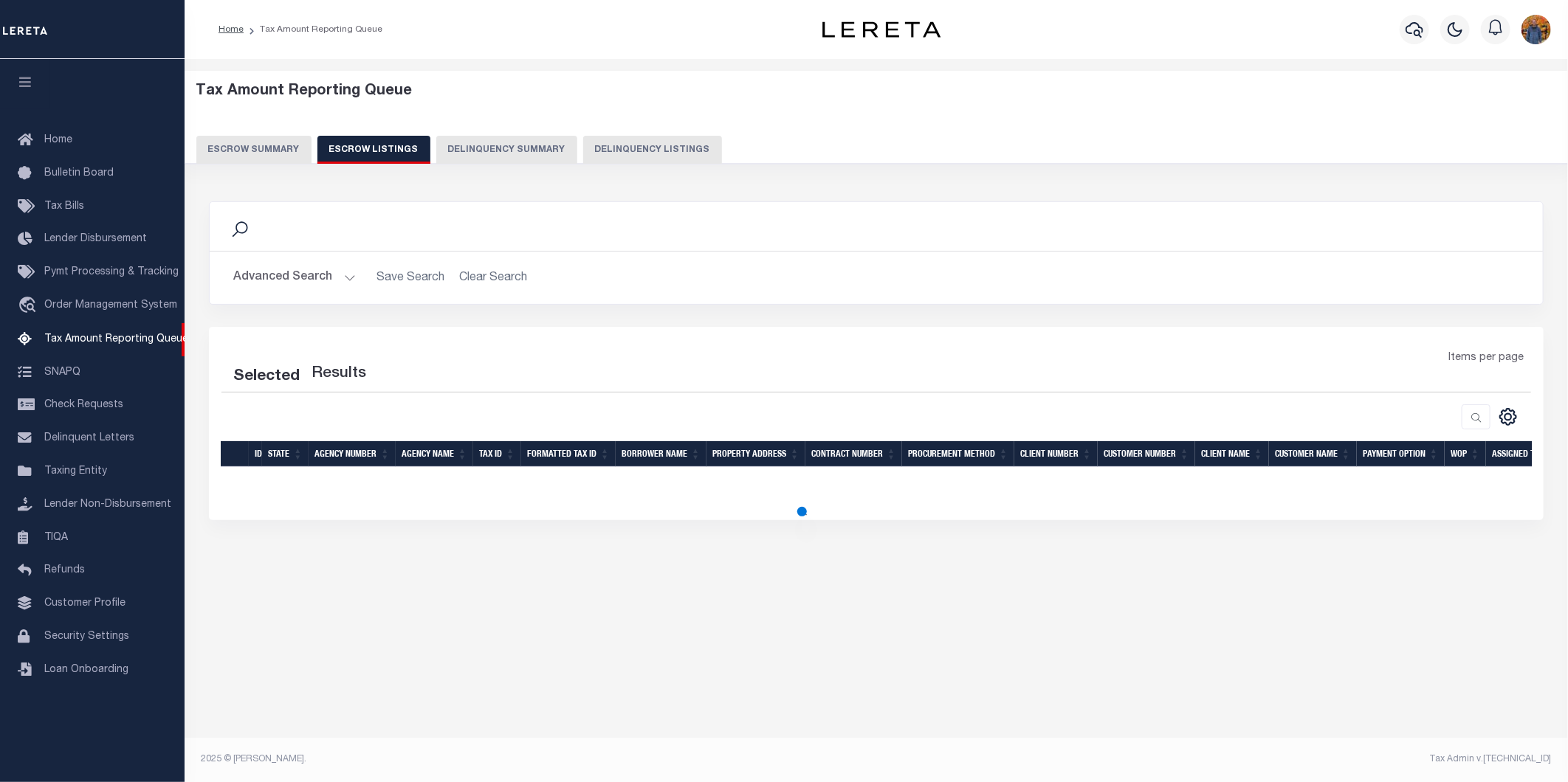
select select "100"
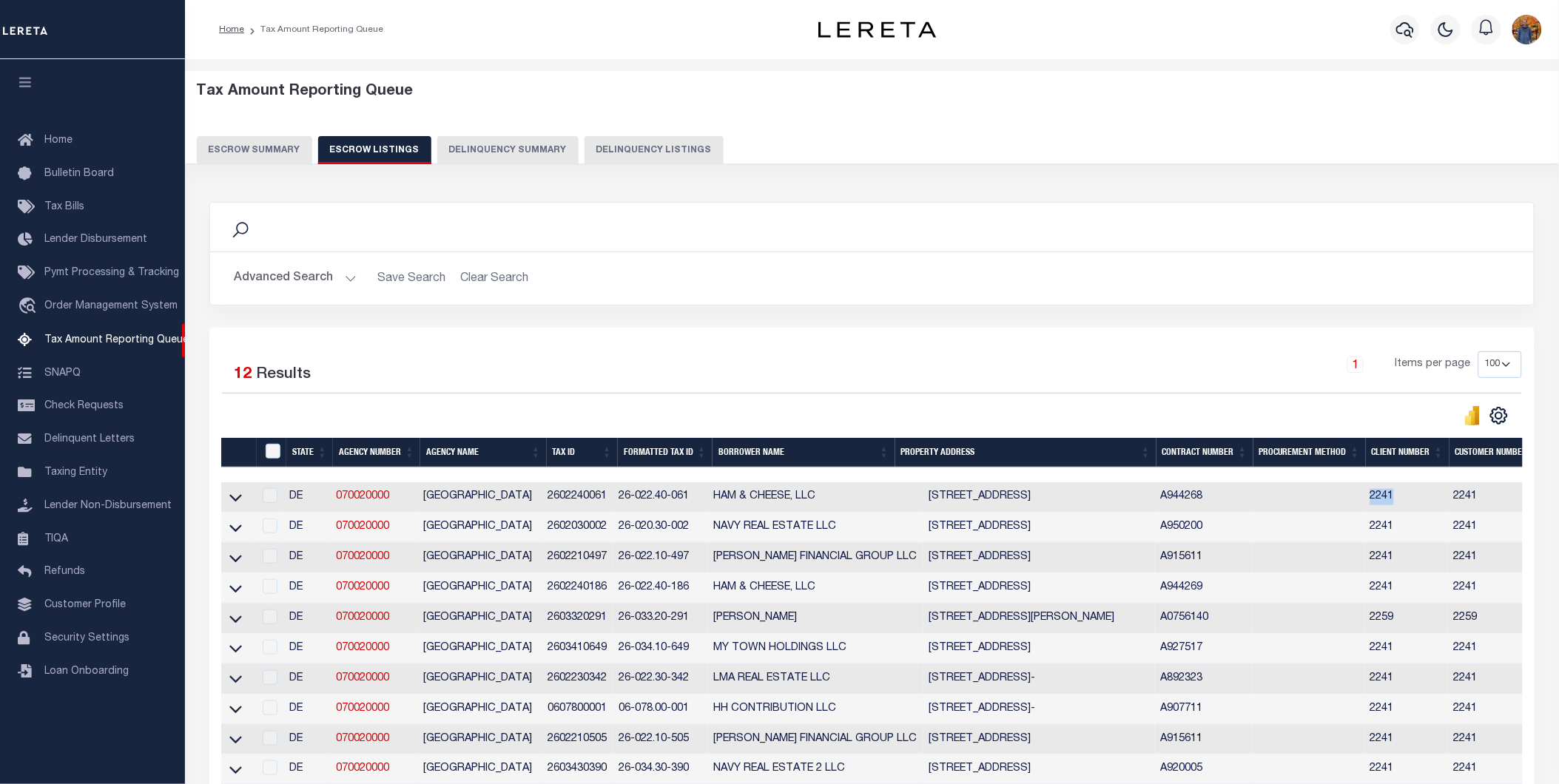
drag, startPoint x: 1415, startPoint y: 498, endPoint x: 1362, endPoint y: 503, distance: 53.2
click at [1362, 503] on tr "DE 070020000 [GEOGRAPHIC_DATA] 2602240061 26-022.40-061 HAM & CHEESE, LLC [STRE…" at bounding box center [1126, 497] width 1810 height 30
copy tr "2241"
